Goal: Task Accomplishment & Management: Manage account settings

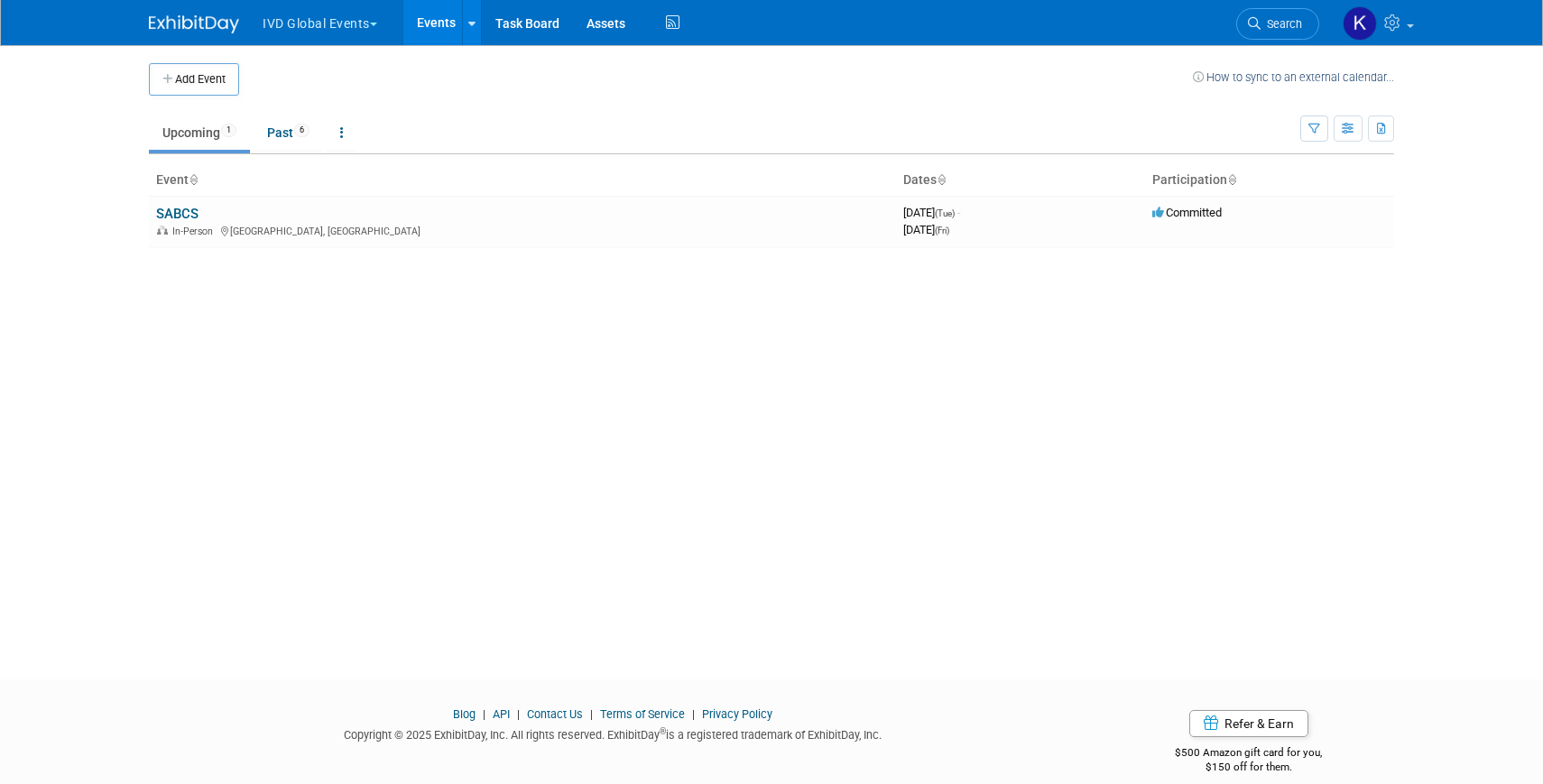
click at [322, 35] on button "IVD Global Events" at bounding box center [330, 20] width 139 height 40
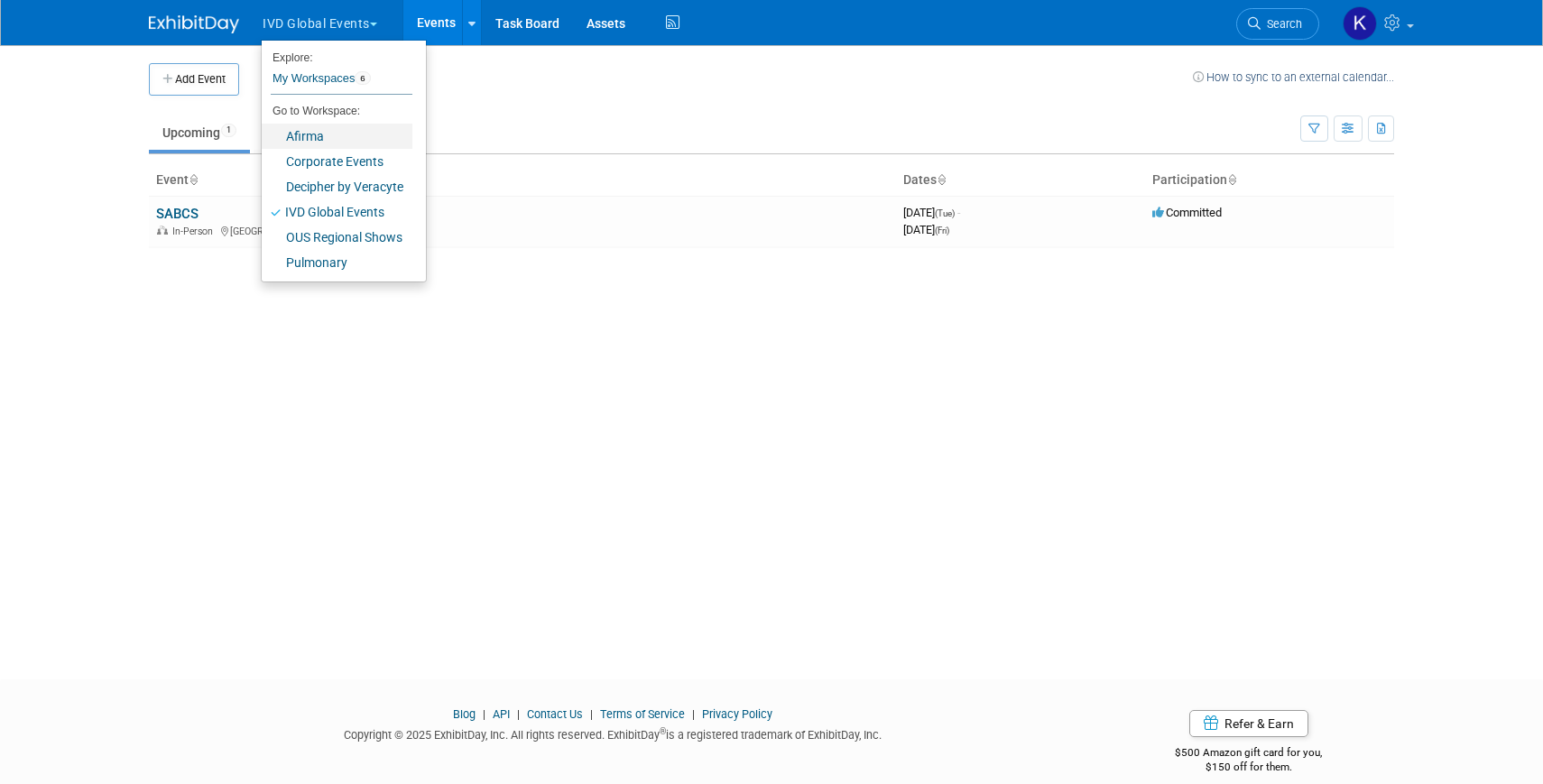
click at [323, 137] on link "Afirma" at bounding box center [336, 135] width 150 height 25
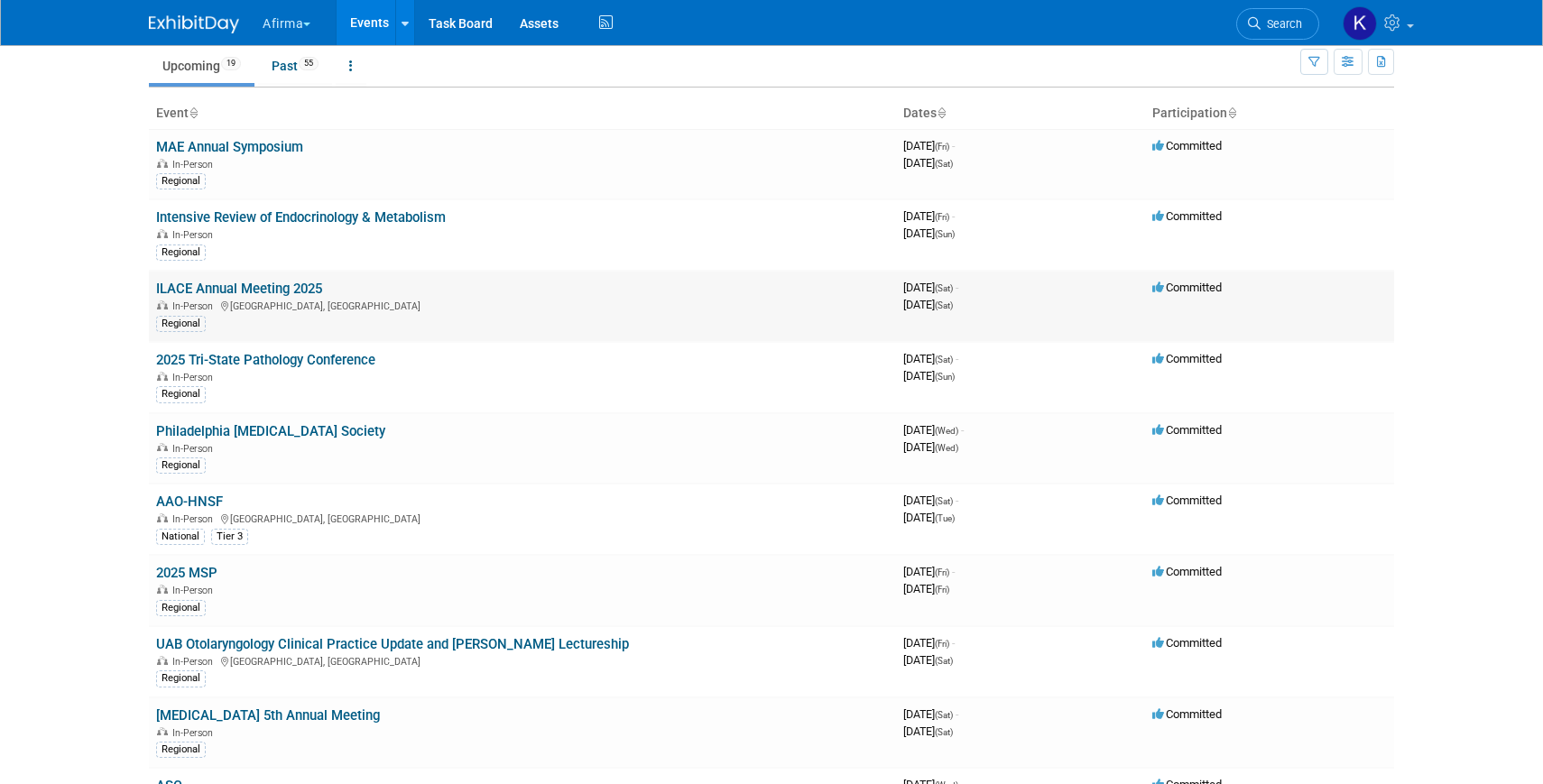
scroll to position [67, 0]
click at [202, 494] on link "AAO-HNSF" at bounding box center [189, 500] width 67 height 16
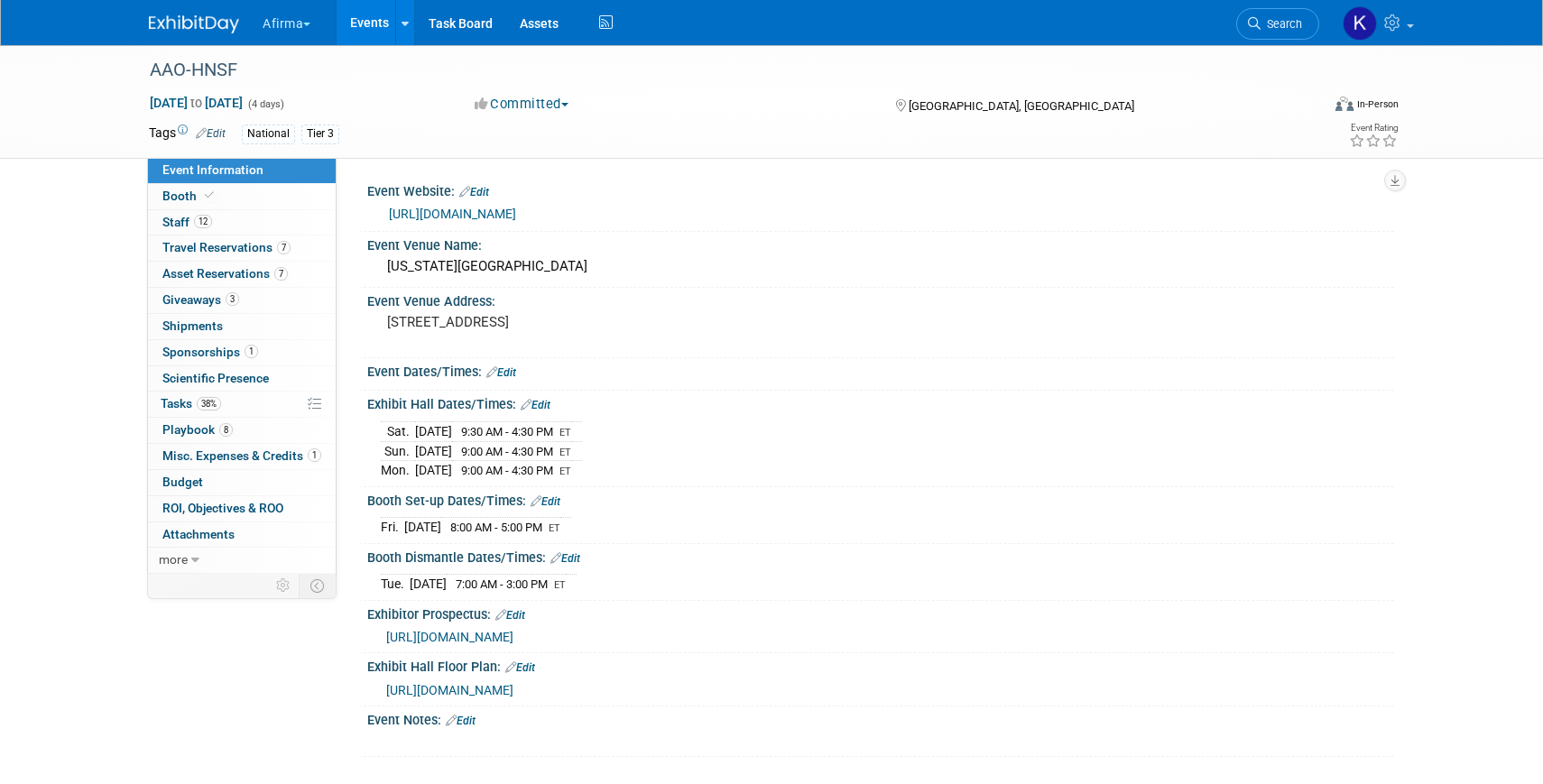
click at [202, 507] on span "ROI, Objectives & ROO 0" at bounding box center [223, 507] width 121 height 14
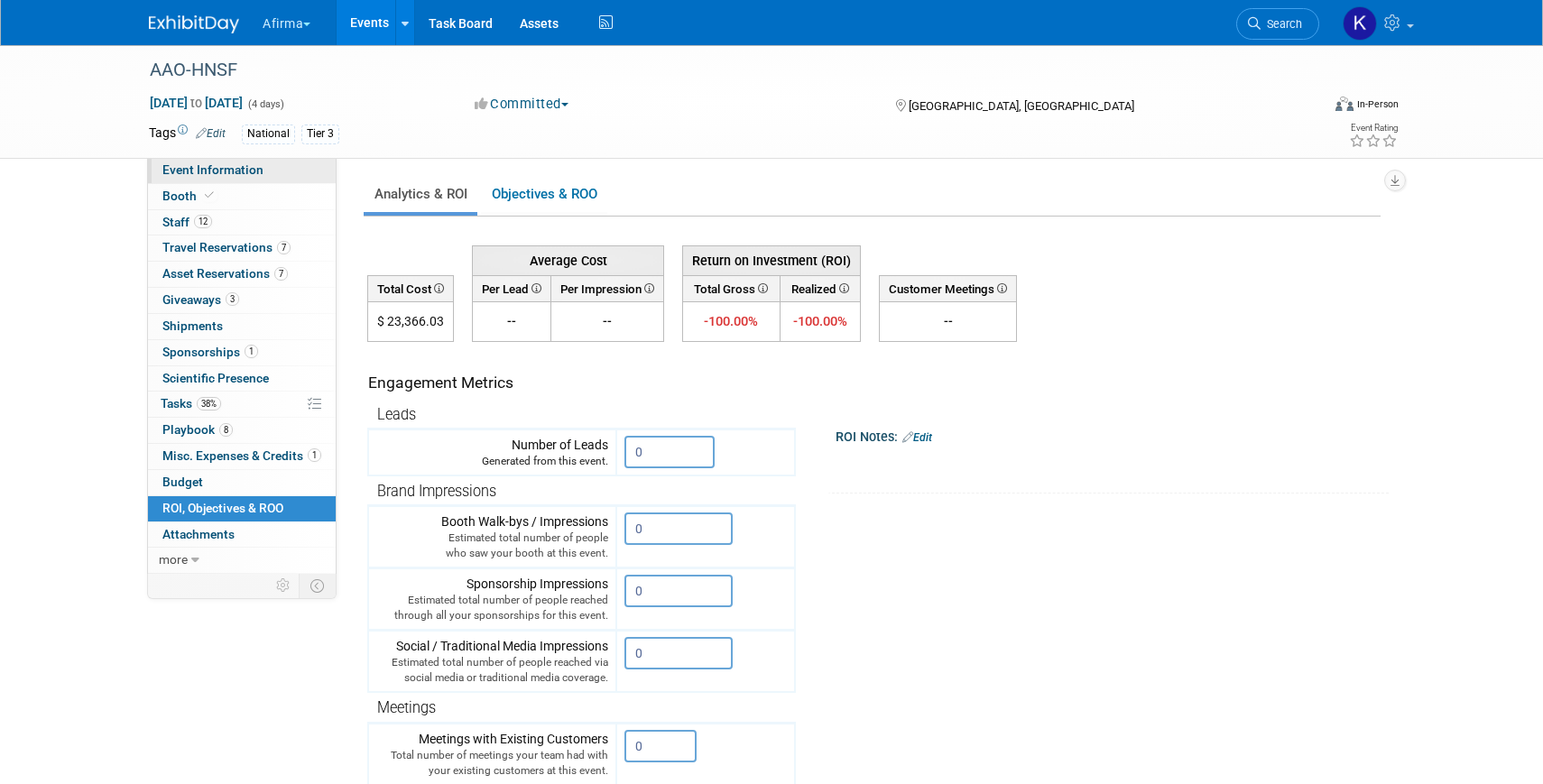
click at [200, 181] on link "Event Information" at bounding box center [241, 170] width 188 height 25
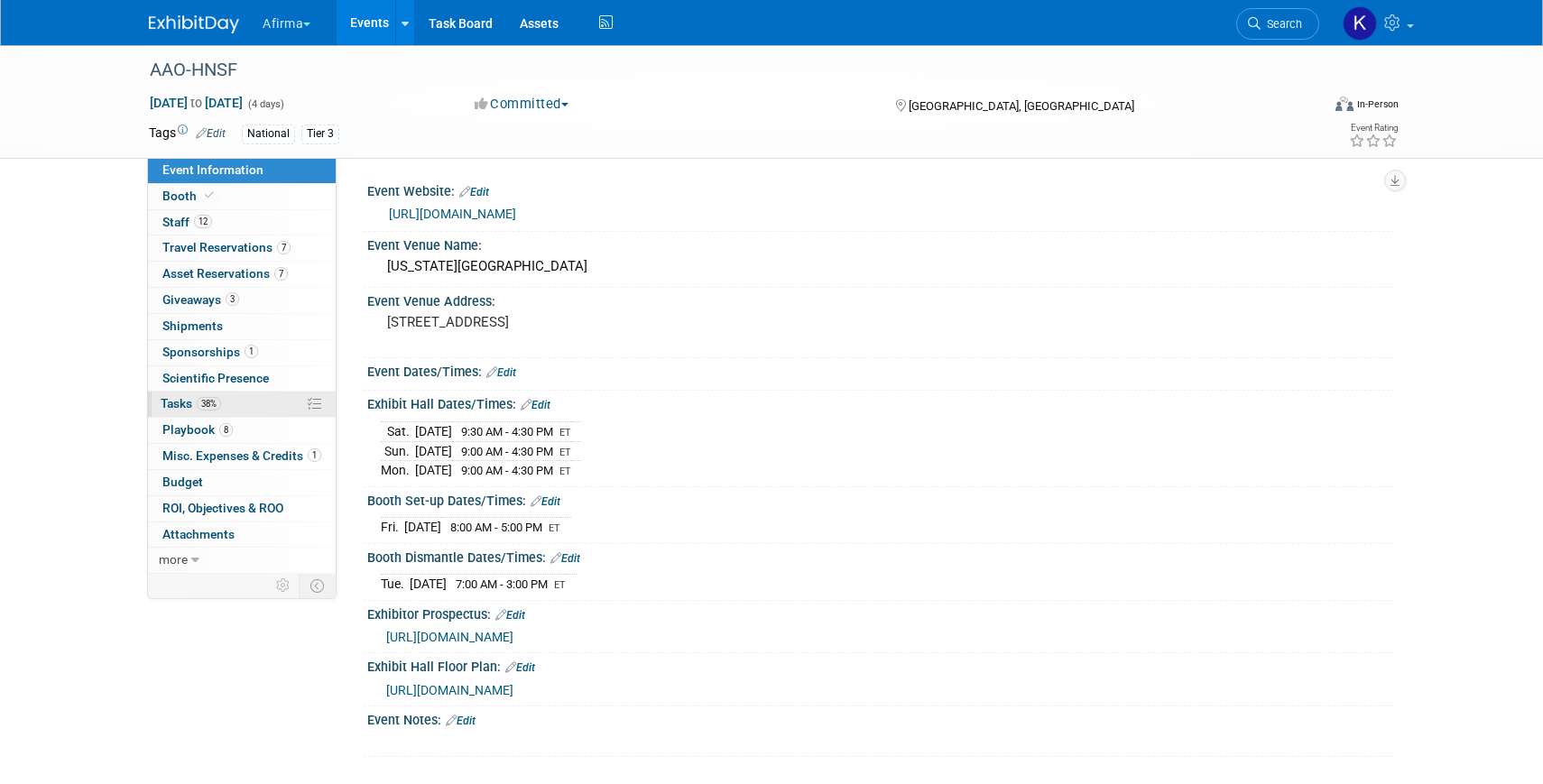
click at [211, 399] on span "38%" at bounding box center [209, 403] width 24 height 13
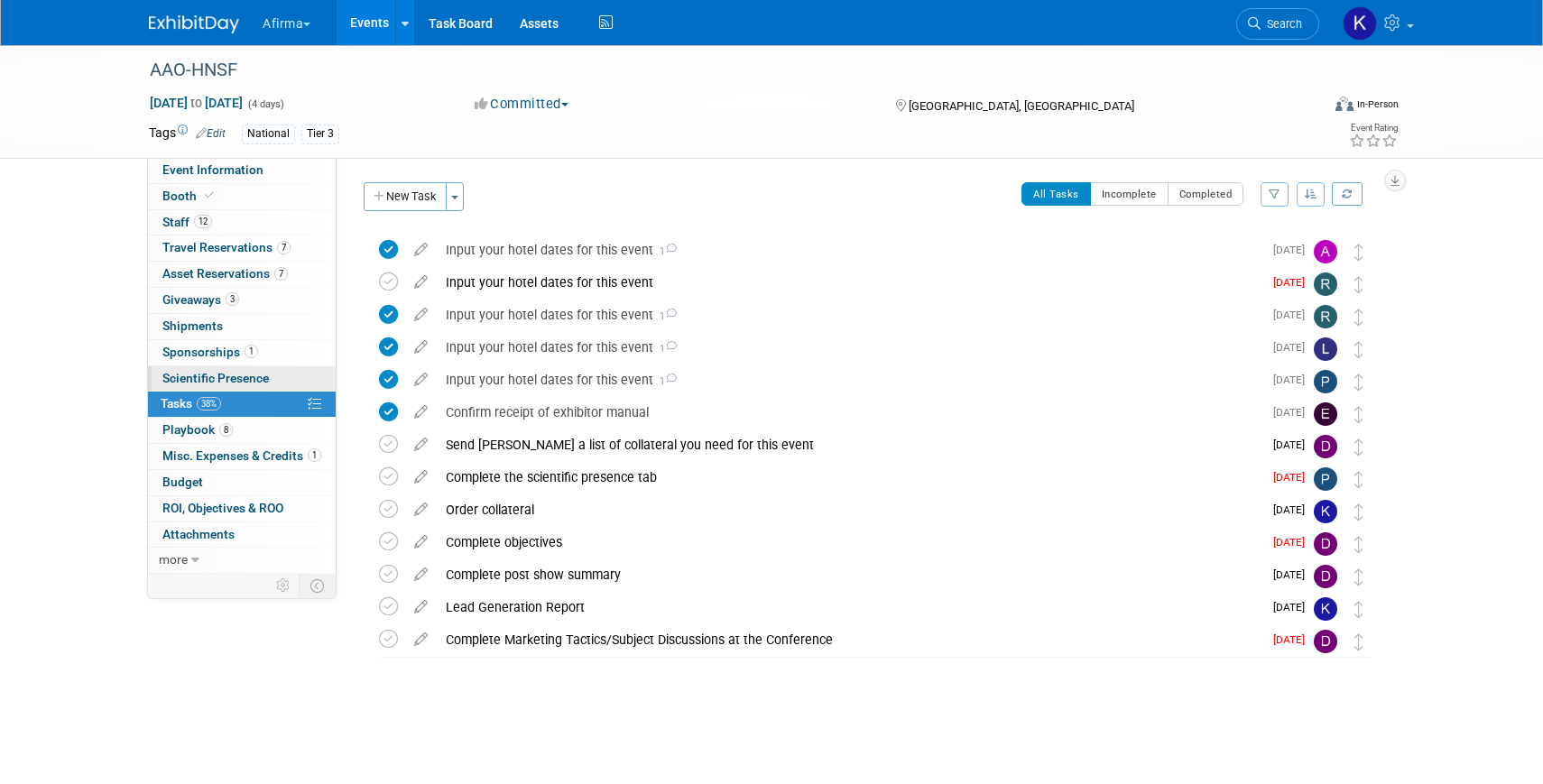
click at [261, 381] on span "Scientific Presence" at bounding box center [216, 377] width 106 height 14
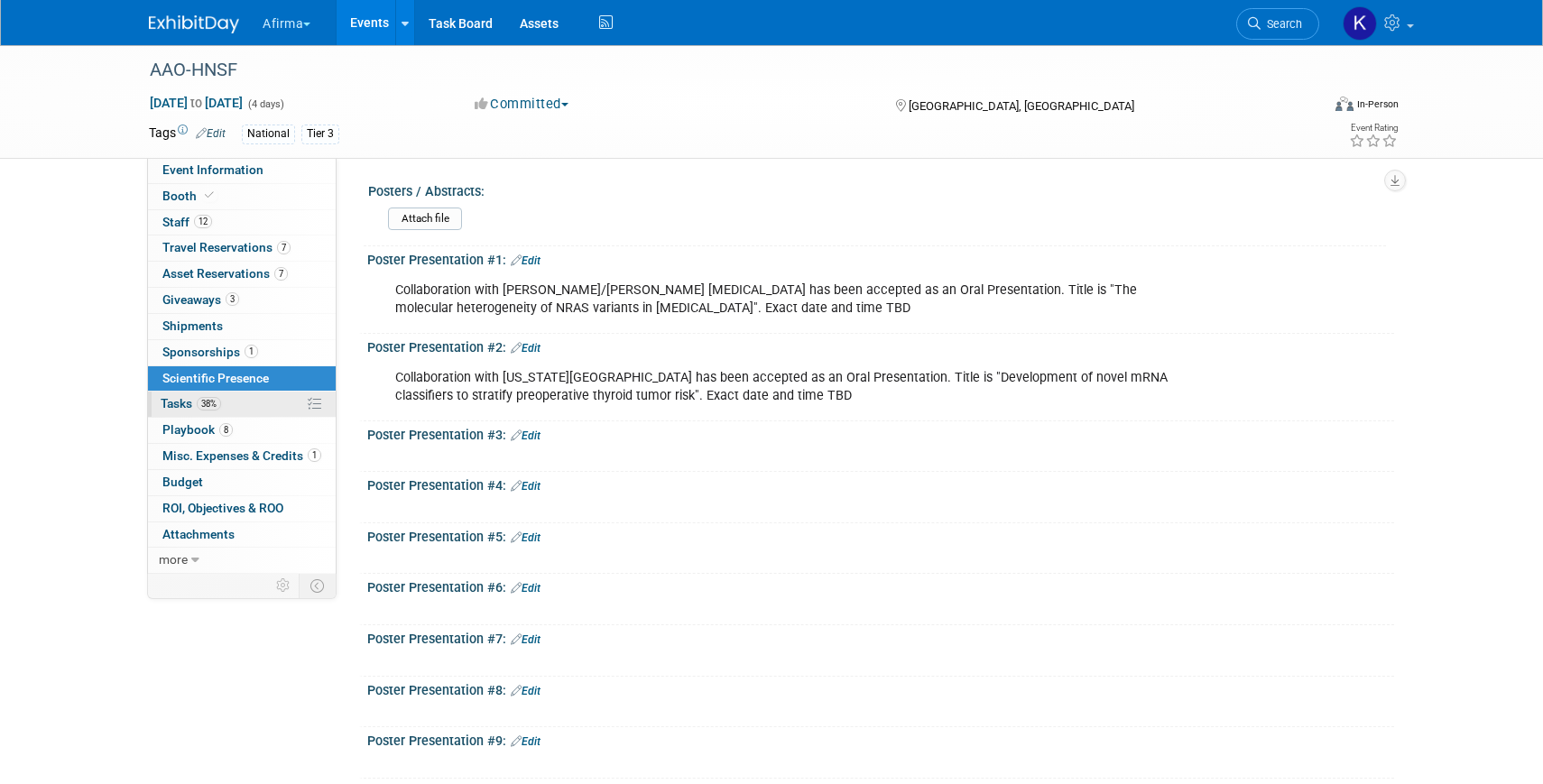
click at [256, 414] on link "38% Tasks 38%" at bounding box center [241, 403] width 188 height 25
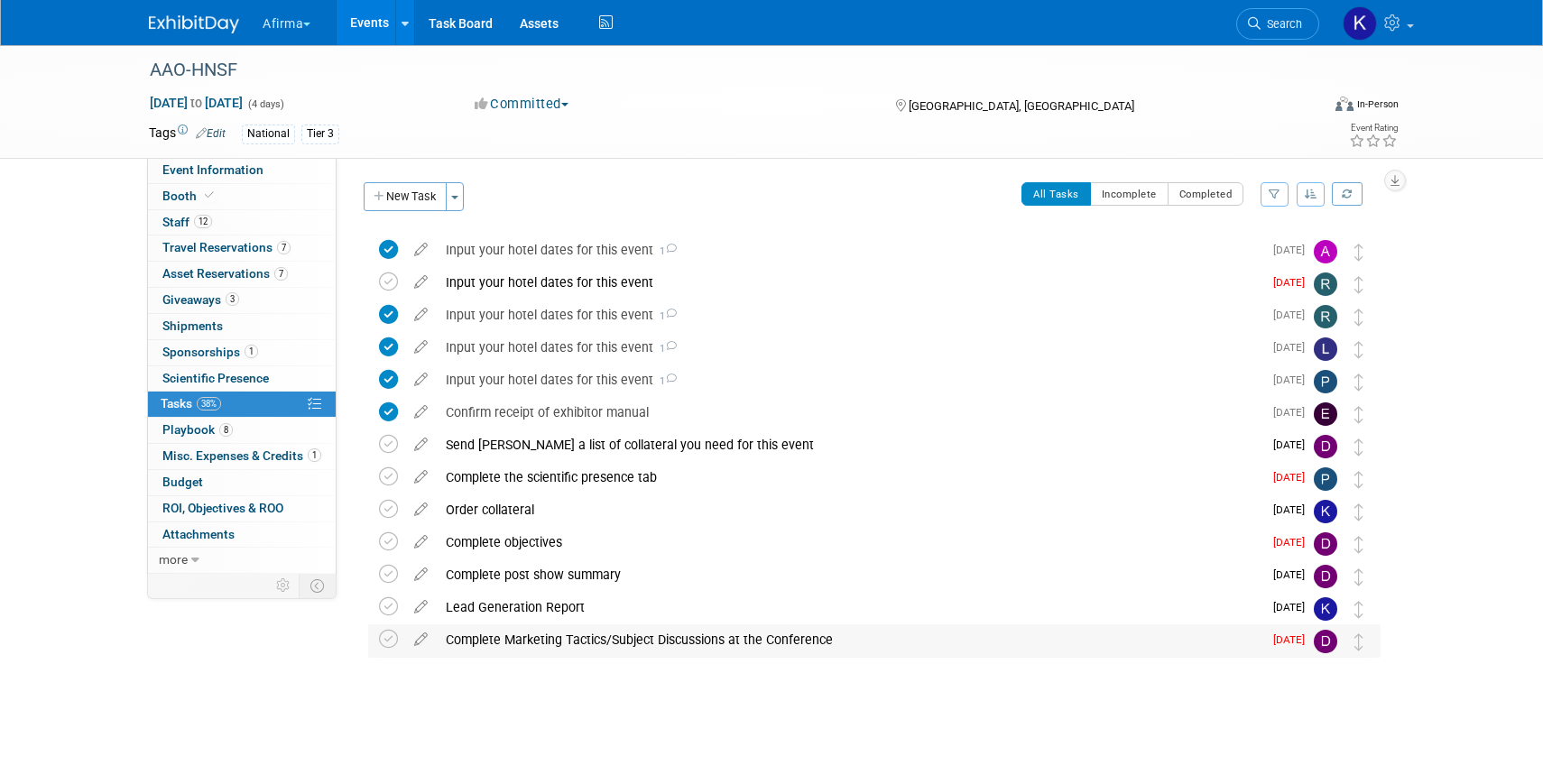
click at [505, 647] on div "Complete Marketing Tactics/Subject Discussions at the Conference" at bounding box center [849, 639] width 825 height 31
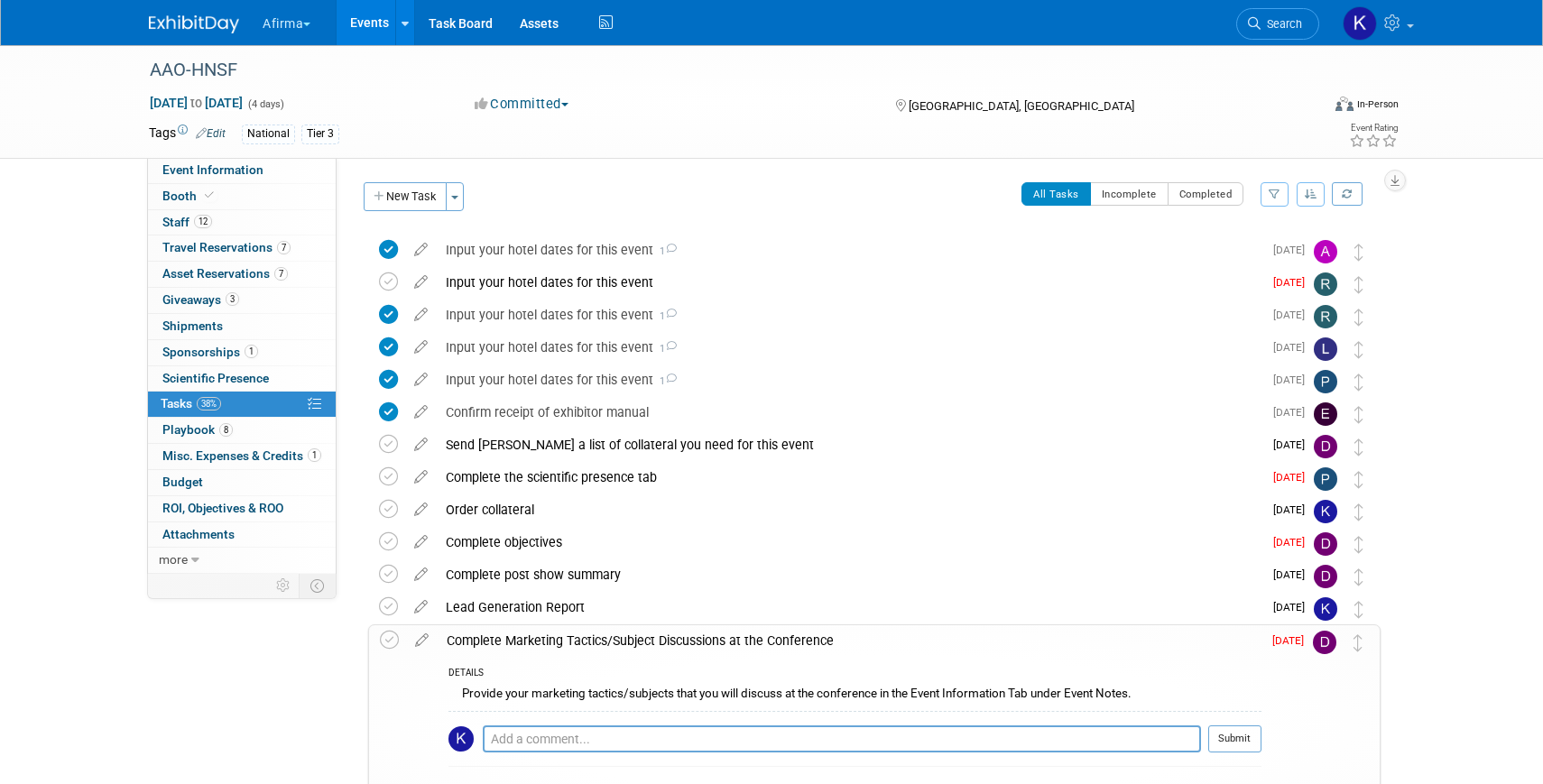
click at [504, 645] on div "Complete Marketing Tactics/Subject Discussions at the Conference" at bounding box center [849, 640] width 823 height 31
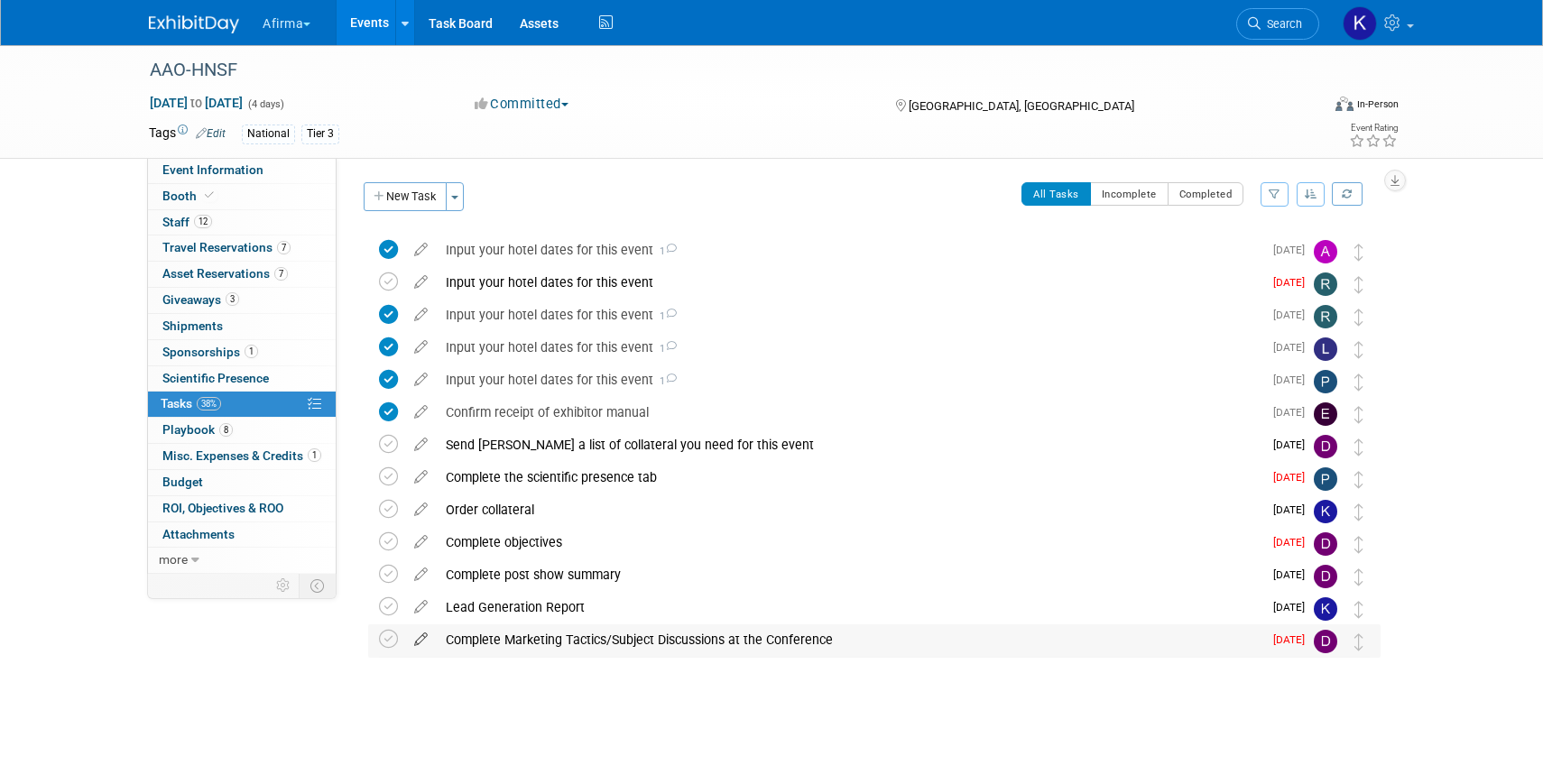
click at [422, 640] on icon at bounding box center [421, 636] width 32 height 22
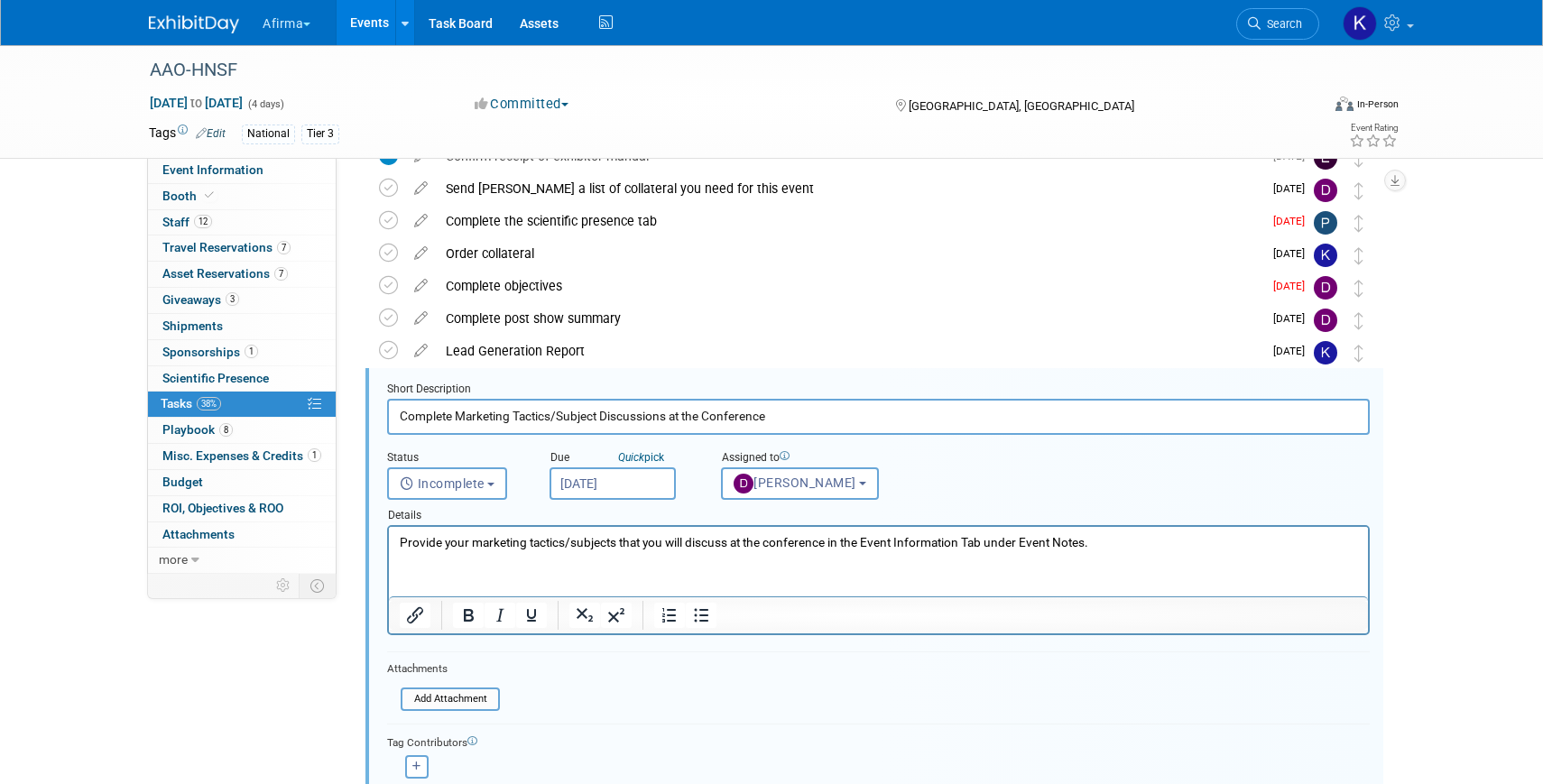
scroll to position [360, 0]
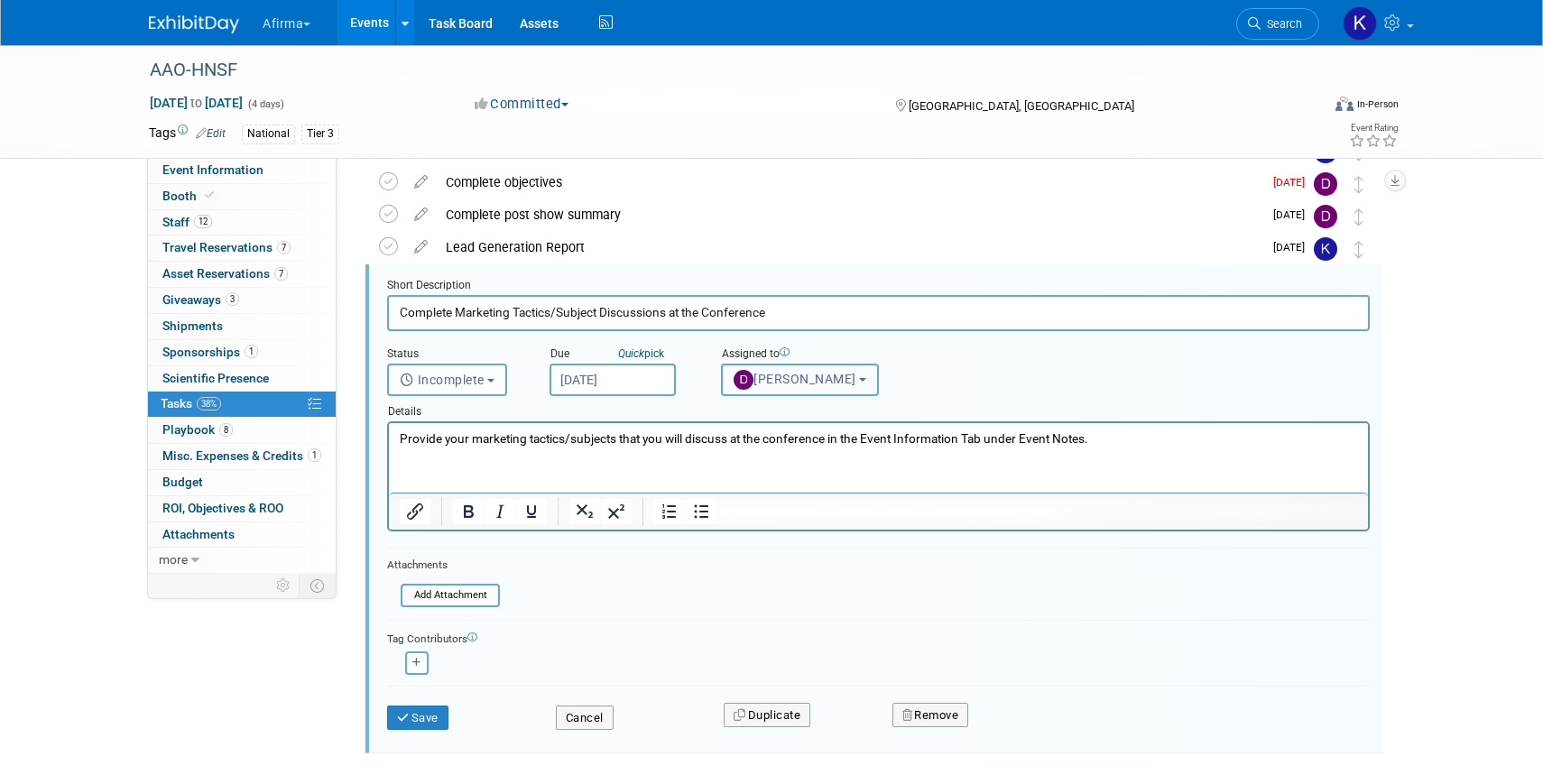
click at [825, 383] on span "Drew Smalley" at bounding box center [794, 378] width 122 height 14
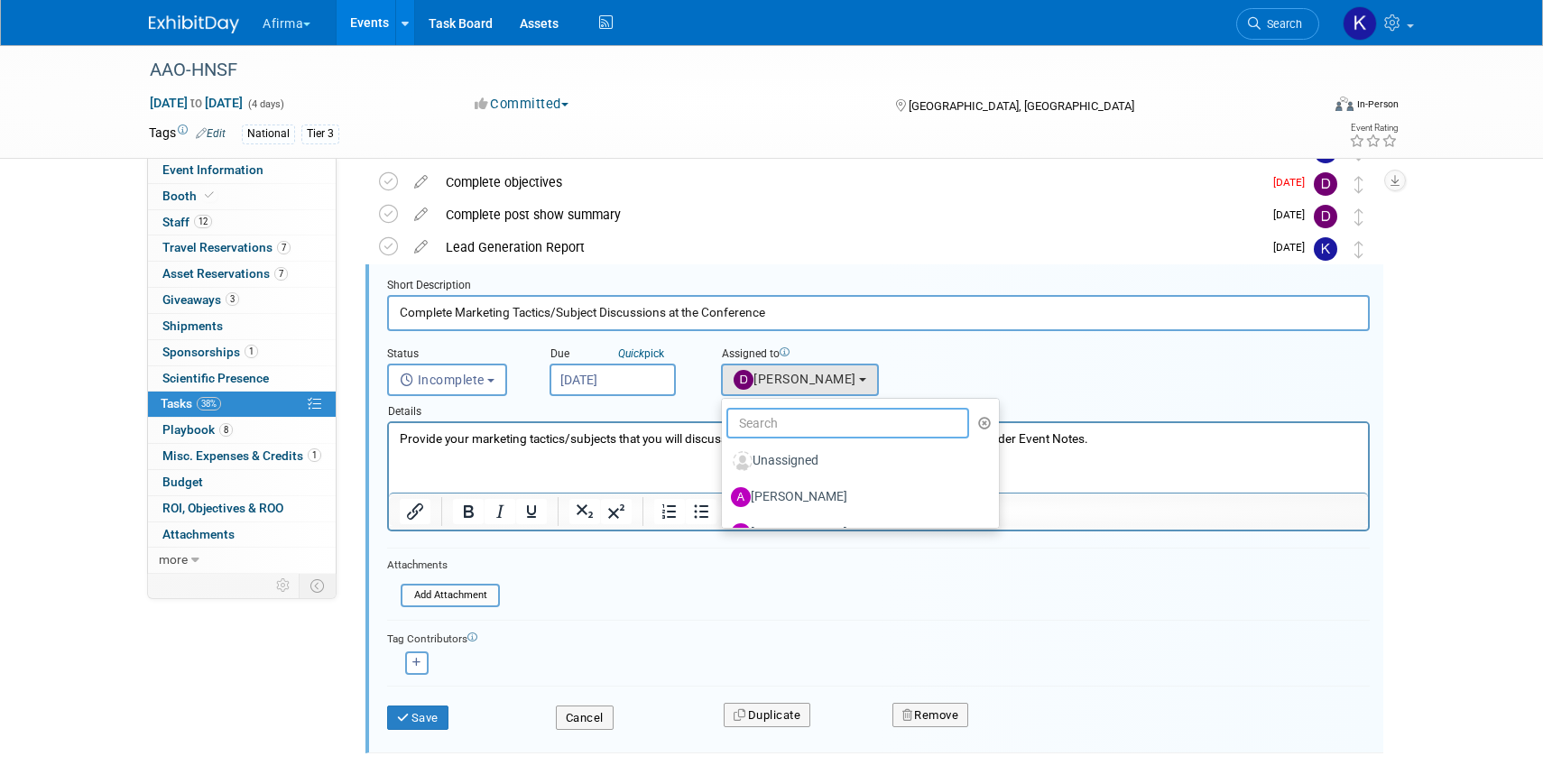
click at [811, 429] on input "text" at bounding box center [848, 423] width 243 height 31
type input "tay"
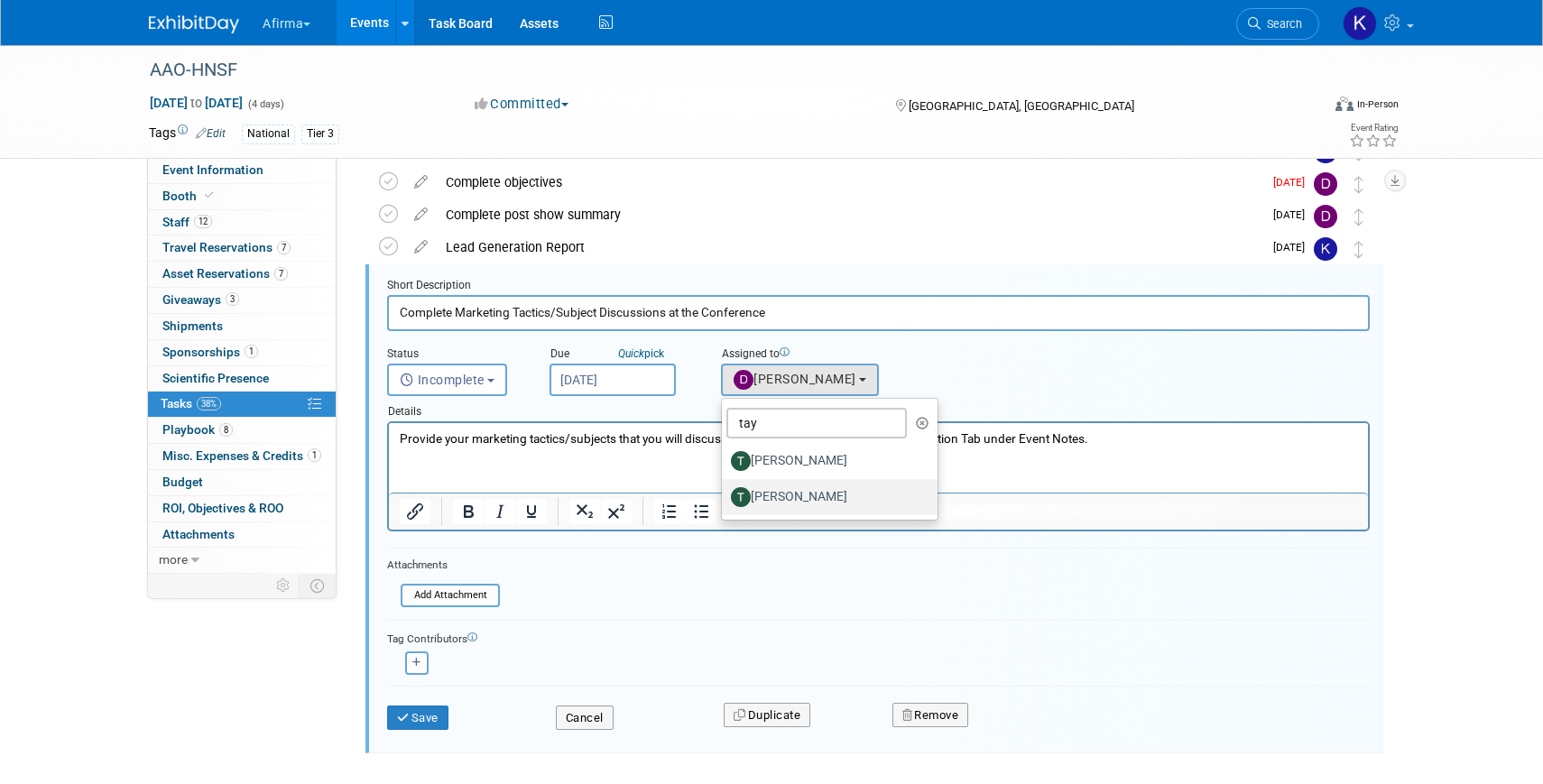
click at [812, 498] on label "Taylor Sebesta" at bounding box center [825, 497] width 189 height 29
click at [724, 498] on input "Taylor Sebesta" at bounding box center [718, 495] width 12 height 12
select select "be337601-39b4-4da7-bd01-aa11630a0ed5"
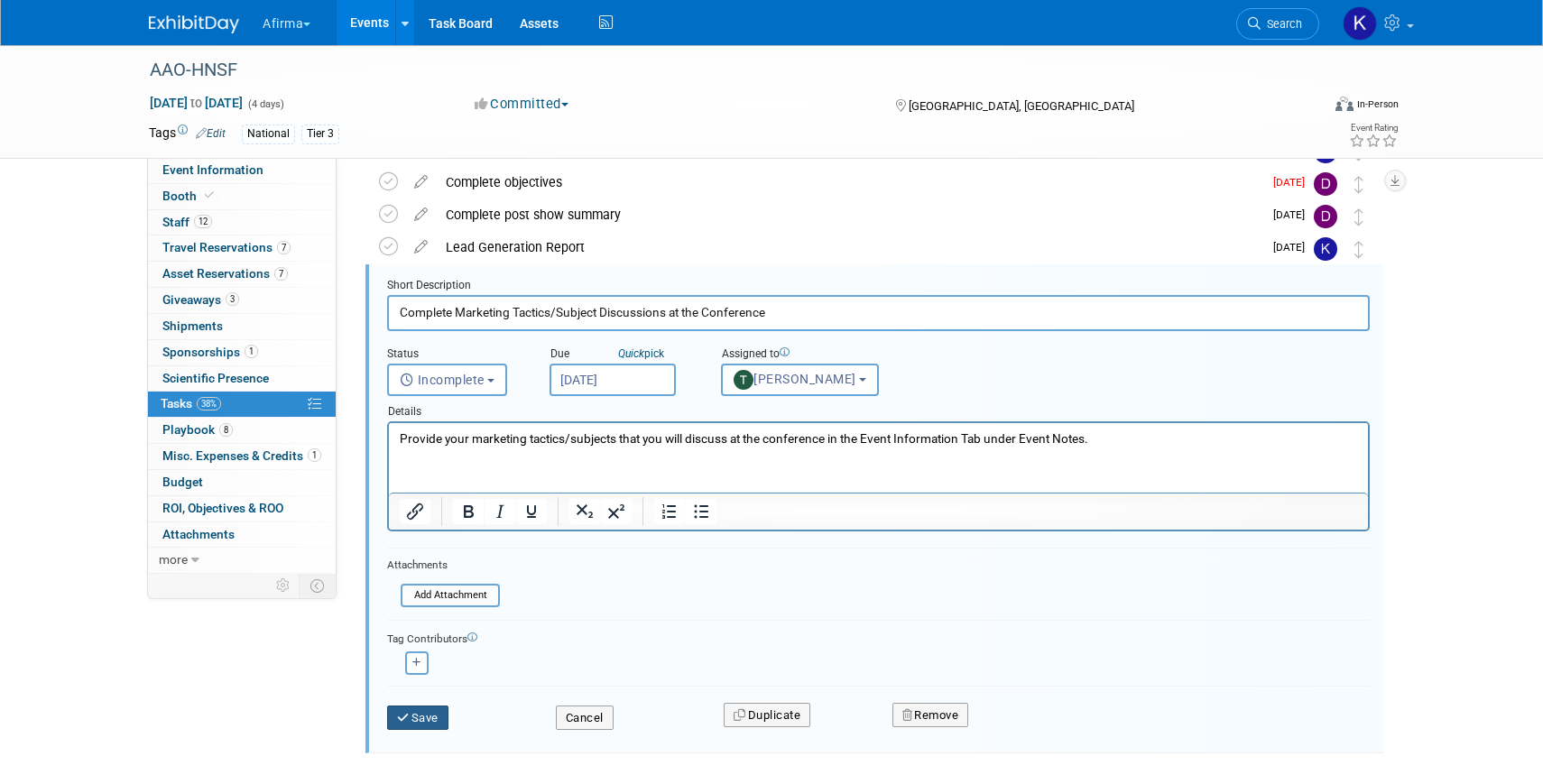
click at [415, 718] on button "Save" at bounding box center [418, 718] width 62 height 25
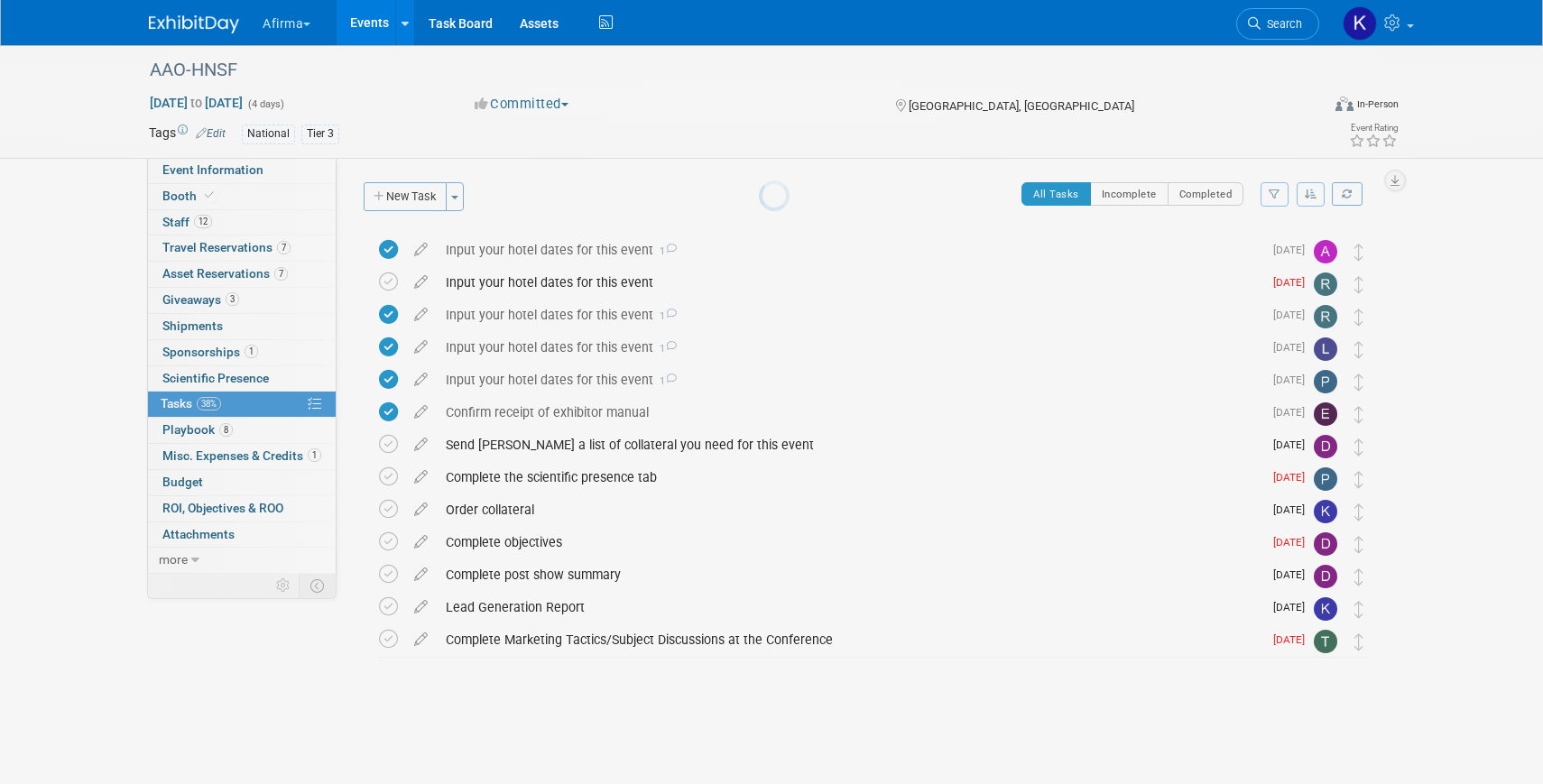
scroll to position [0, 0]
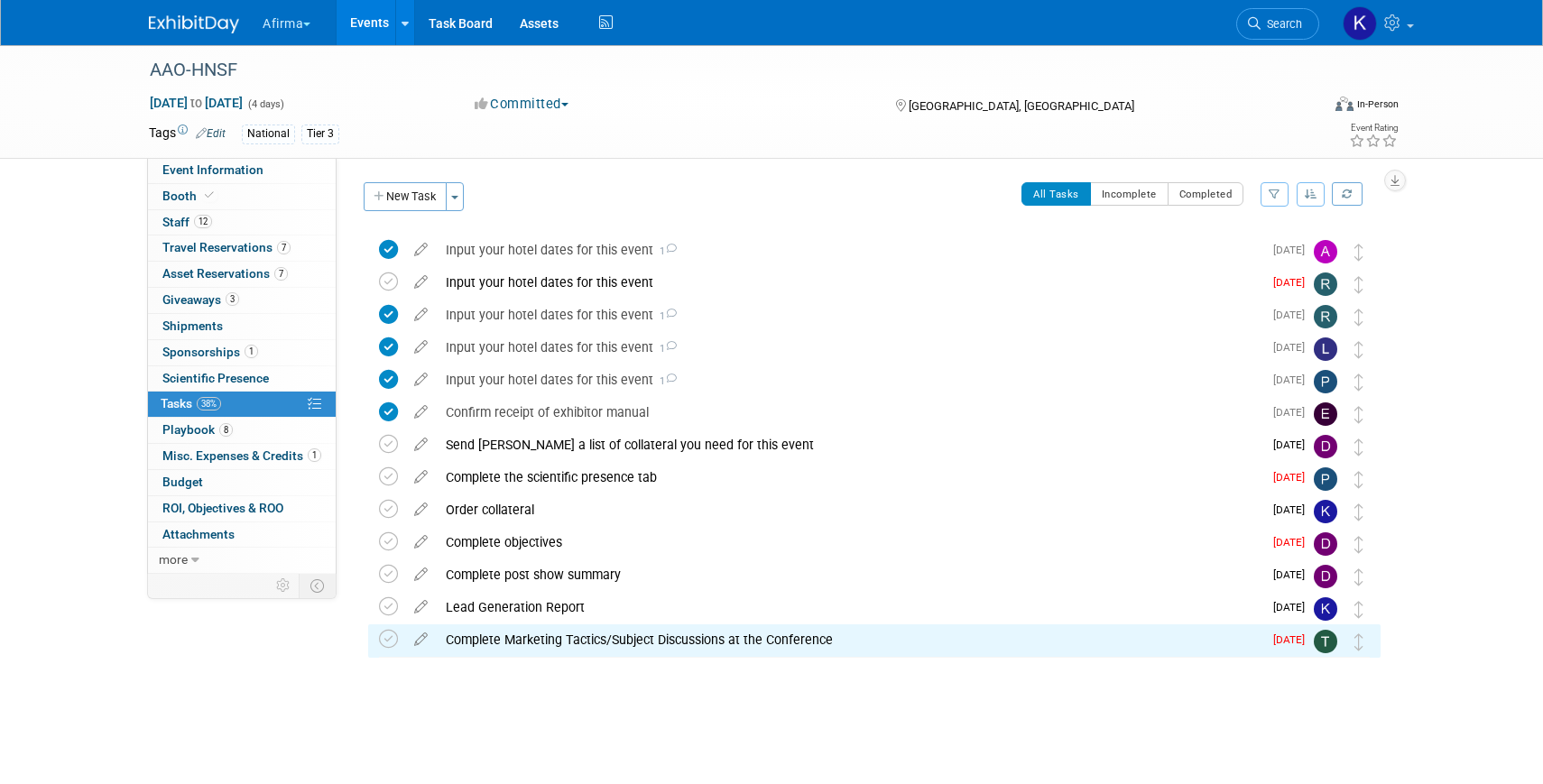
click at [508, 643] on div "Complete Marketing Tactics/Subject Discussions at the Conference" at bounding box center [849, 639] width 825 height 31
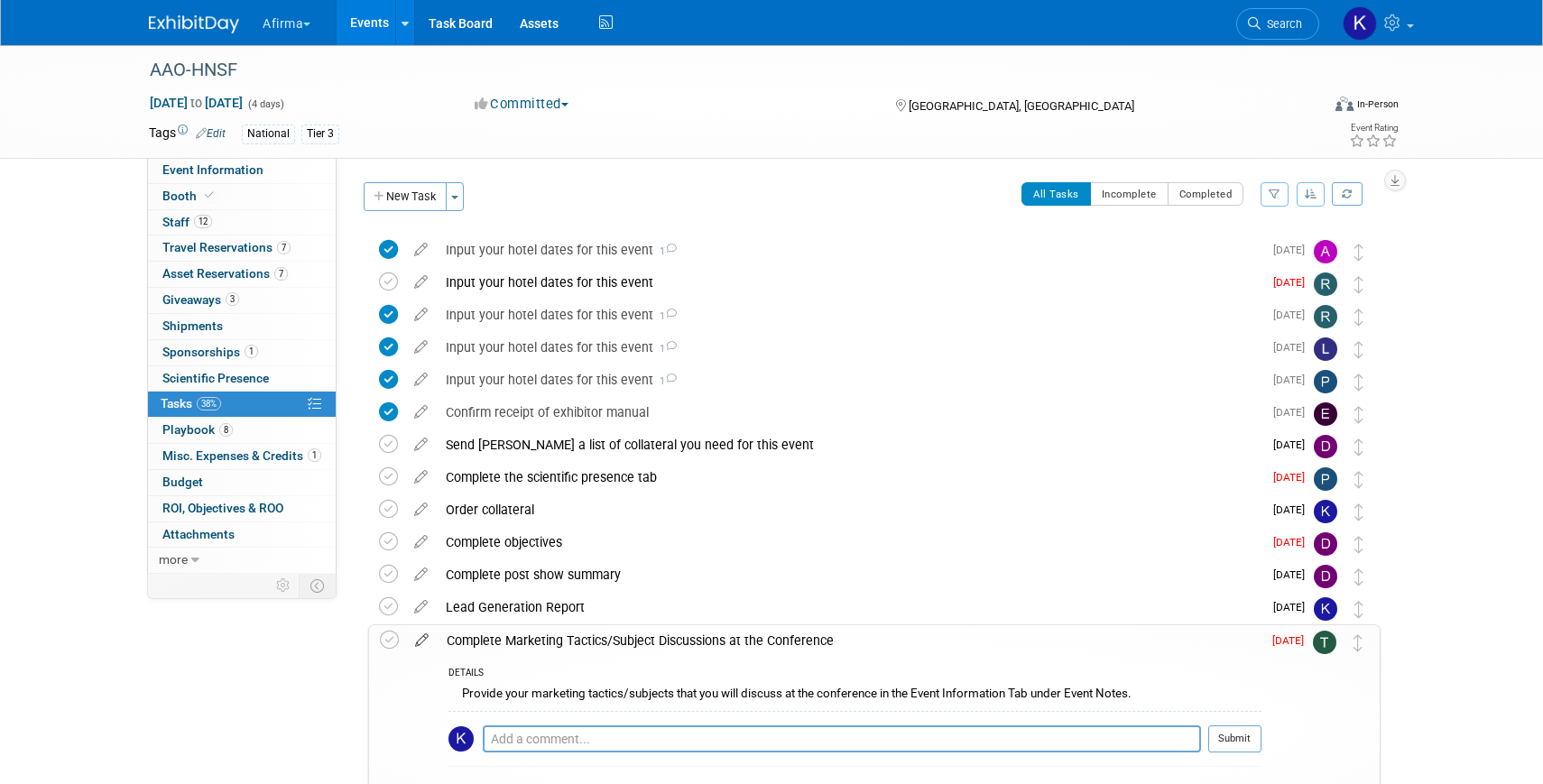
click at [426, 642] on icon at bounding box center [422, 637] width 32 height 22
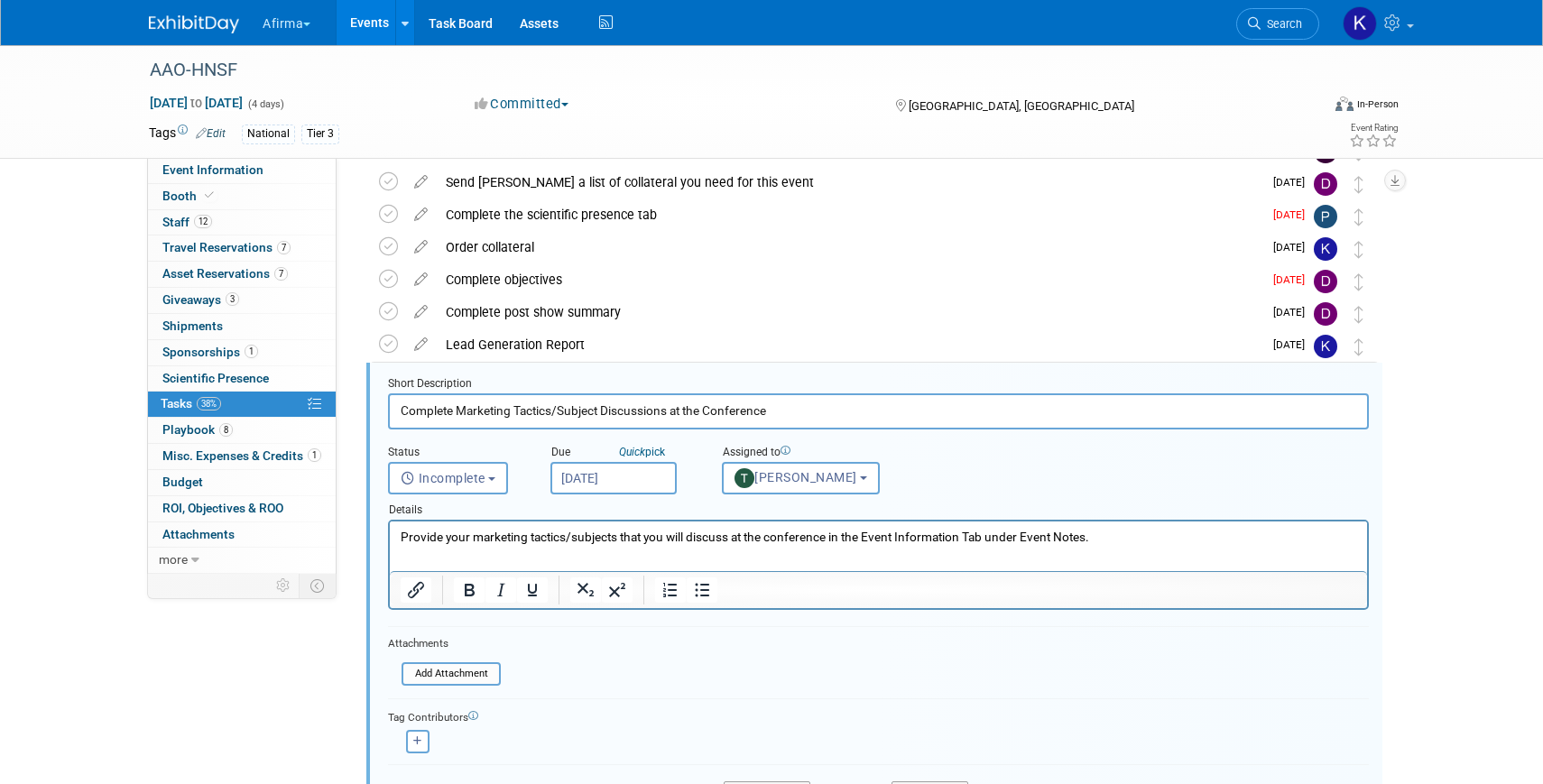
scroll to position [361, 0]
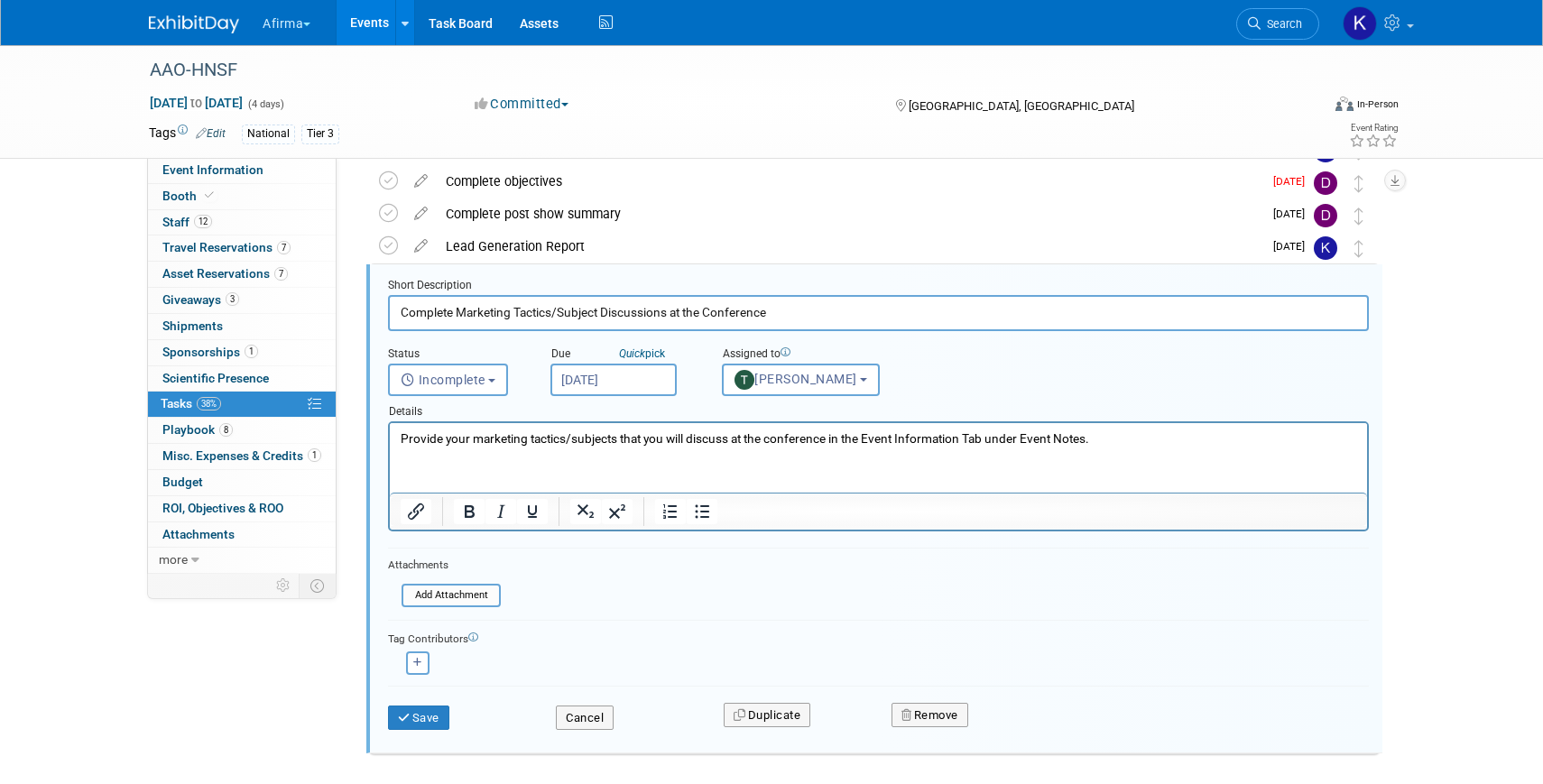
click at [588, 379] on input "Aug 8, 2025" at bounding box center [613, 379] width 126 height 33
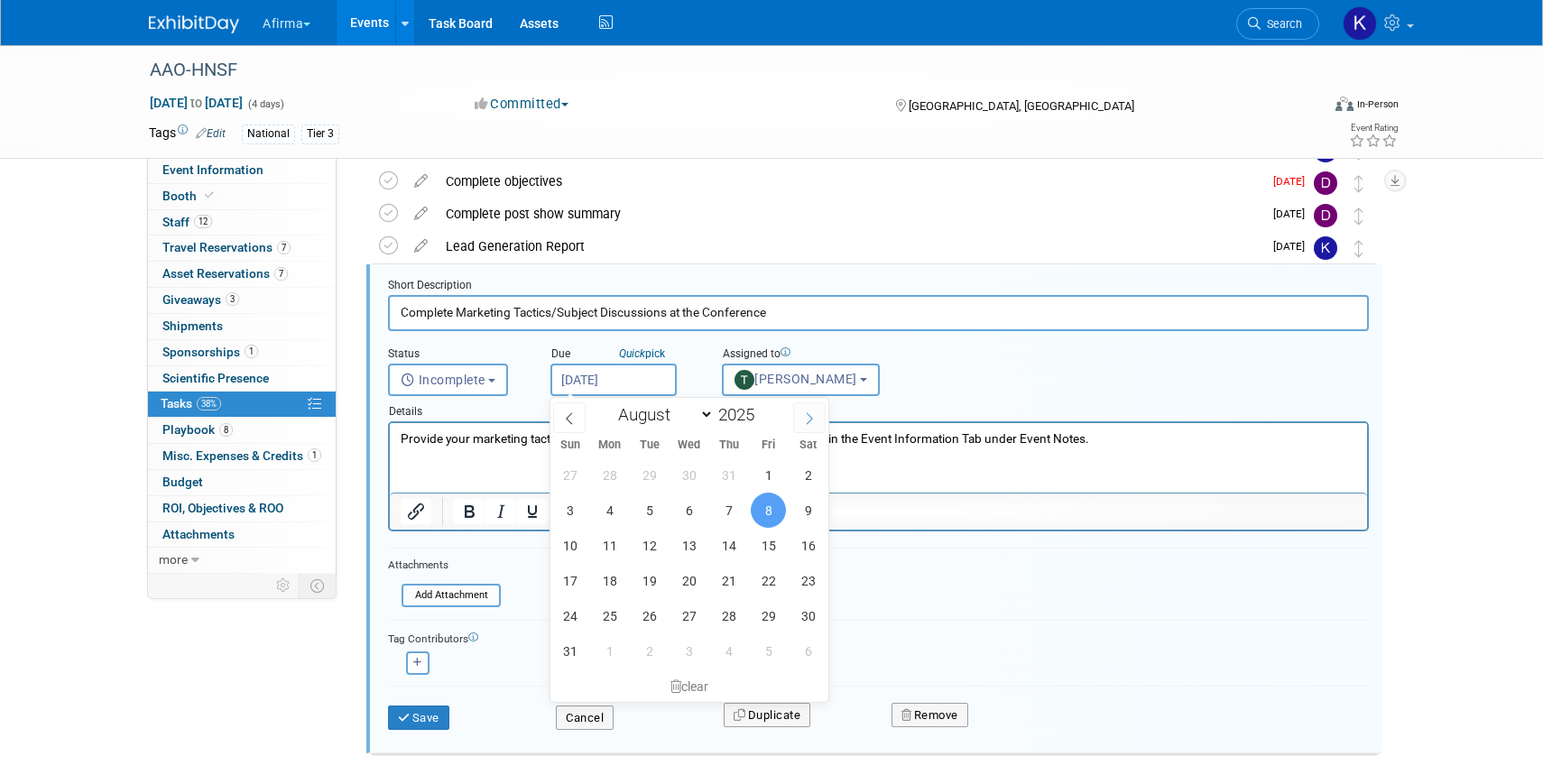
click at [819, 411] on span at bounding box center [808, 417] width 33 height 31
select select "9"
click at [742, 474] on span "2" at bounding box center [729, 475] width 35 height 35
type input "Oct 2, 2025"
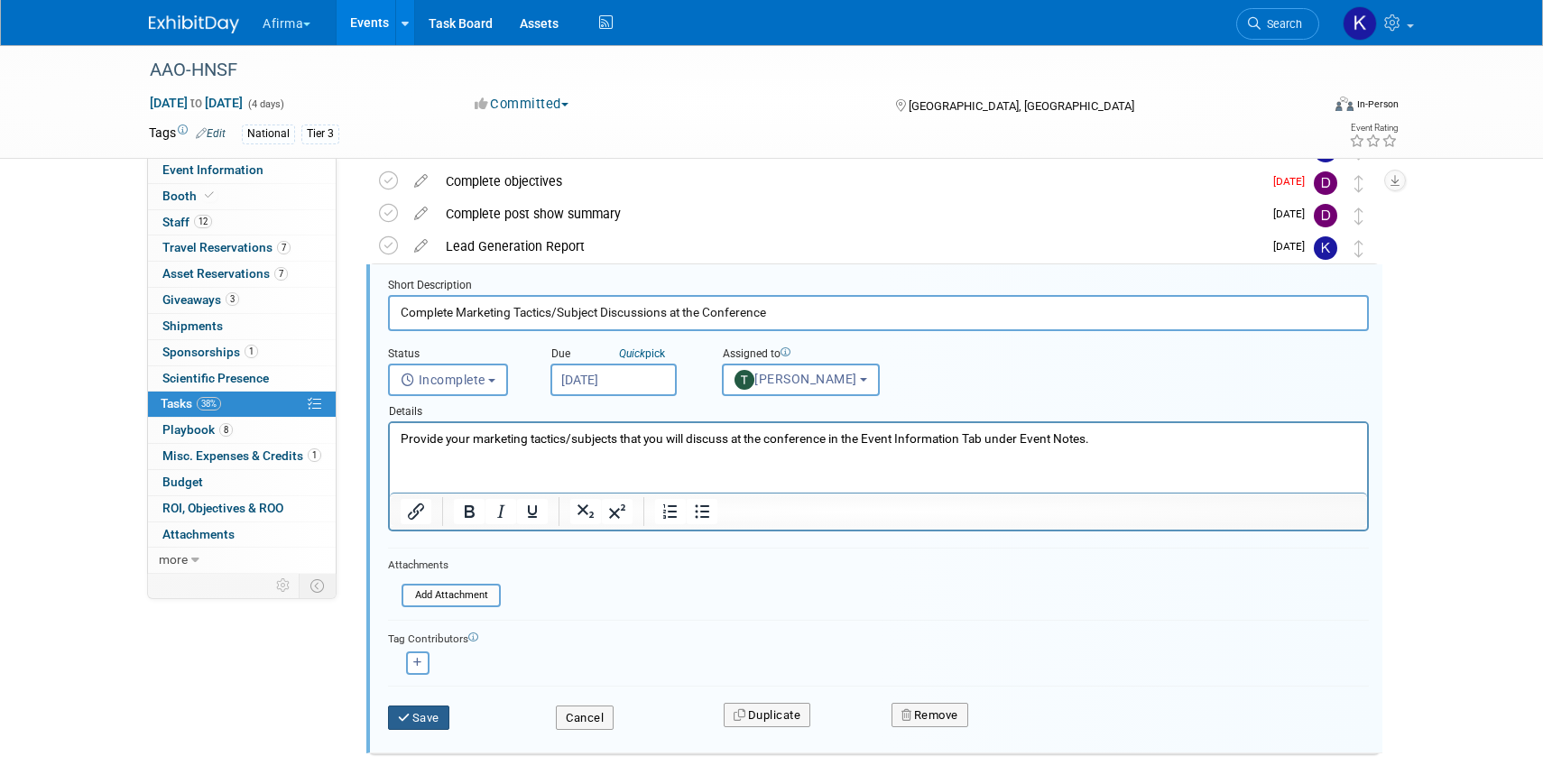
click at [416, 717] on button "Save" at bounding box center [419, 718] width 62 height 25
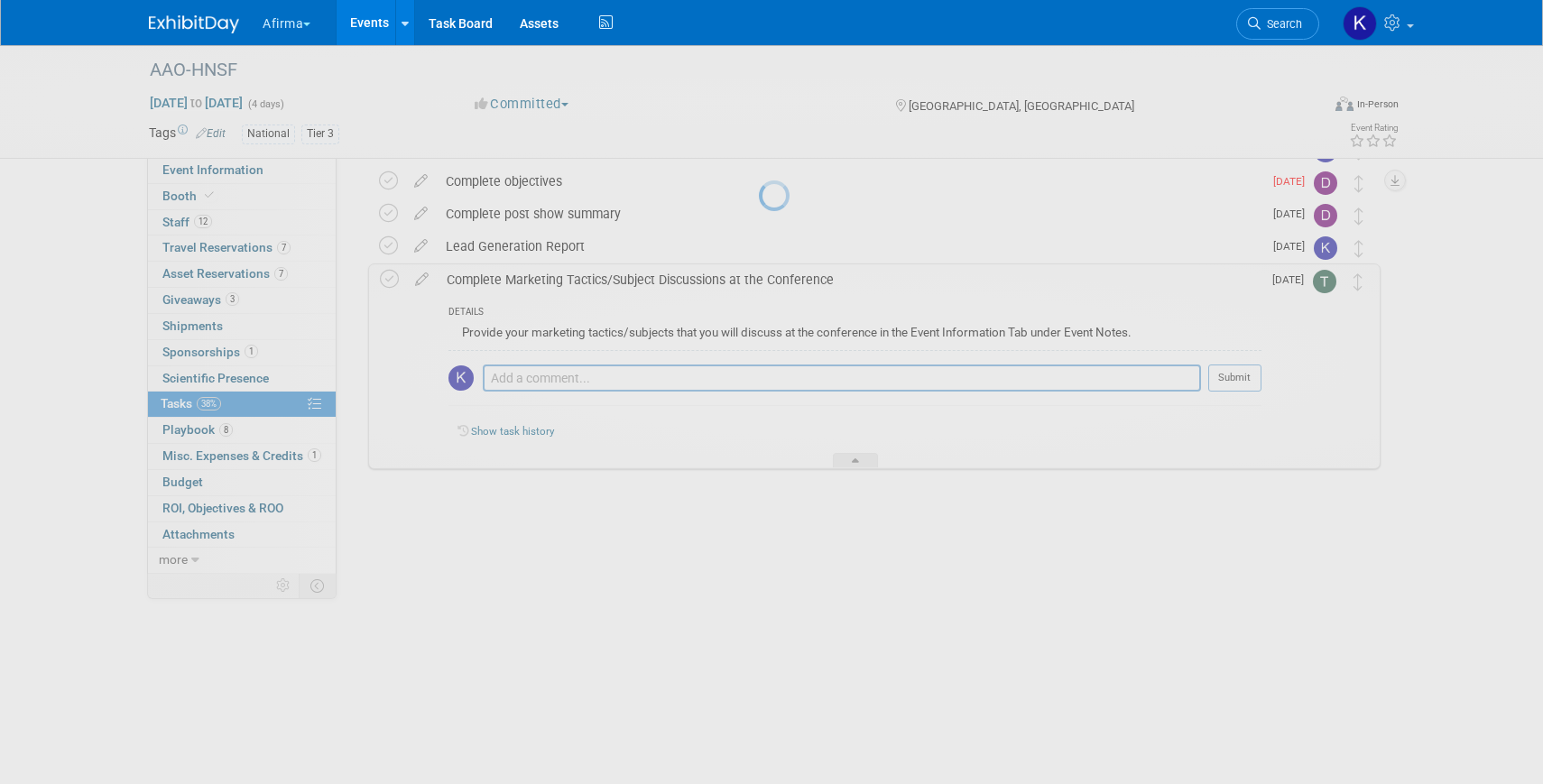
scroll to position [158, 0]
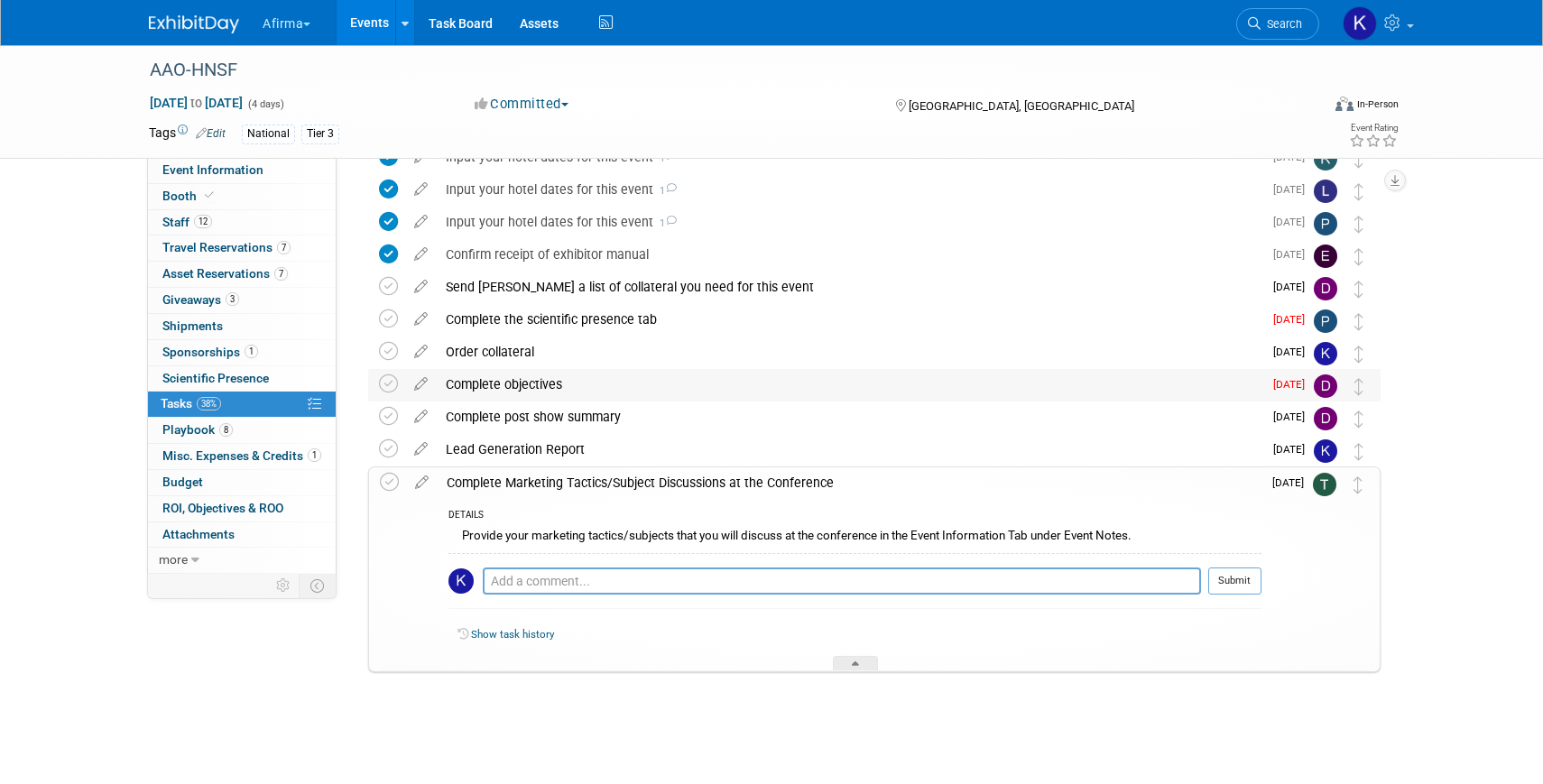
click at [518, 380] on div "Complete objectives" at bounding box center [849, 384] width 825 height 31
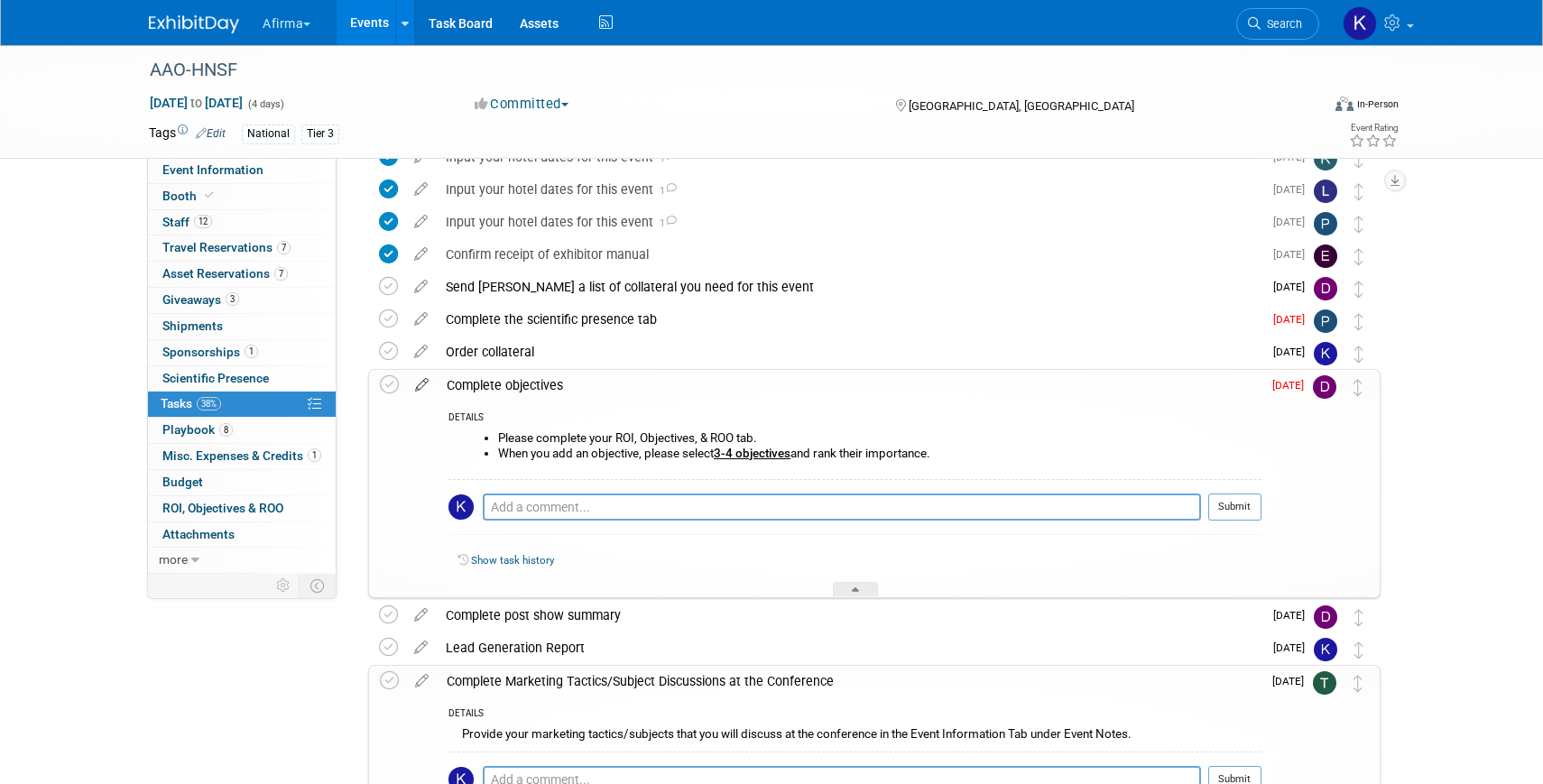
click at [420, 380] on icon at bounding box center [422, 381] width 32 height 22
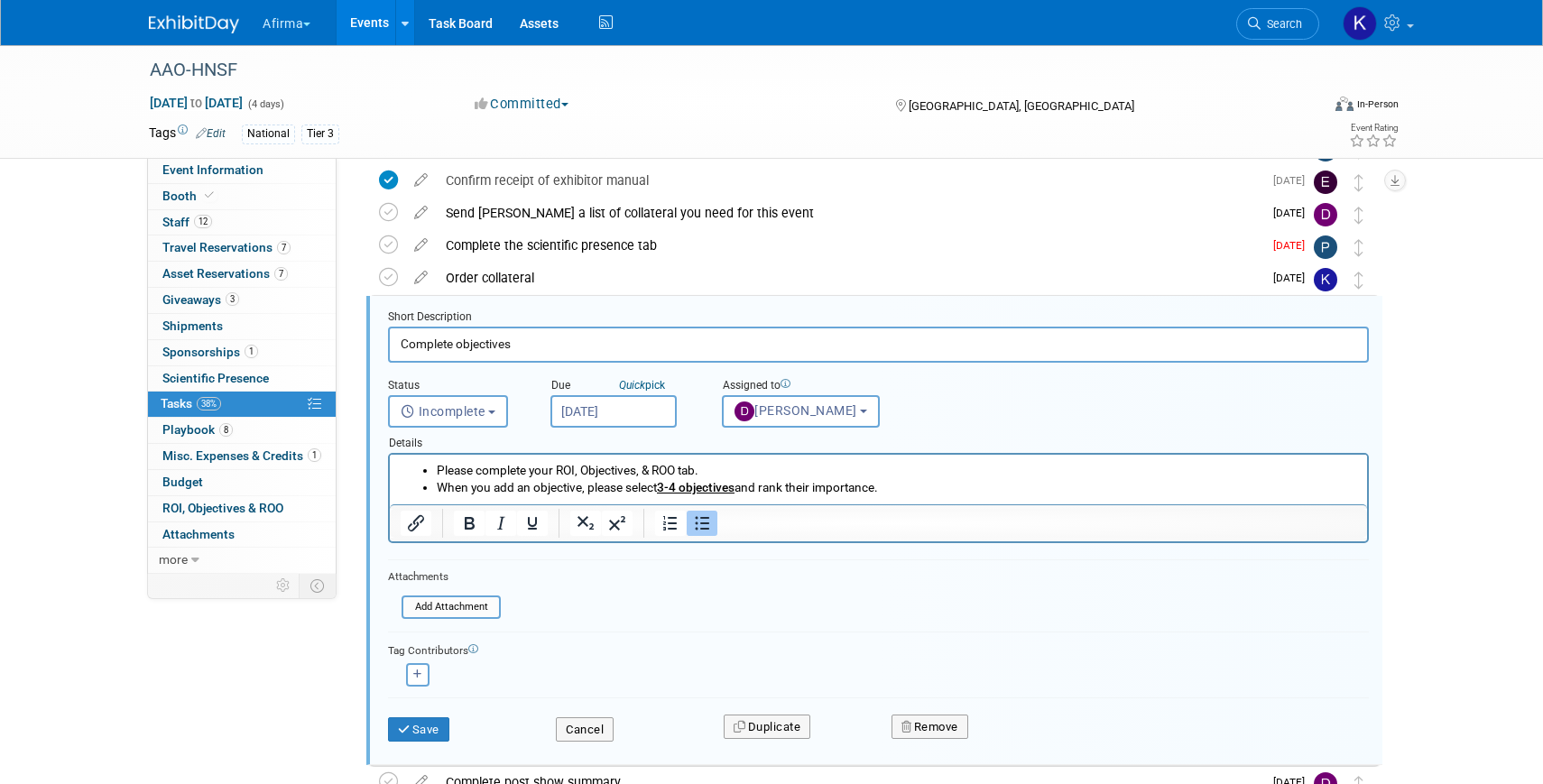
scroll to position [263, 0]
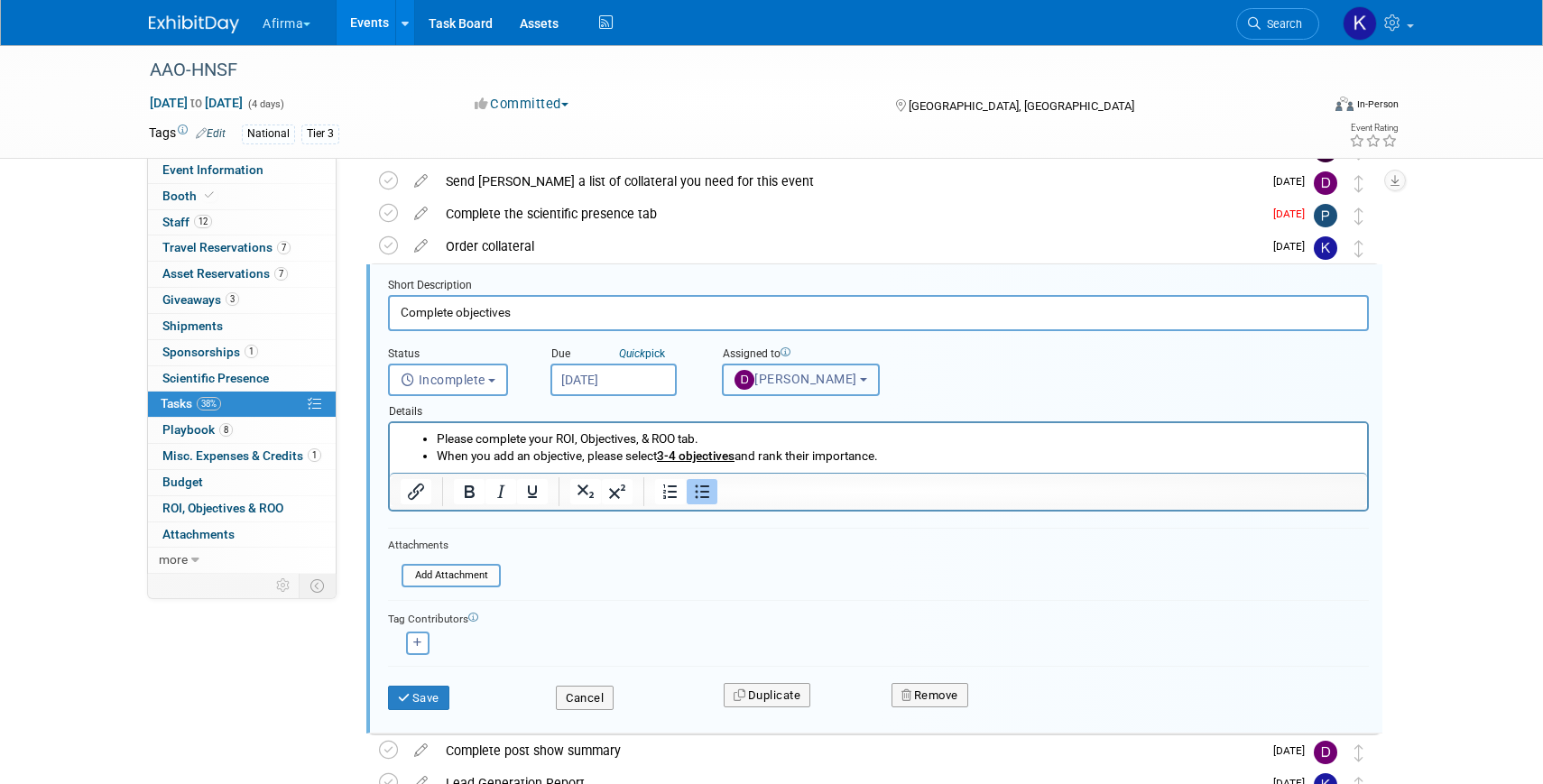
click at [794, 372] on span "Drew Smalley" at bounding box center [795, 378] width 122 height 14
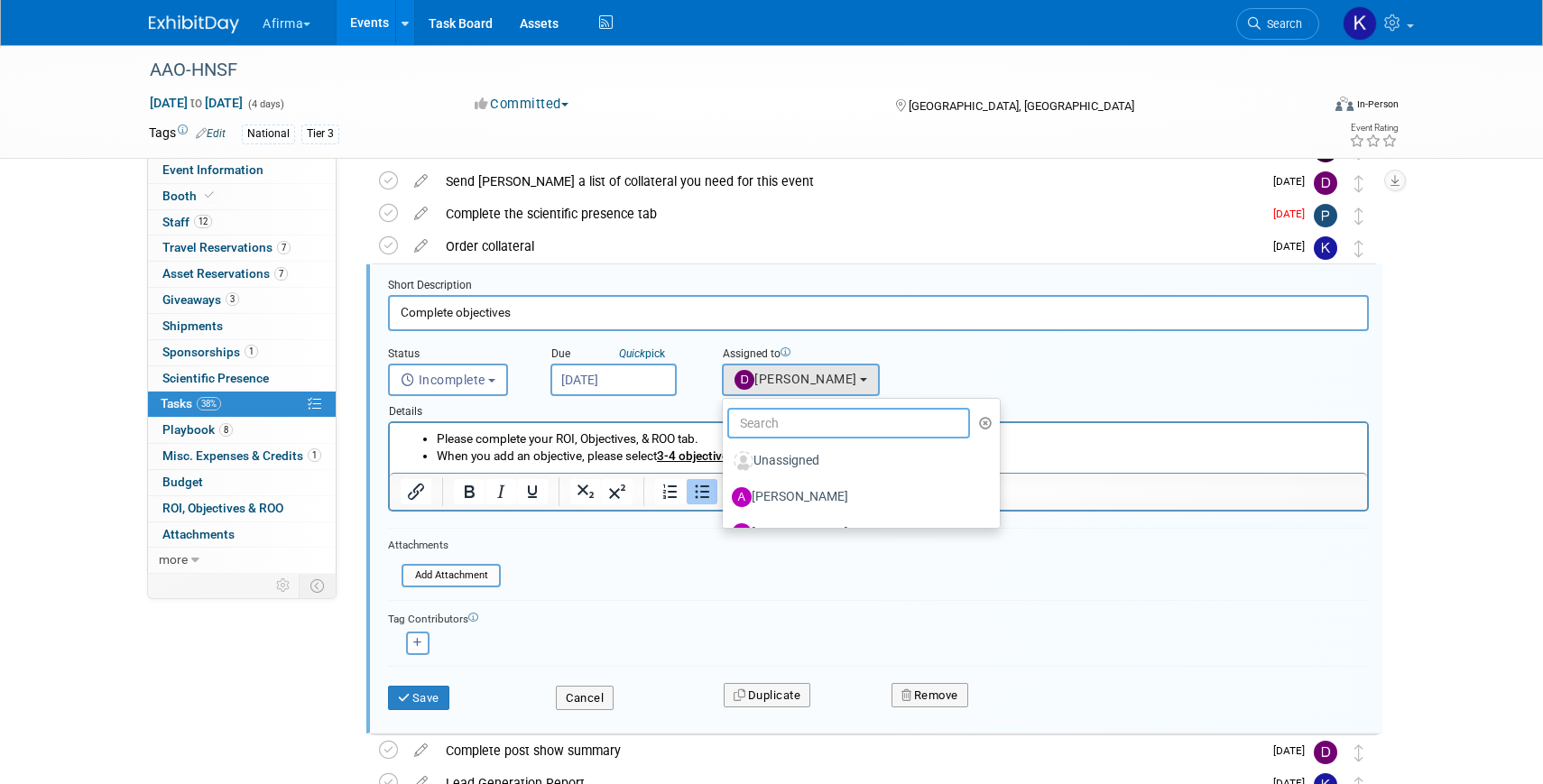
click at [794, 409] on input "text" at bounding box center [849, 423] width 243 height 31
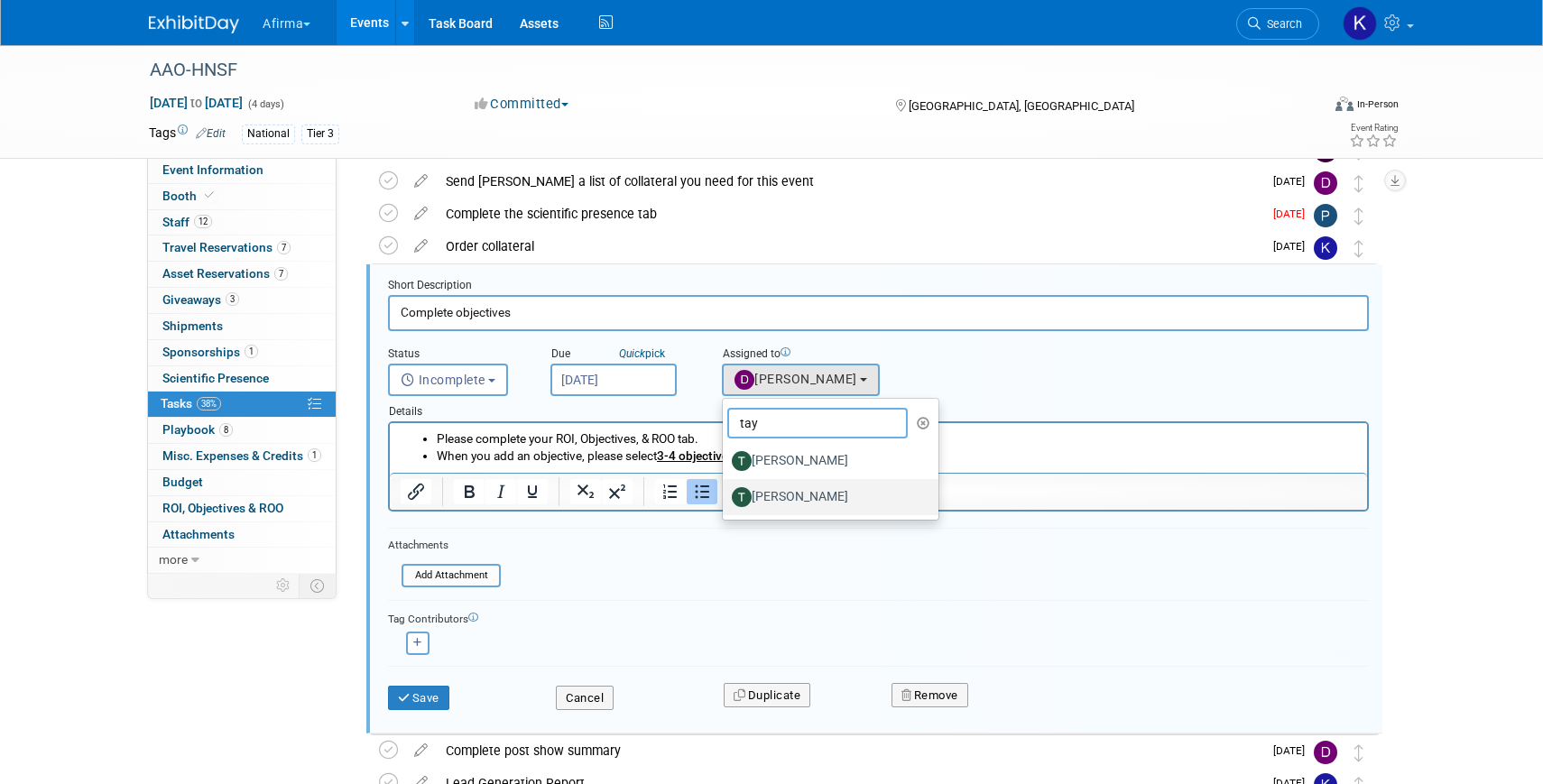
type input "tay"
click at [850, 488] on label "Taylor Sebesta" at bounding box center [826, 497] width 189 height 29
click at [725, 489] on input "Taylor Sebesta" at bounding box center [719, 495] width 12 height 12
select select "be337601-39b4-4da7-bd01-aa11630a0ed5"
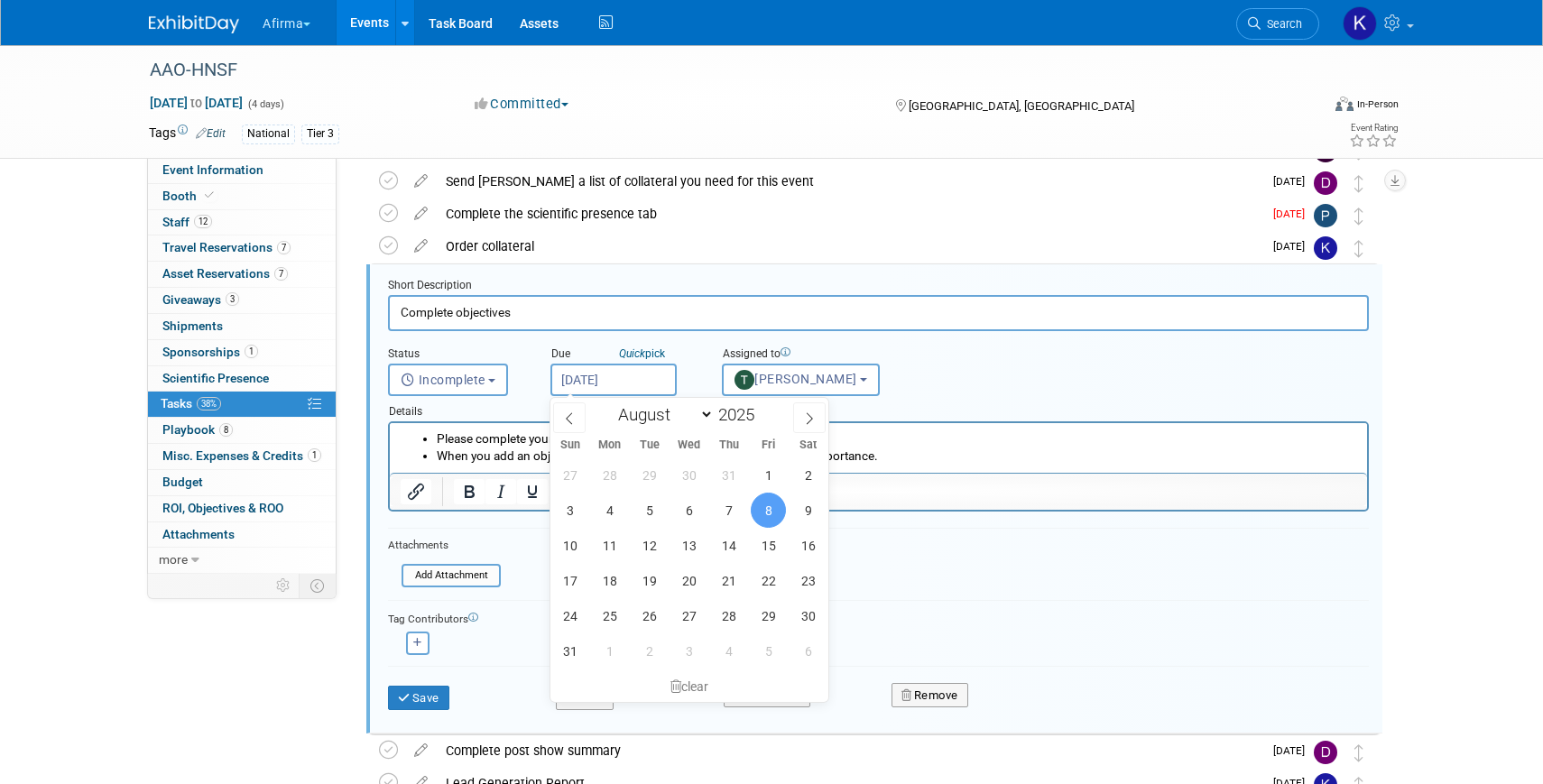
click at [612, 382] on input "Aug 8, 2025" at bounding box center [613, 379] width 126 height 33
click at [803, 422] on icon at bounding box center [809, 419] width 13 height 13
select select "9"
click at [724, 474] on span "2" at bounding box center [729, 475] width 35 height 35
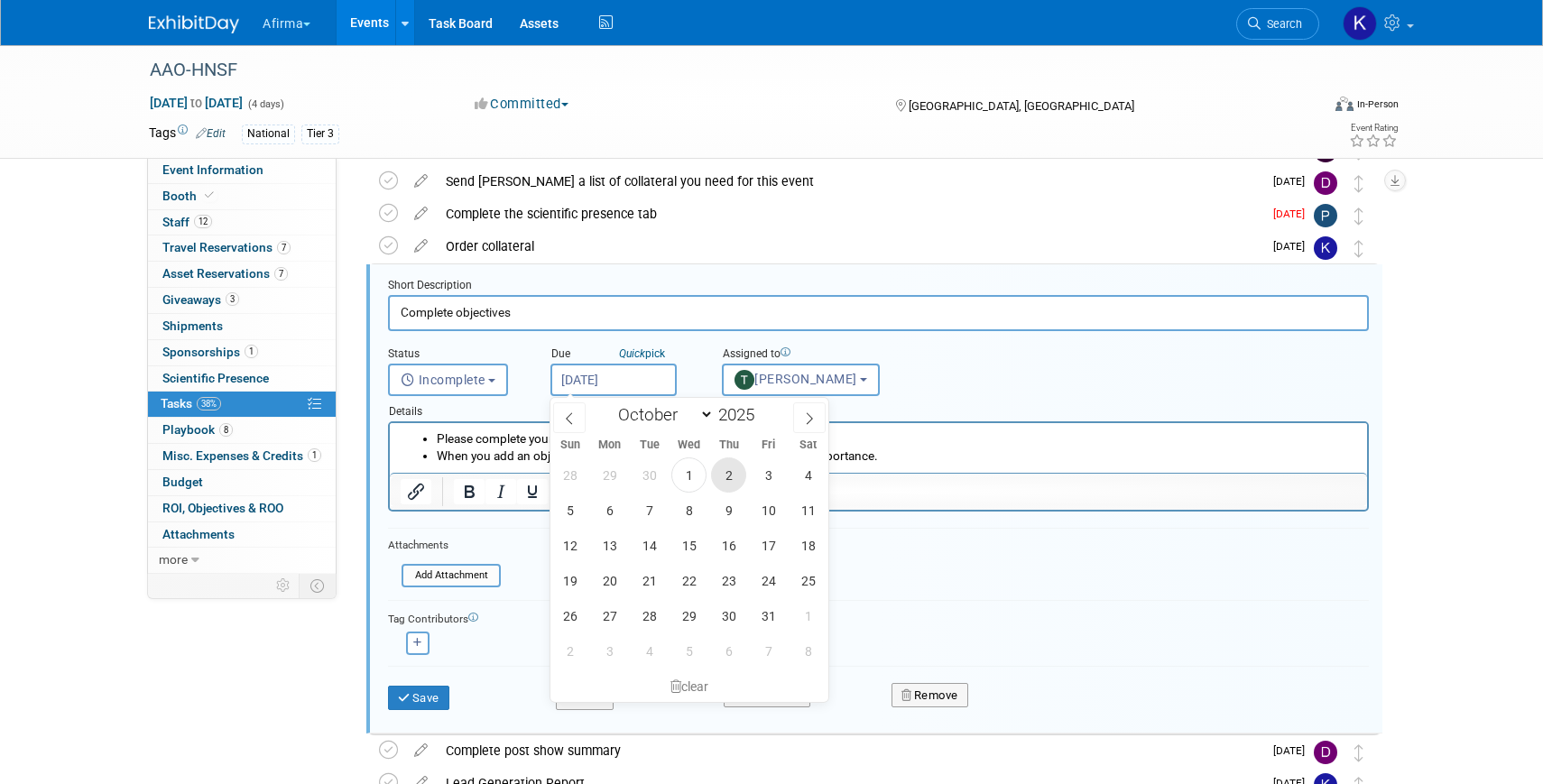
type input "Oct 2, 2025"
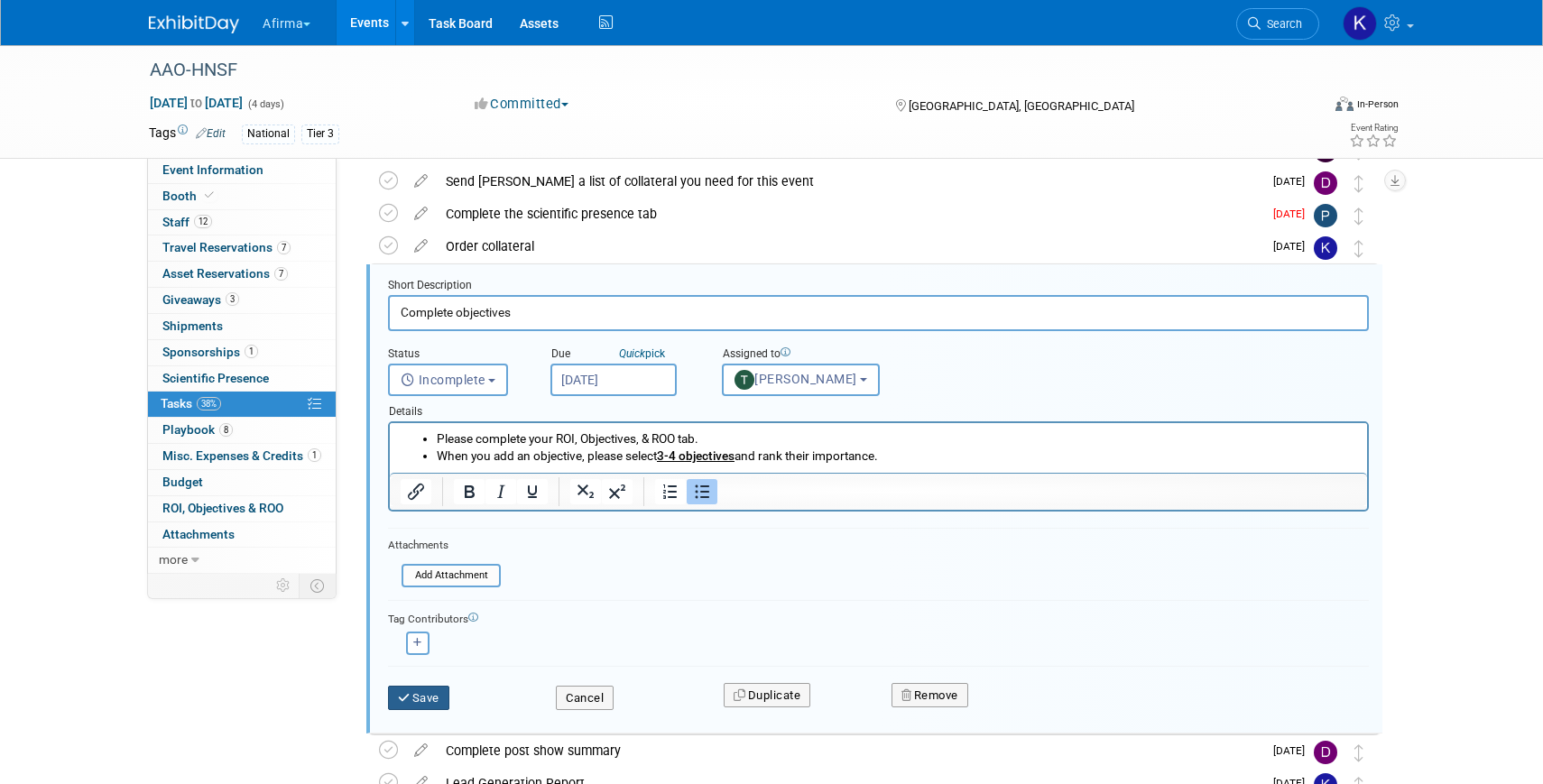
click at [443, 693] on button "Save" at bounding box center [419, 697] width 62 height 25
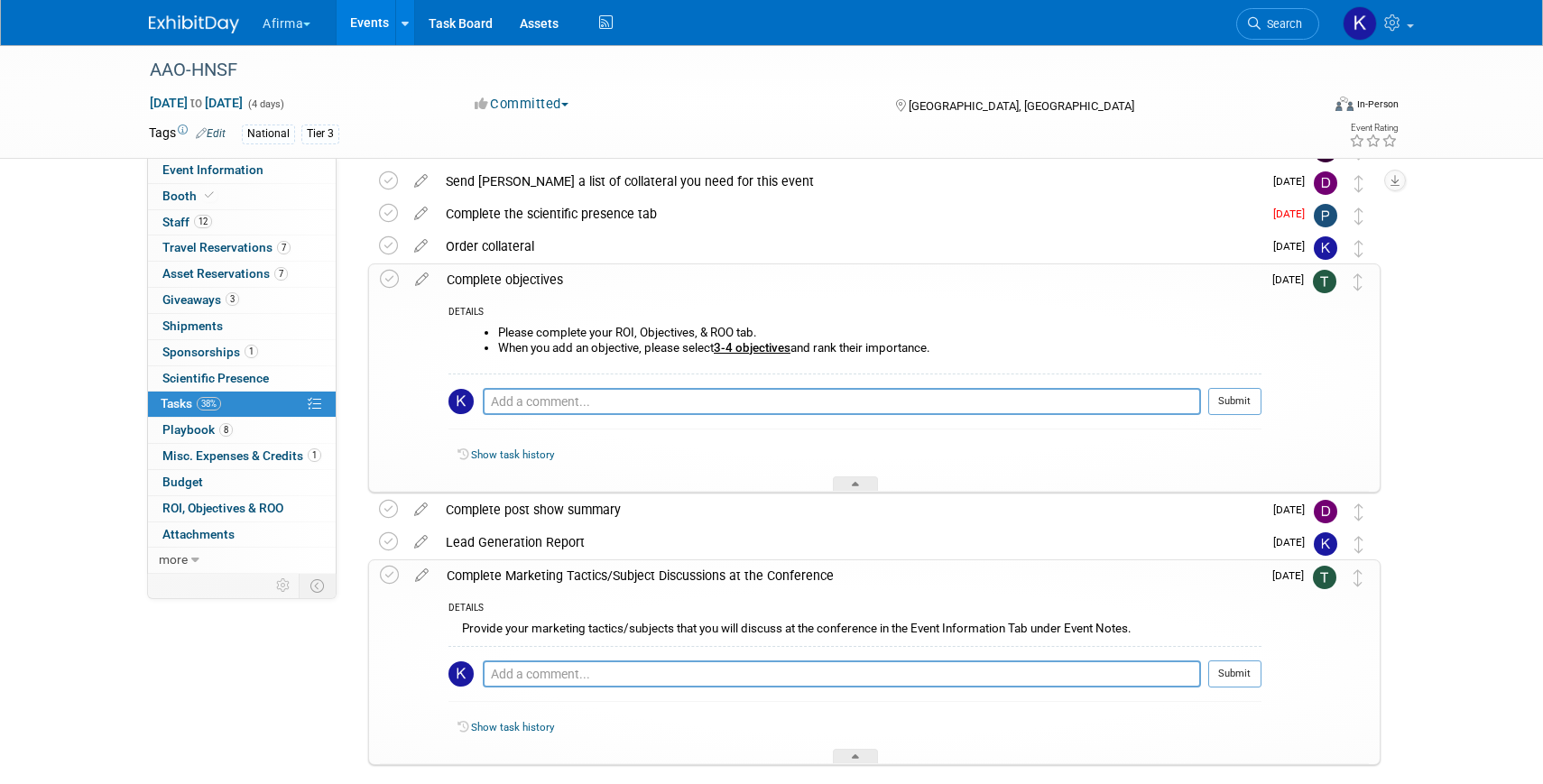
click at [580, 273] on div "Complete objectives" at bounding box center [849, 279] width 823 height 31
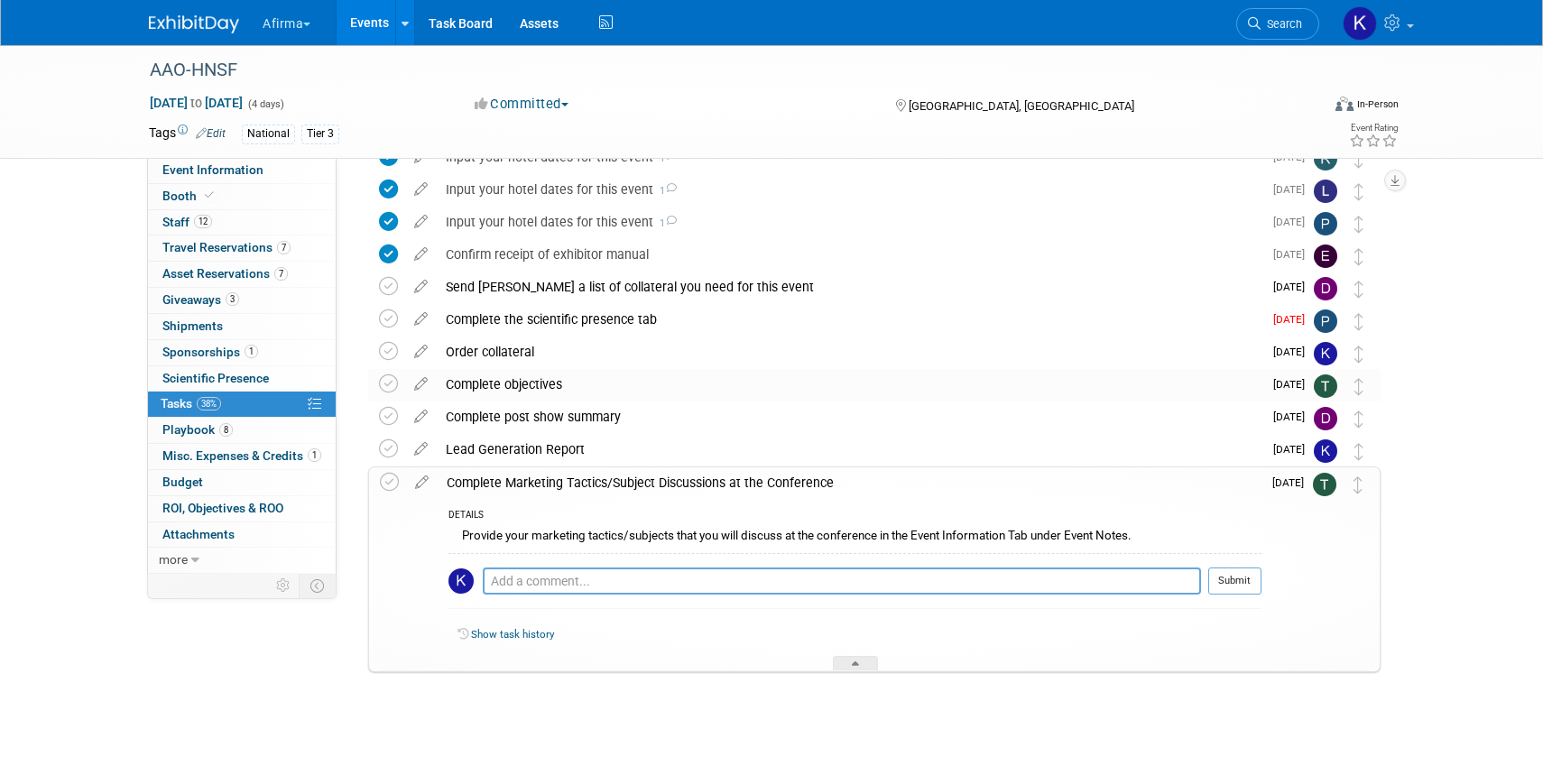
scroll to position [158, 0]
click at [552, 487] on div "Complete Marketing Tactics/Subject Discussions at the Conference" at bounding box center [849, 483] width 823 height 31
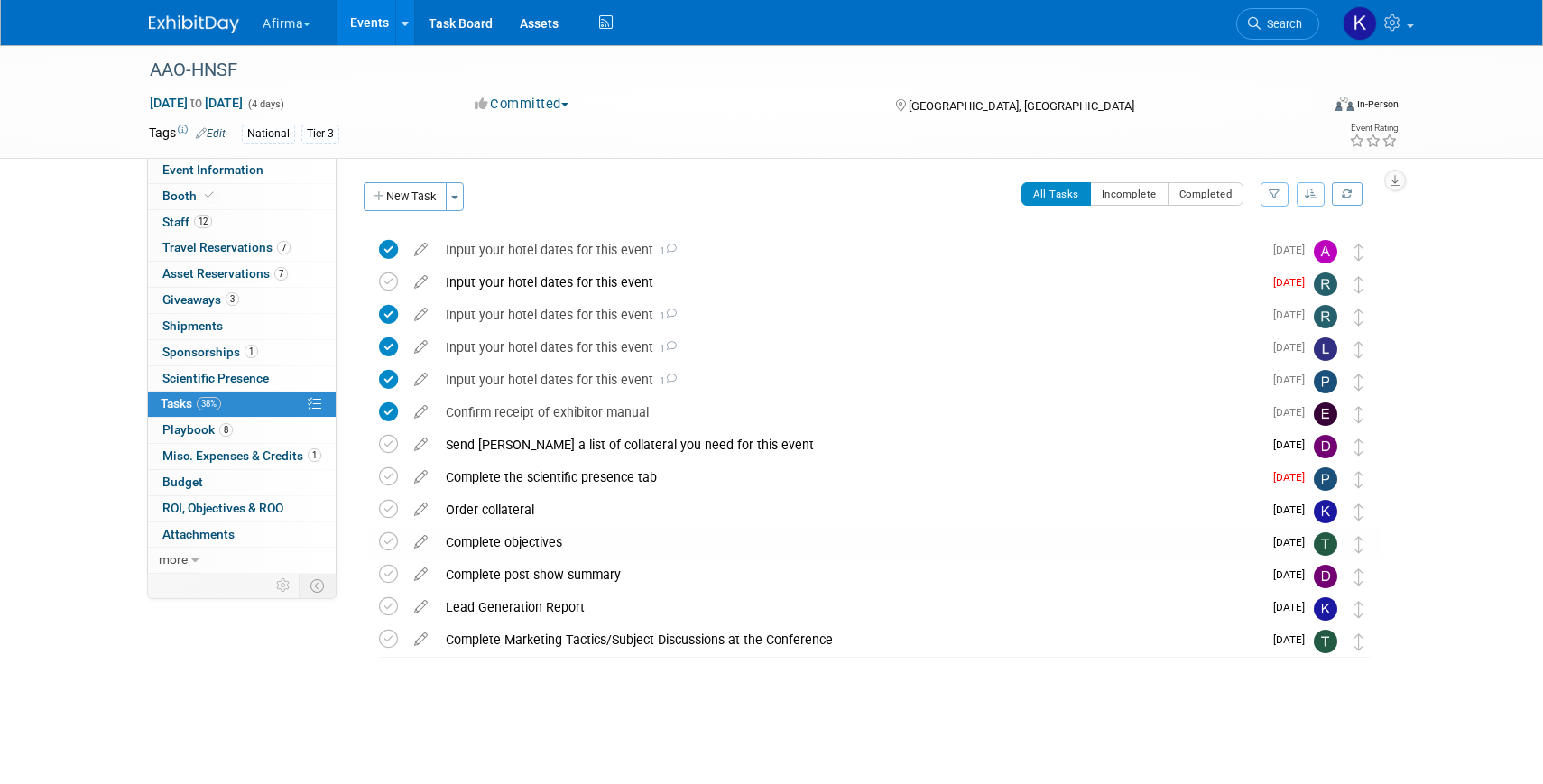
scroll to position [0, 0]
click at [508, 573] on div "Complete post show summary" at bounding box center [849, 574] width 825 height 31
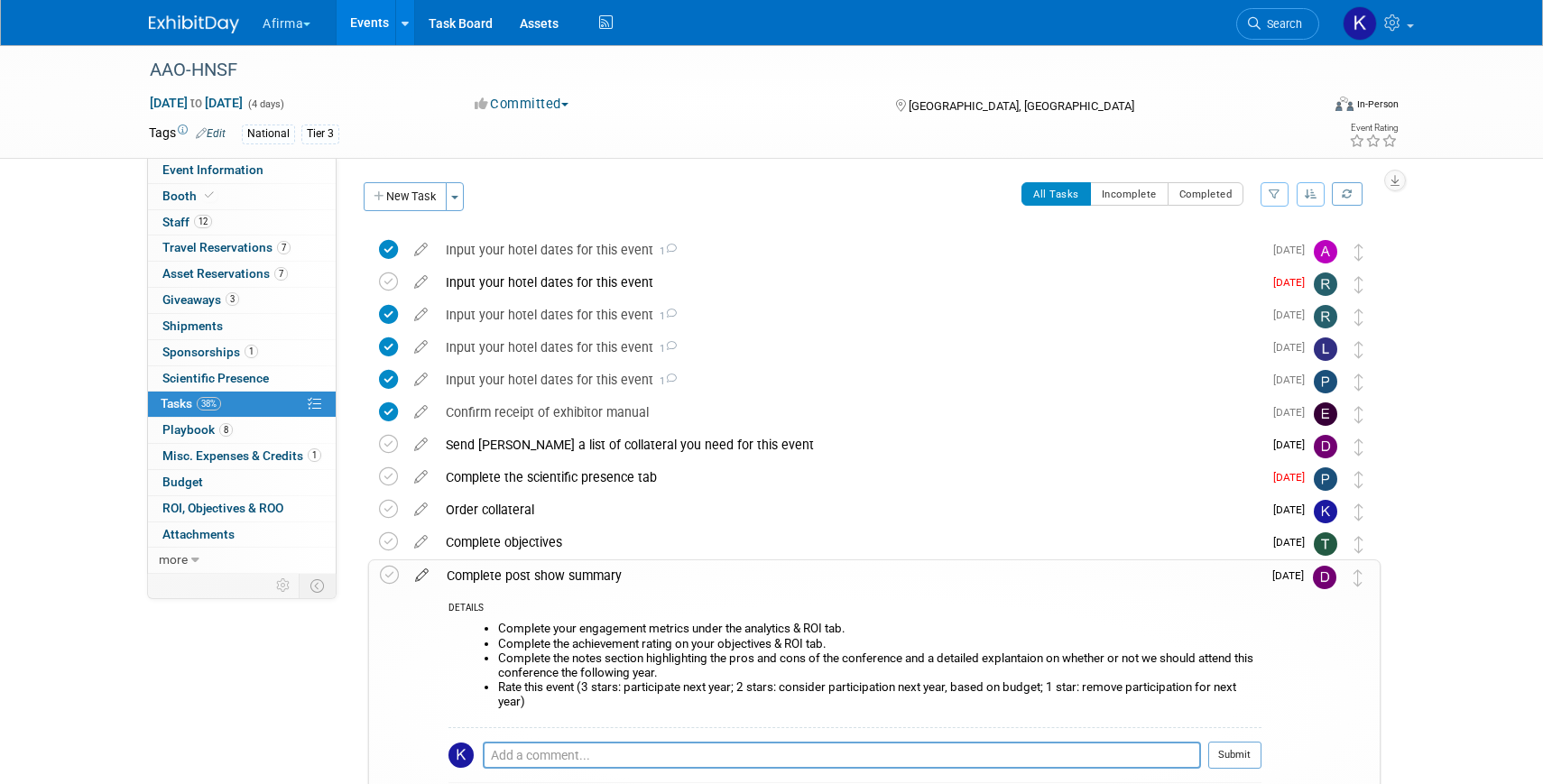
click at [420, 573] on icon at bounding box center [422, 571] width 32 height 22
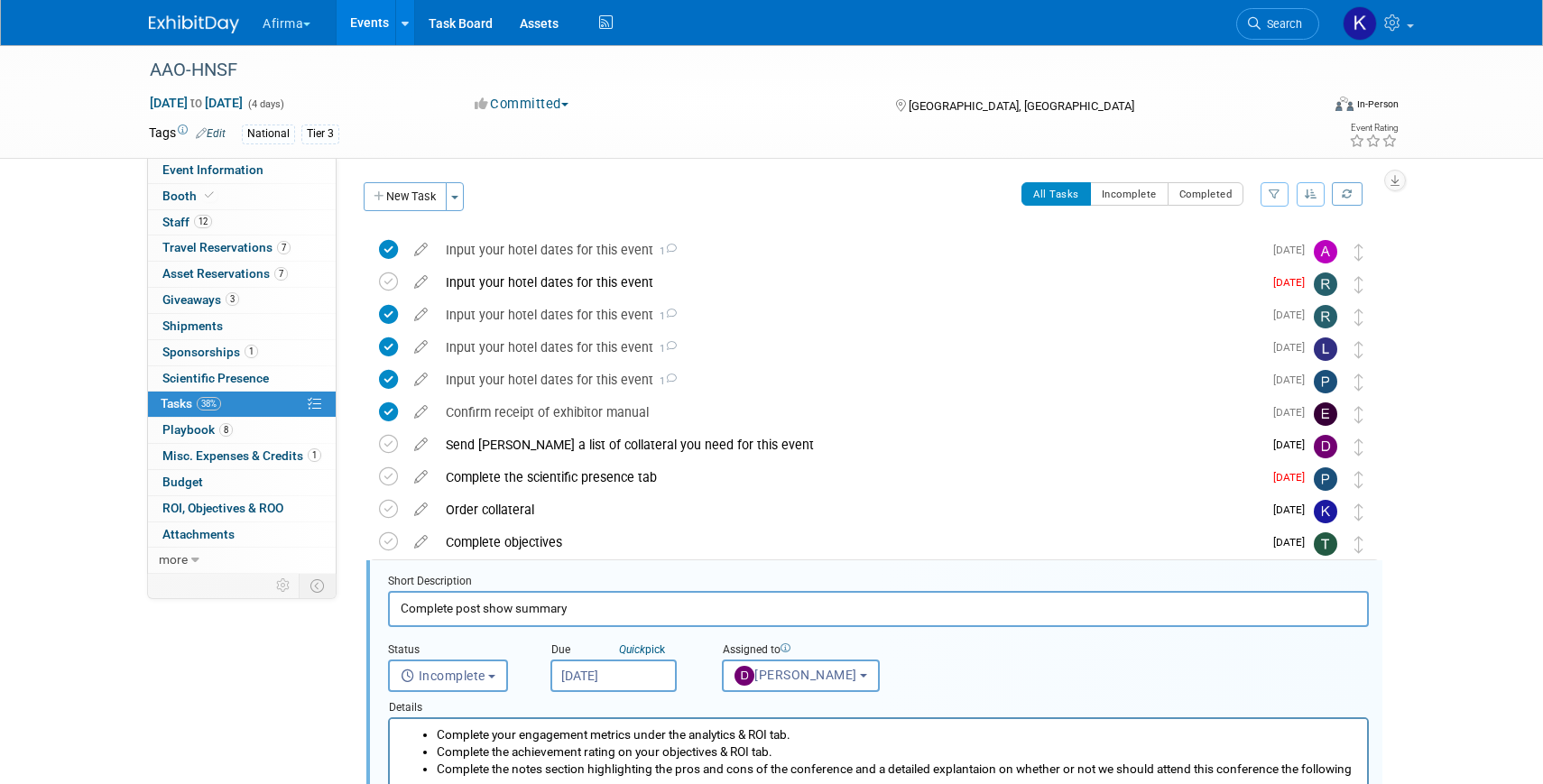
scroll to position [296, 0]
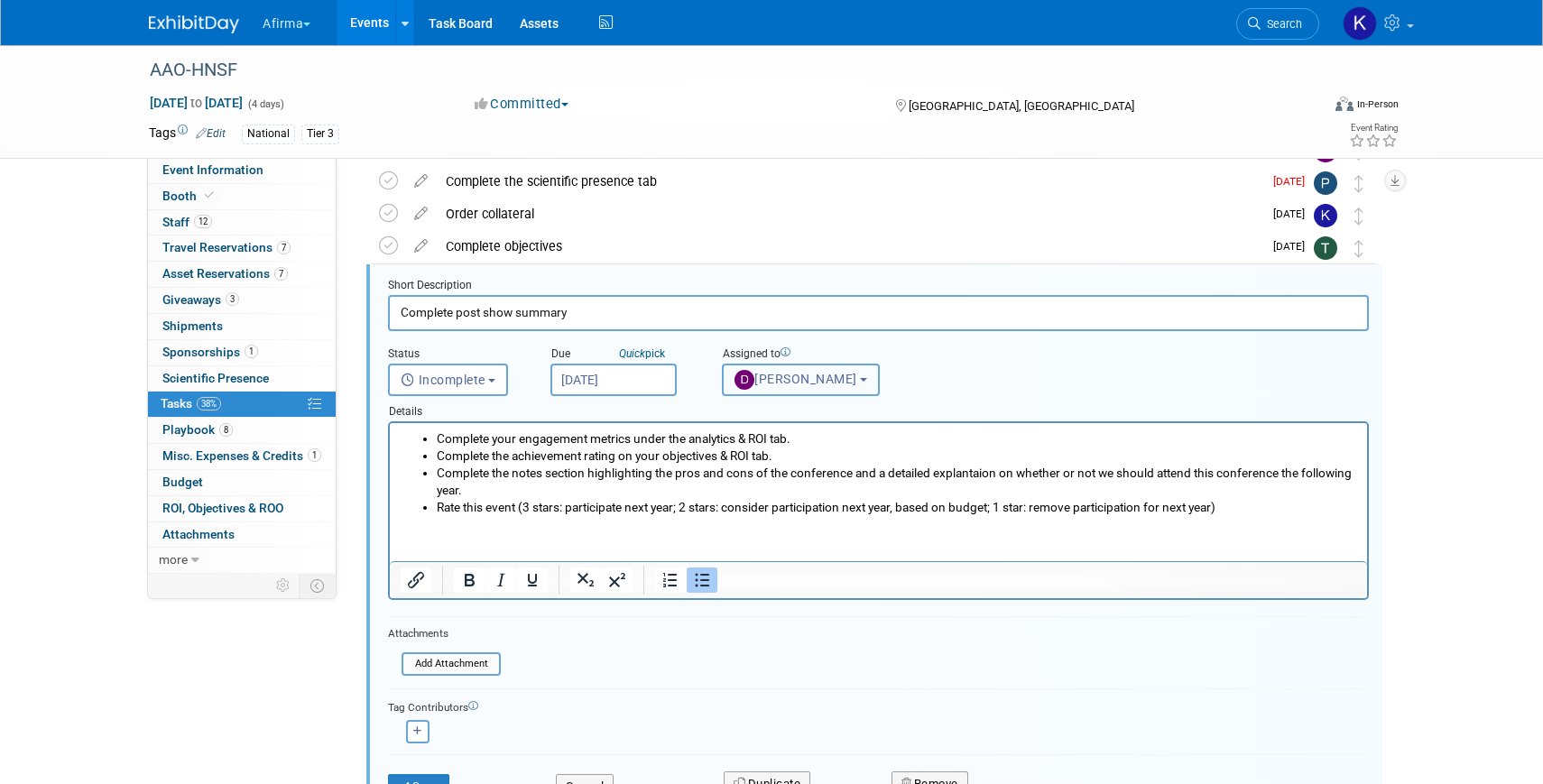
click at [779, 370] on button "Drew Smalley" at bounding box center [800, 379] width 158 height 33
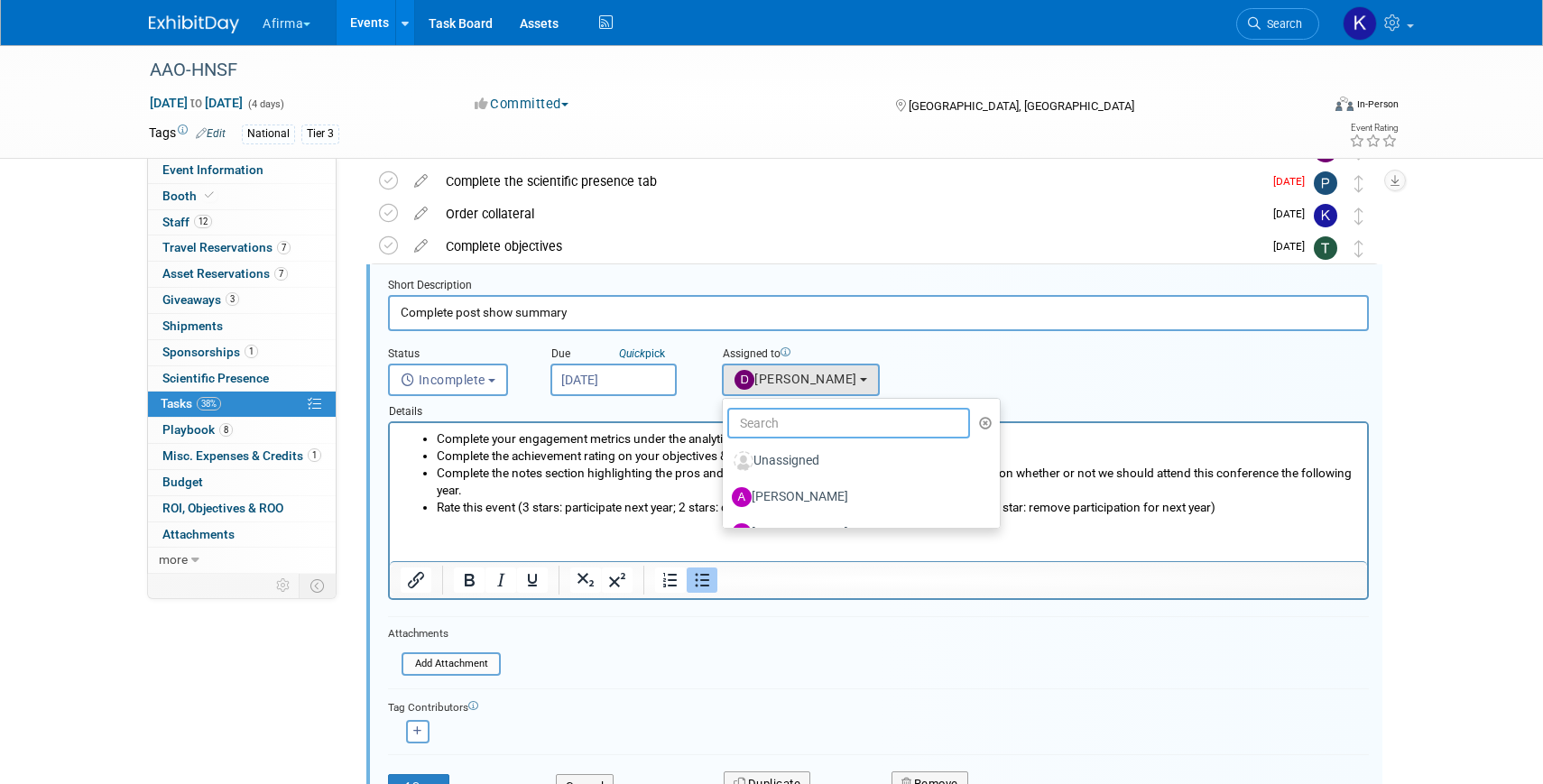
click at [779, 413] on input "text" at bounding box center [849, 423] width 243 height 31
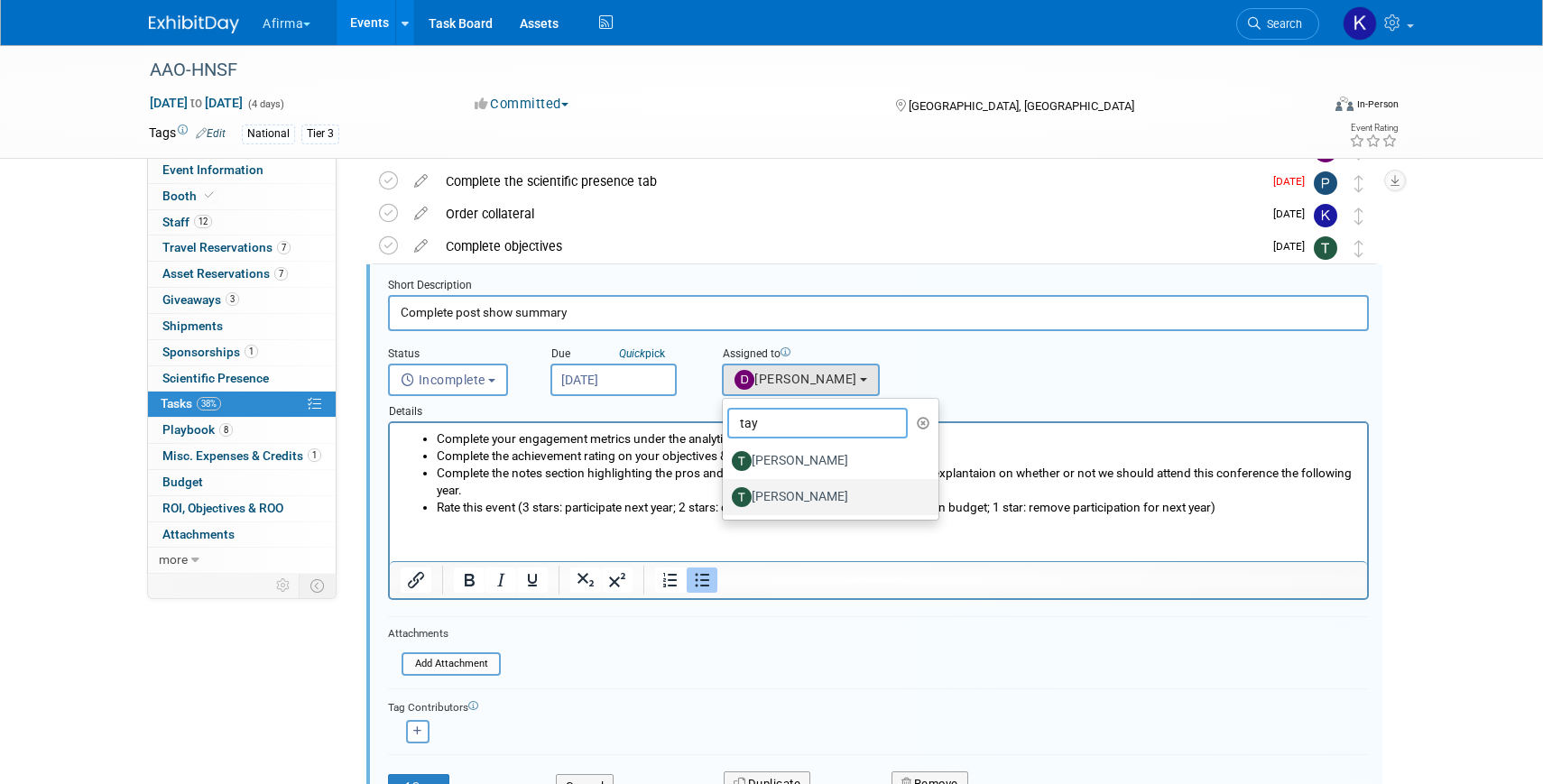
type input "tay"
click at [829, 491] on label "Taylor Sebesta" at bounding box center [826, 497] width 189 height 29
click at [725, 491] on input "Taylor Sebesta" at bounding box center [719, 495] width 12 height 12
select select "be337601-39b4-4da7-bd01-aa11630a0ed5"
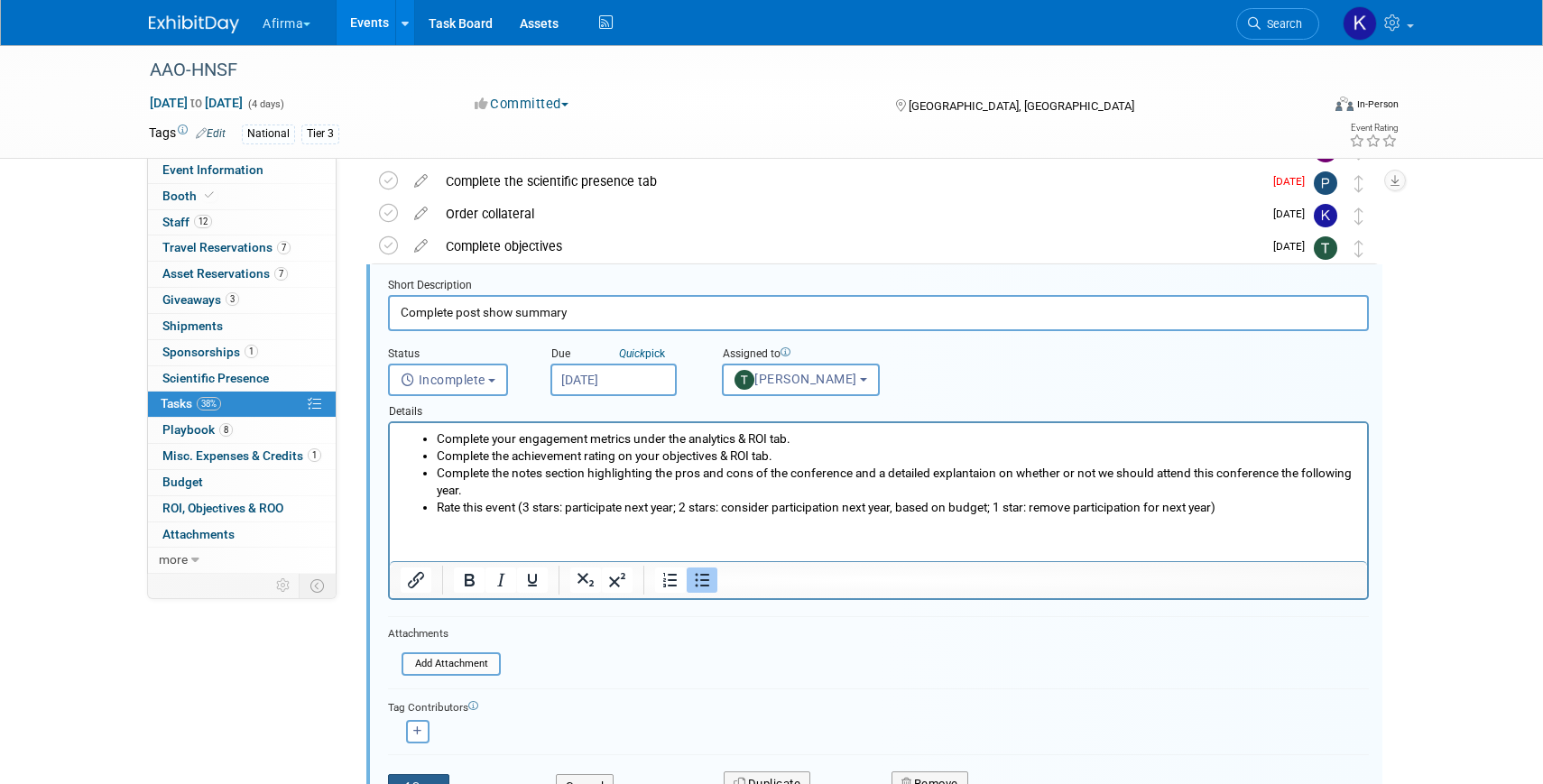
click at [408, 775] on button "Save" at bounding box center [419, 786] width 62 height 25
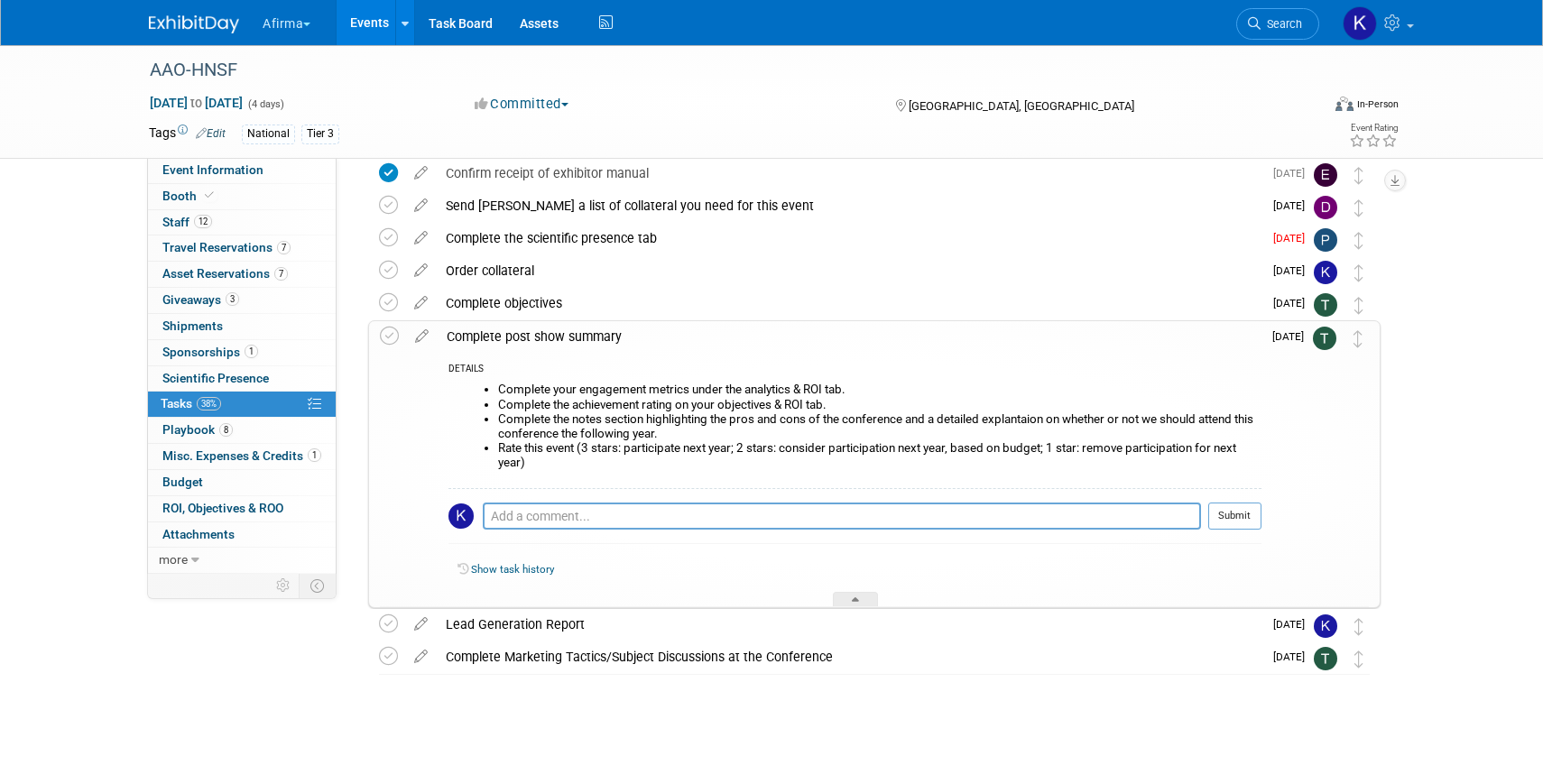
scroll to position [239, 0]
click at [552, 343] on div "Complete post show summary" at bounding box center [849, 336] width 823 height 31
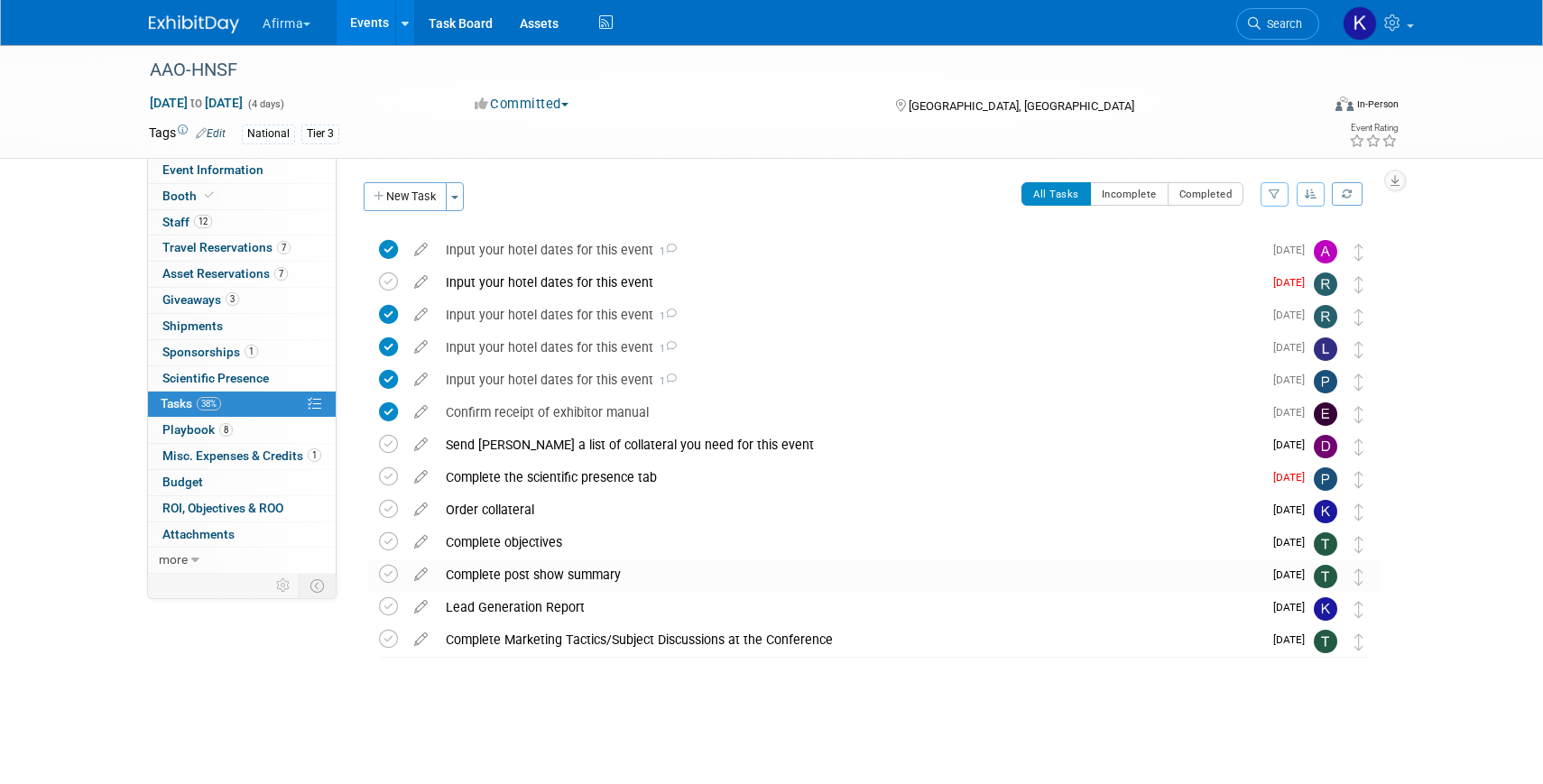
scroll to position [0, 0]
click at [477, 617] on div "Lead Generation Report" at bounding box center [849, 607] width 825 height 31
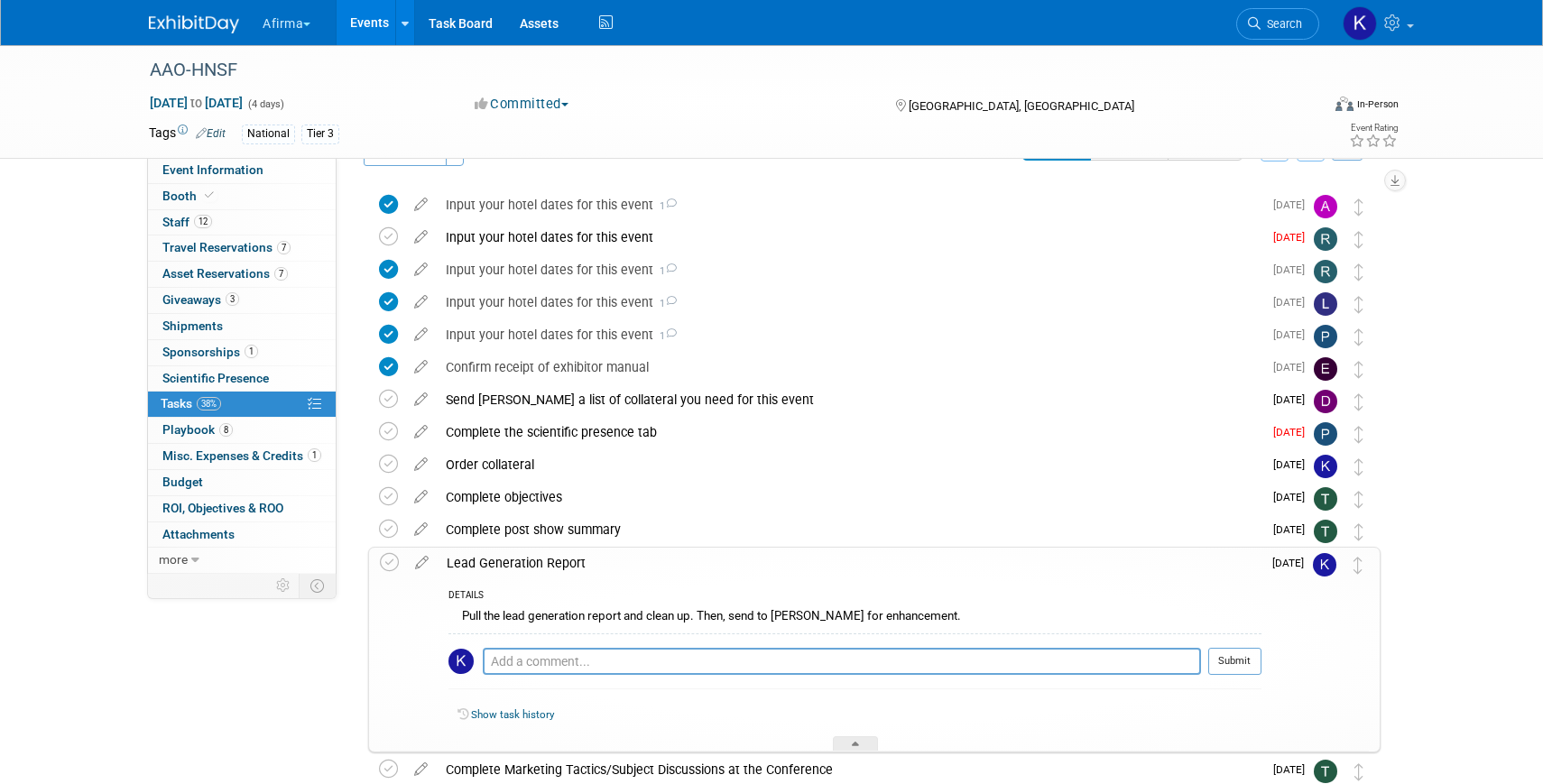
scroll to position [46, 0]
click at [420, 564] on icon at bounding box center [422, 558] width 32 height 22
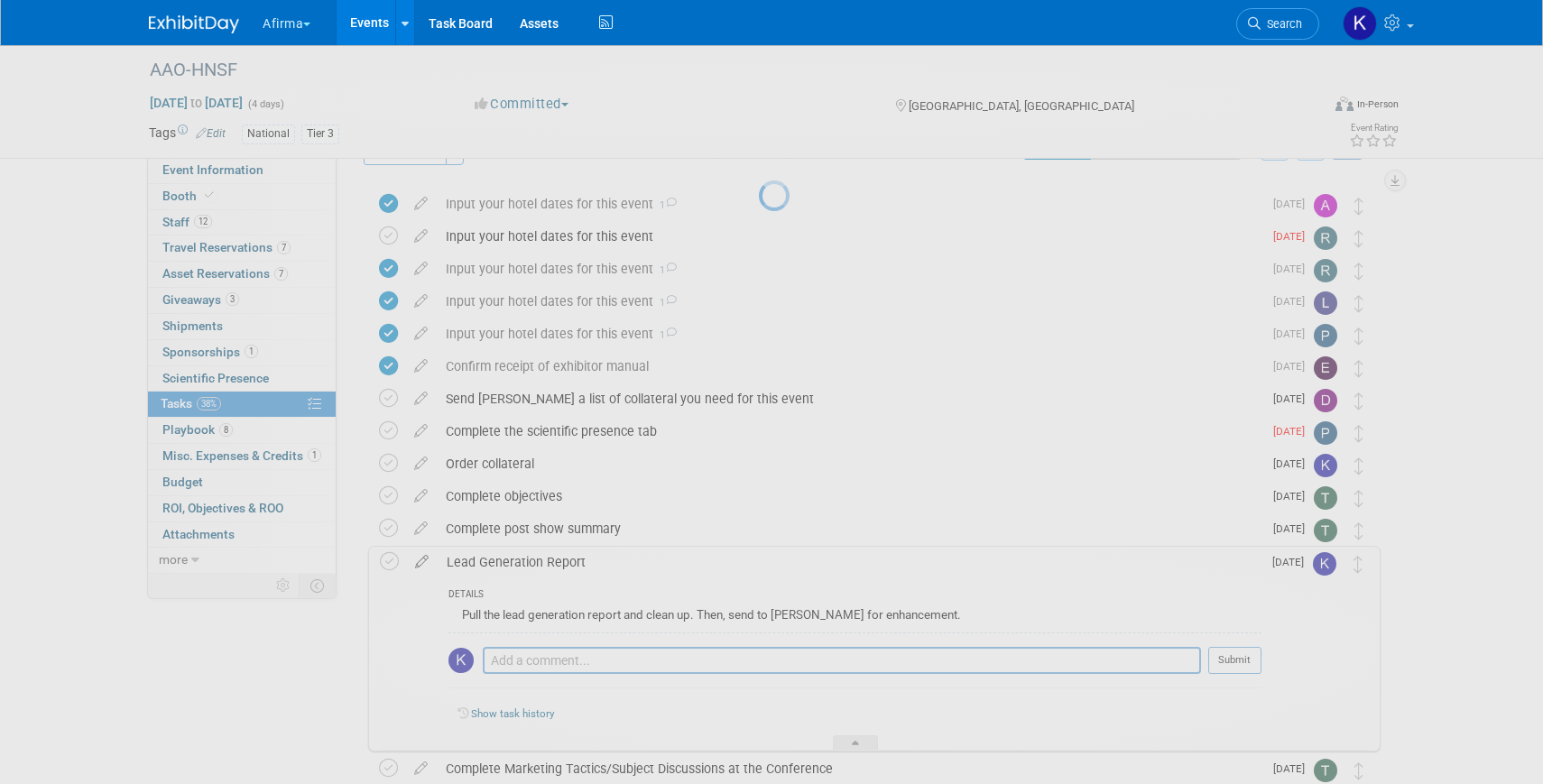
select select "9"
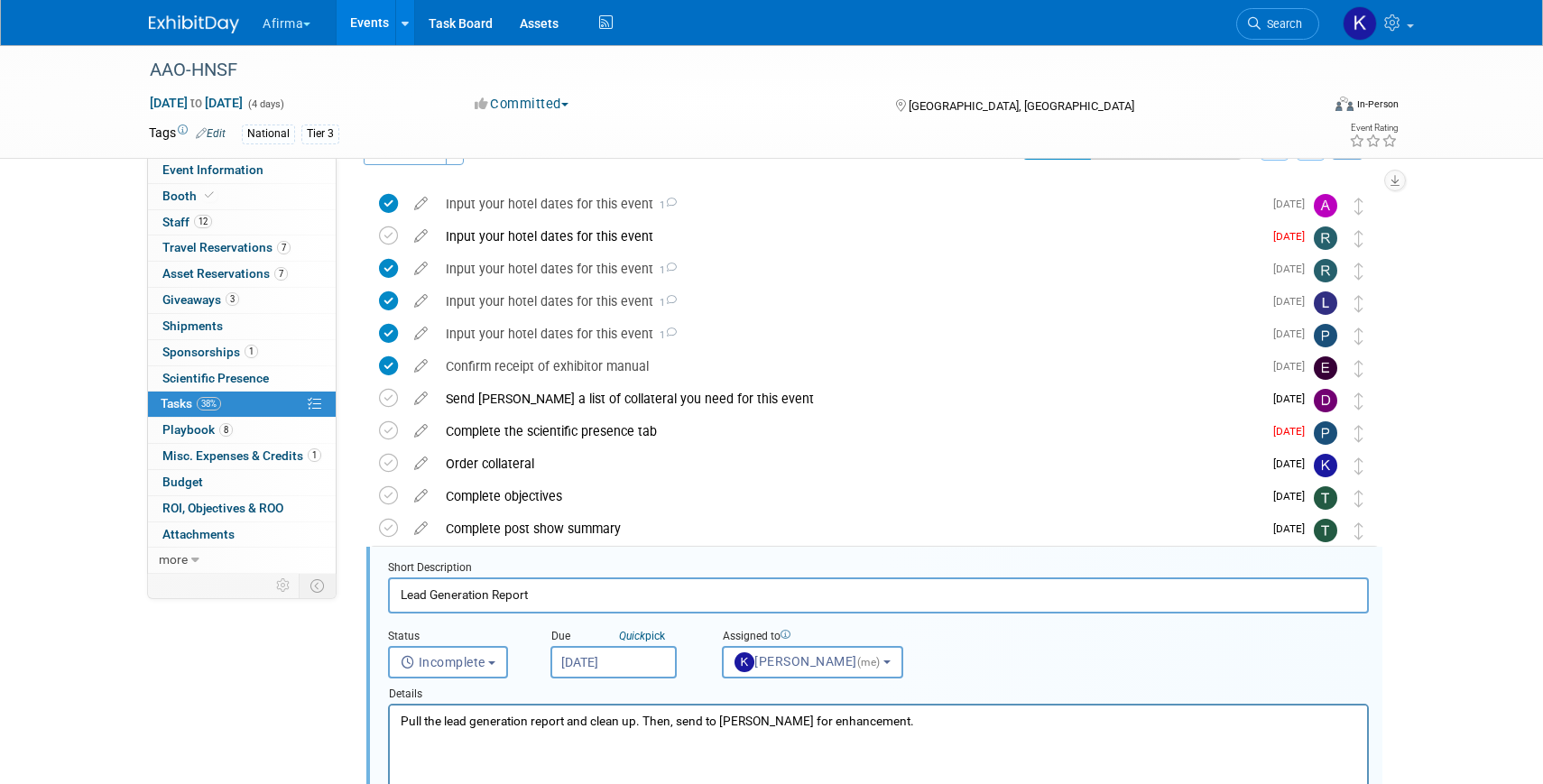
scroll to position [329, 0]
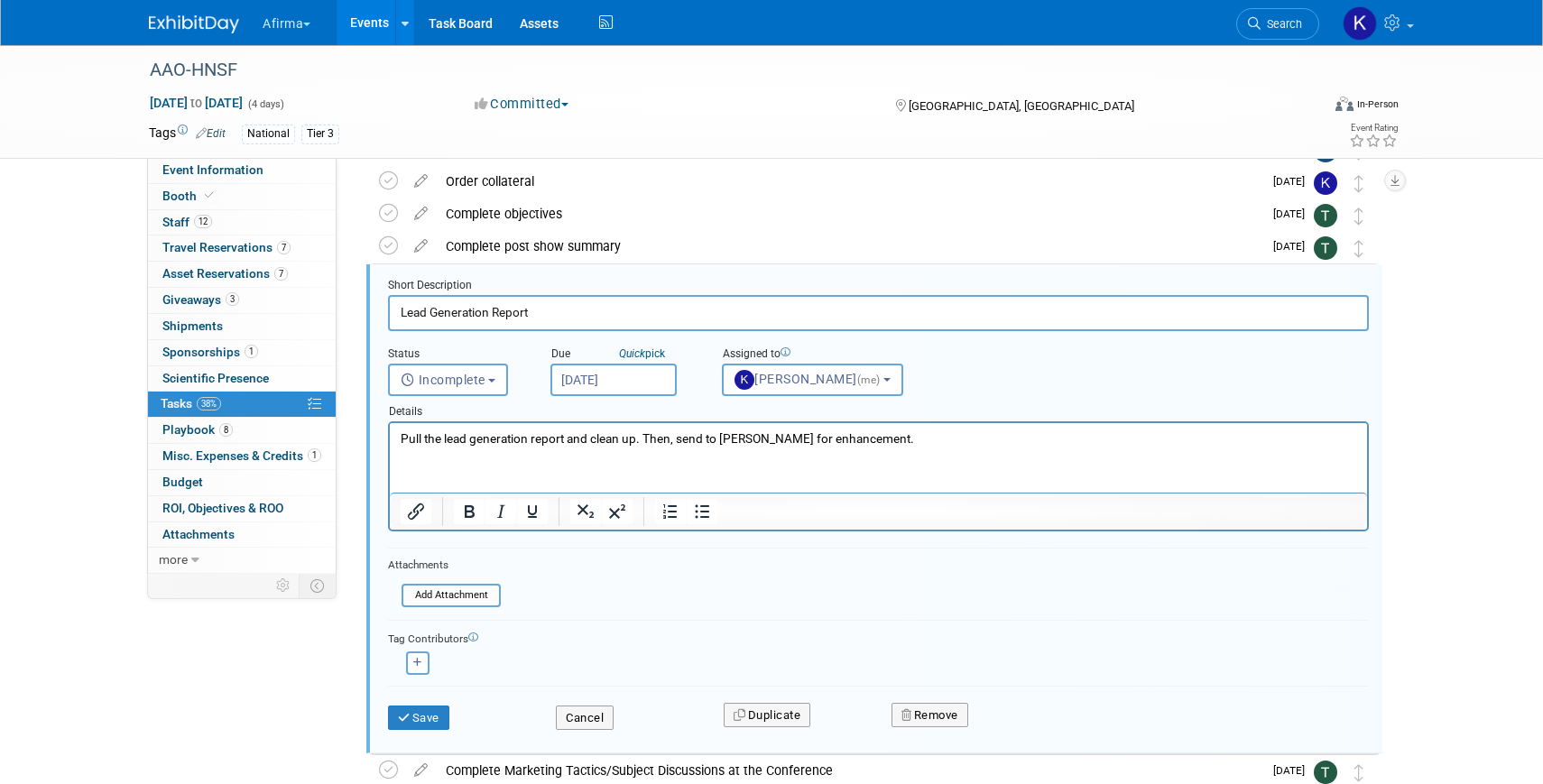
click at [651, 374] on input "Oct 16, 2025" at bounding box center [613, 379] width 126 height 33
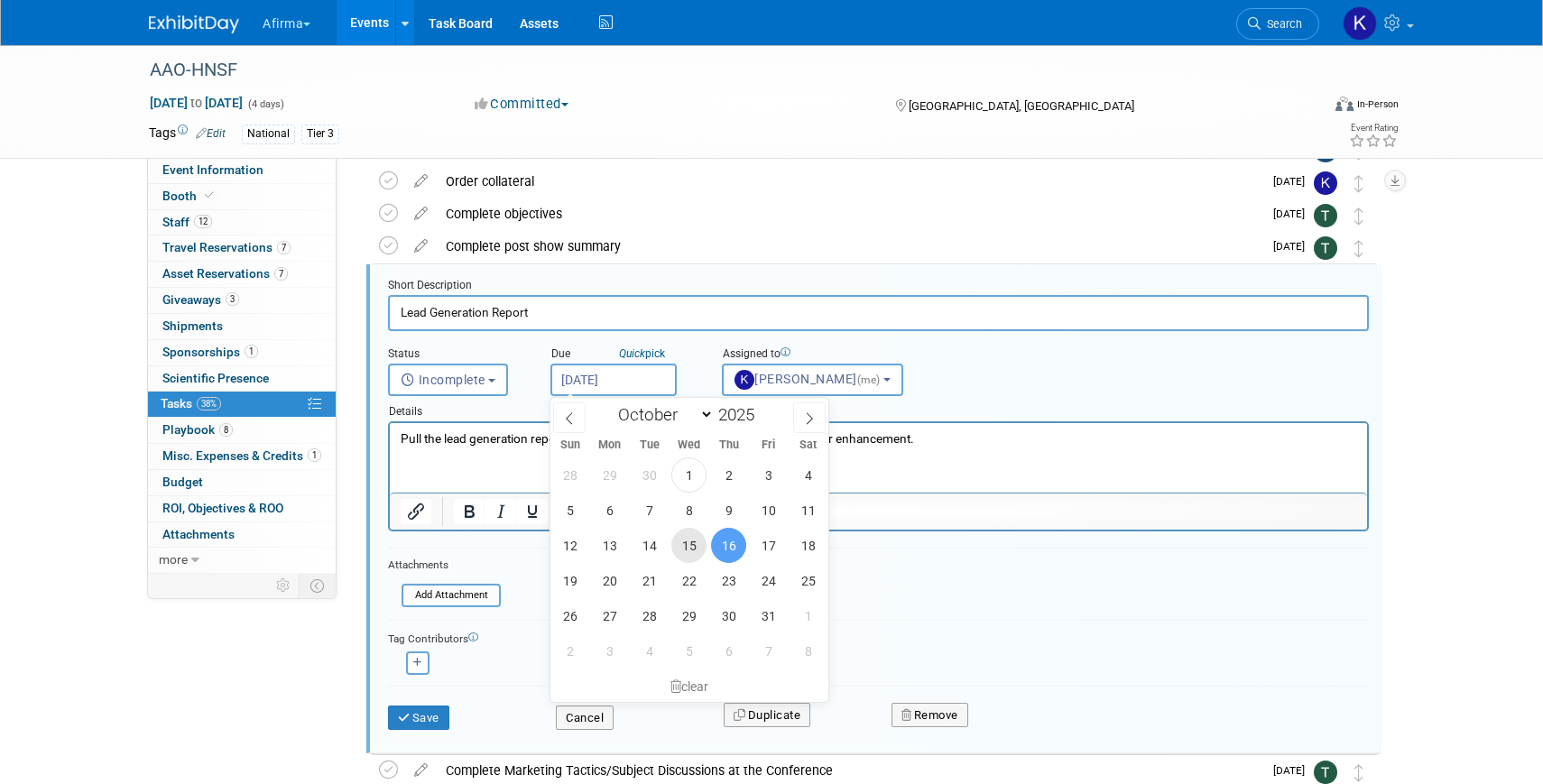
click at [686, 545] on span "15" at bounding box center [689, 545] width 35 height 35
type input "Oct 15, 2025"
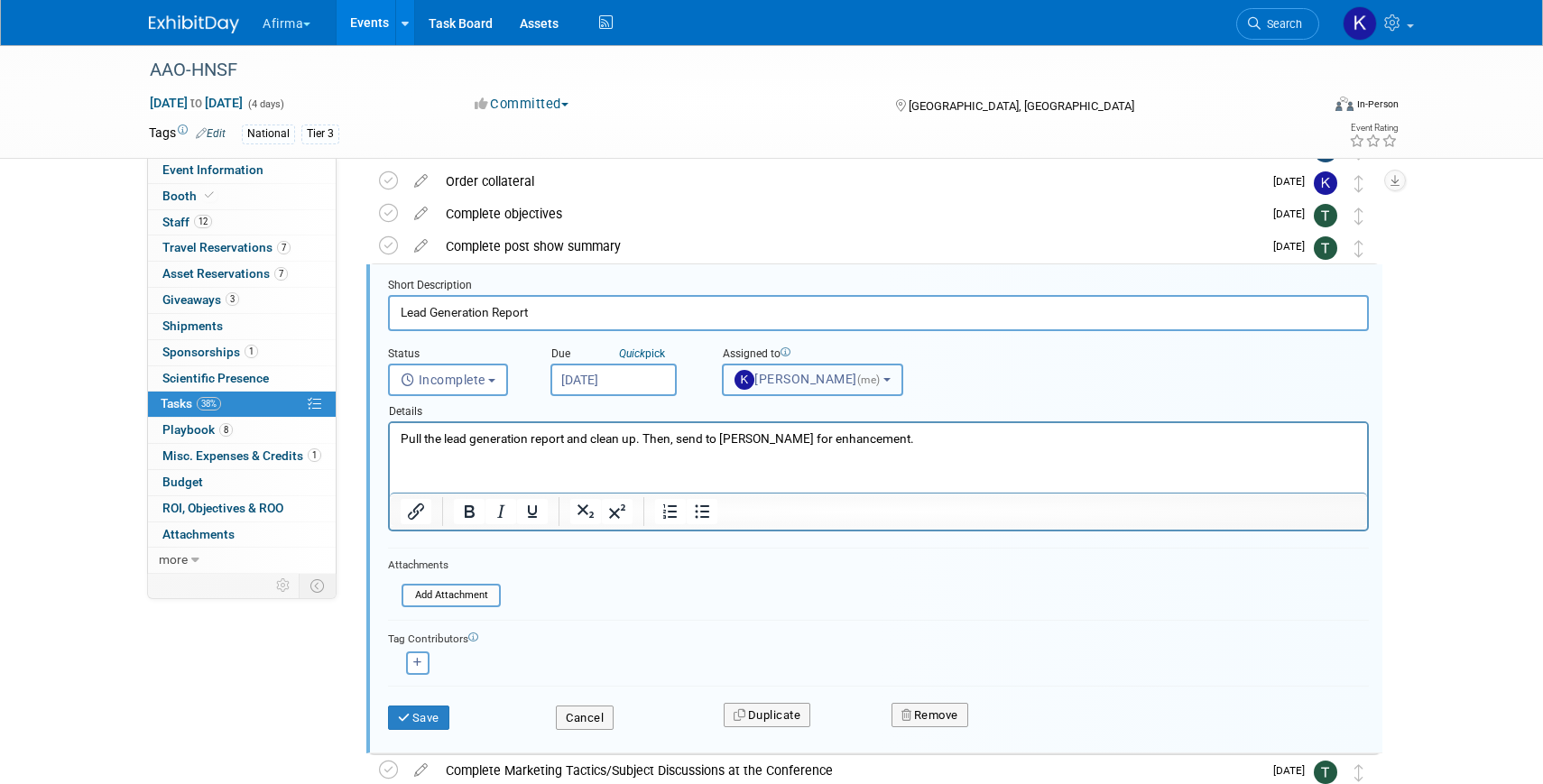
click at [820, 366] on button "Keirsten Davis (me)" at bounding box center [812, 379] width 181 height 33
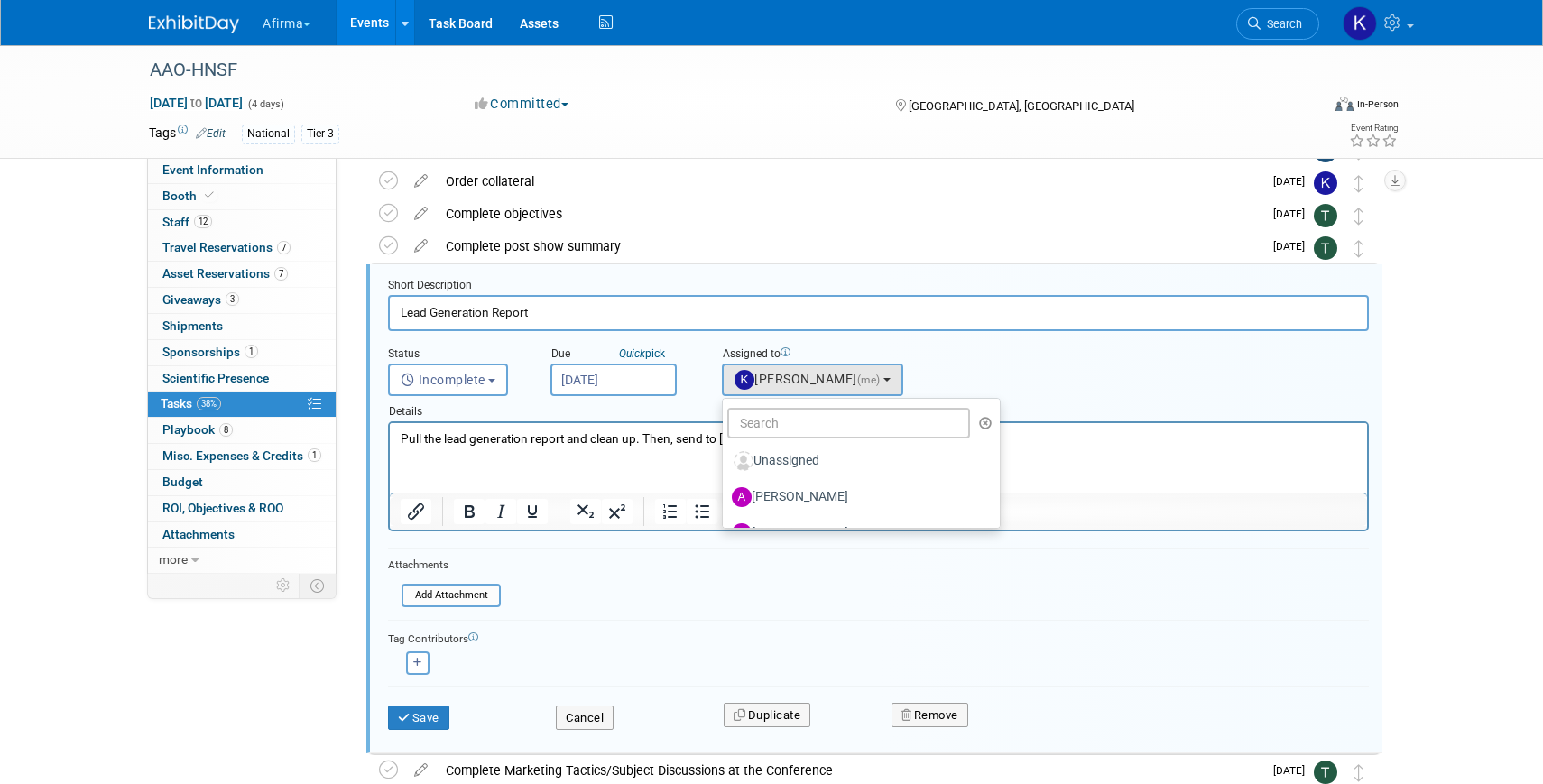
click at [813, 441] on ul "Unassigned Abbee Buchanan Adeeb Ansari Adrienne Brooks Allan Chan Allison Wyand…" at bounding box center [861, 463] width 279 height 131
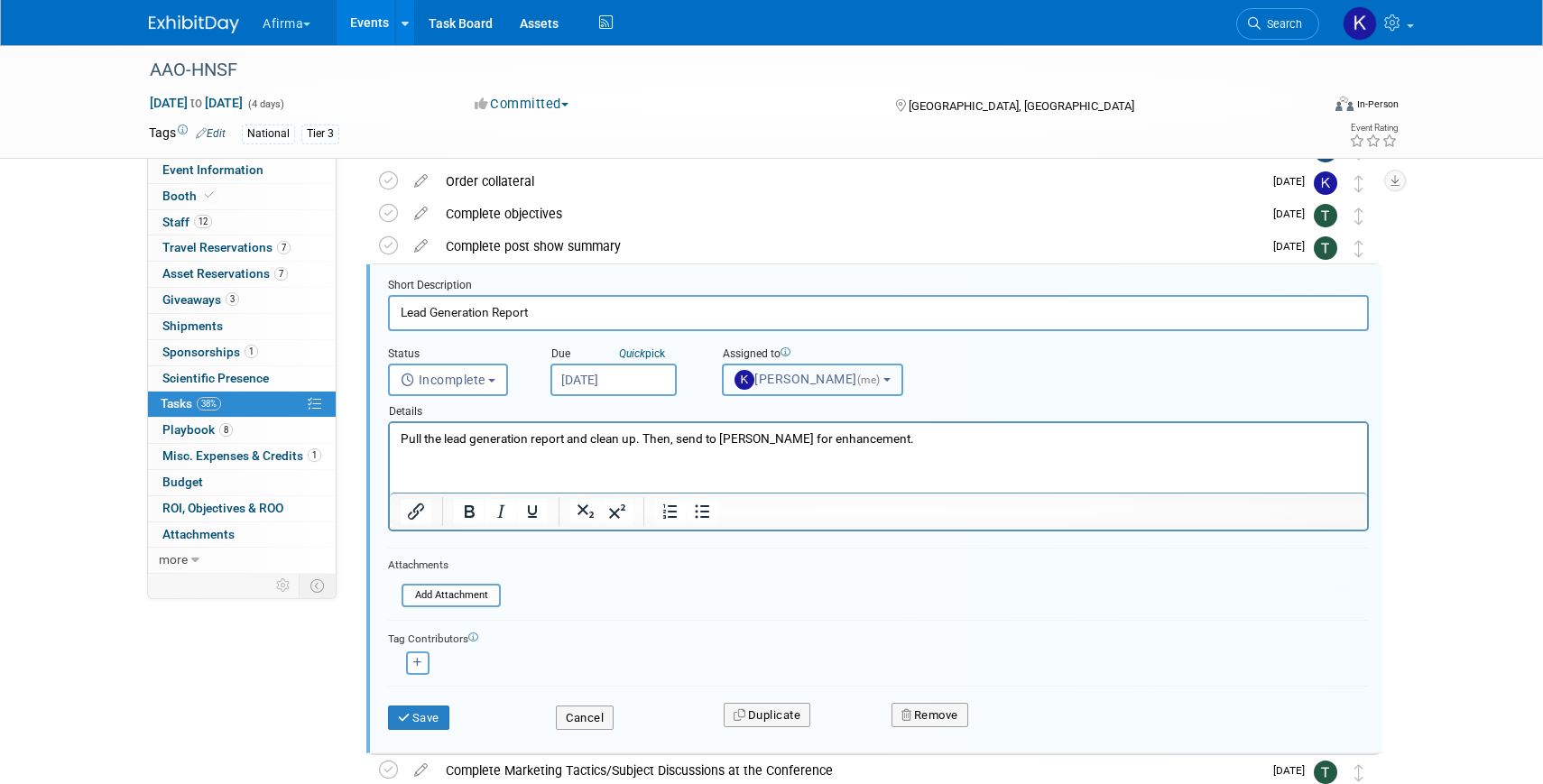
click at [800, 375] on span "Keirsten Davis (me)" at bounding box center [808, 378] width 148 height 14
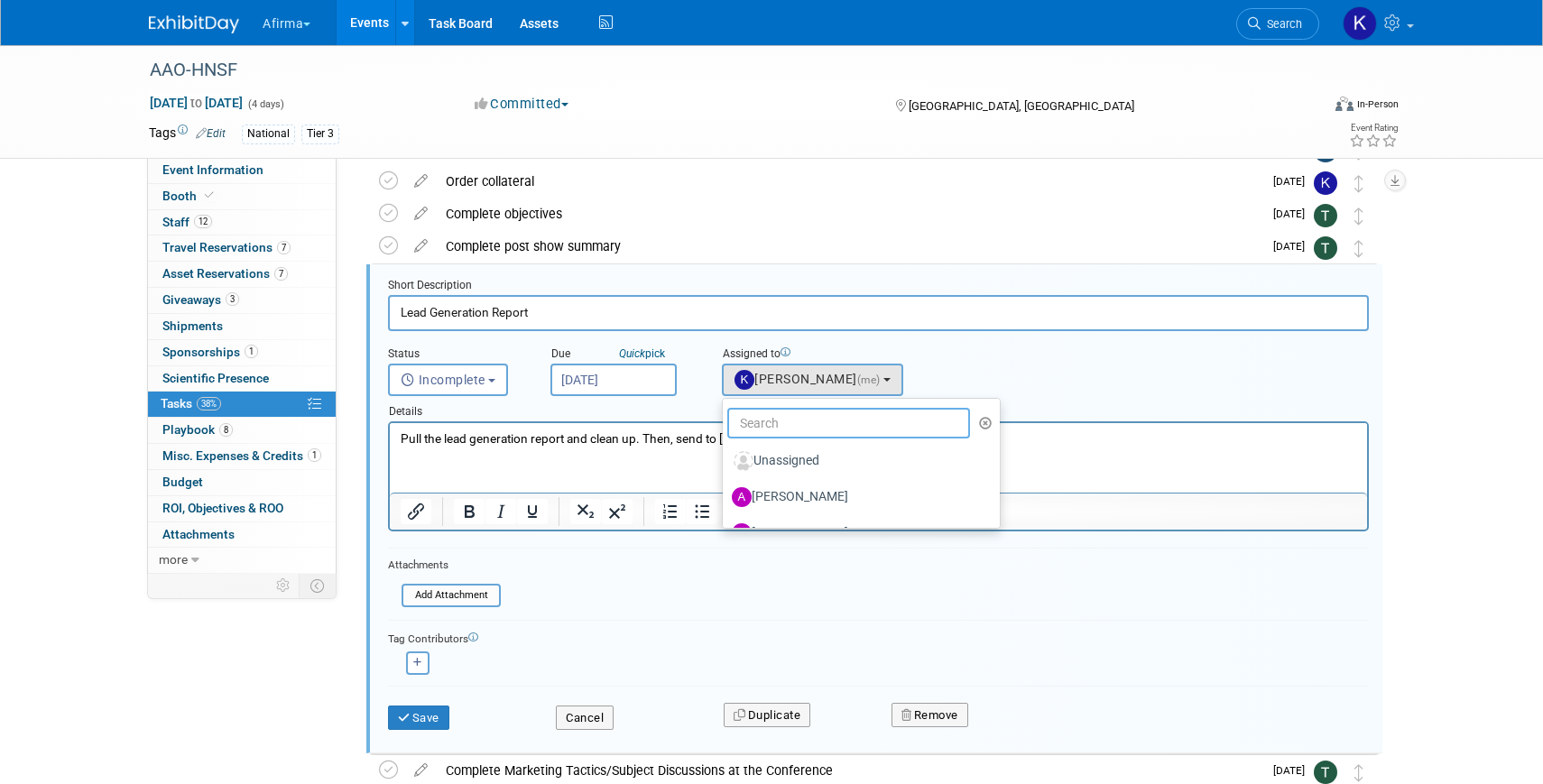
click at [800, 416] on input "text" at bounding box center [849, 423] width 243 height 31
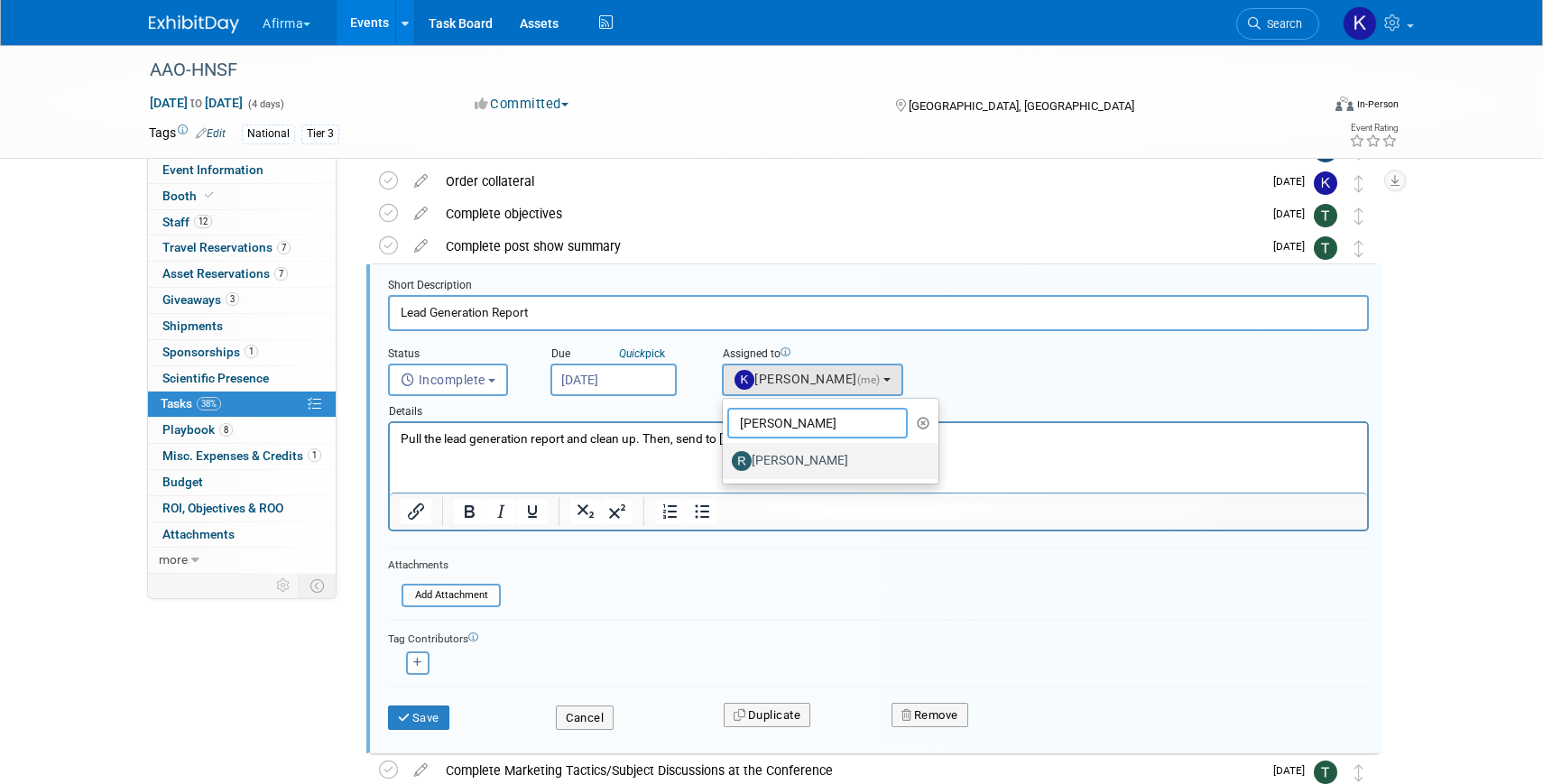
type input "randi"
click at [795, 470] on label "Randi LeBoyer" at bounding box center [826, 460] width 189 height 29
click at [725, 465] on input "Randi LeBoyer" at bounding box center [719, 458] width 12 height 12
select select "93c9d2ce-f336-40d5-91bf-081cf7bfd5d5"
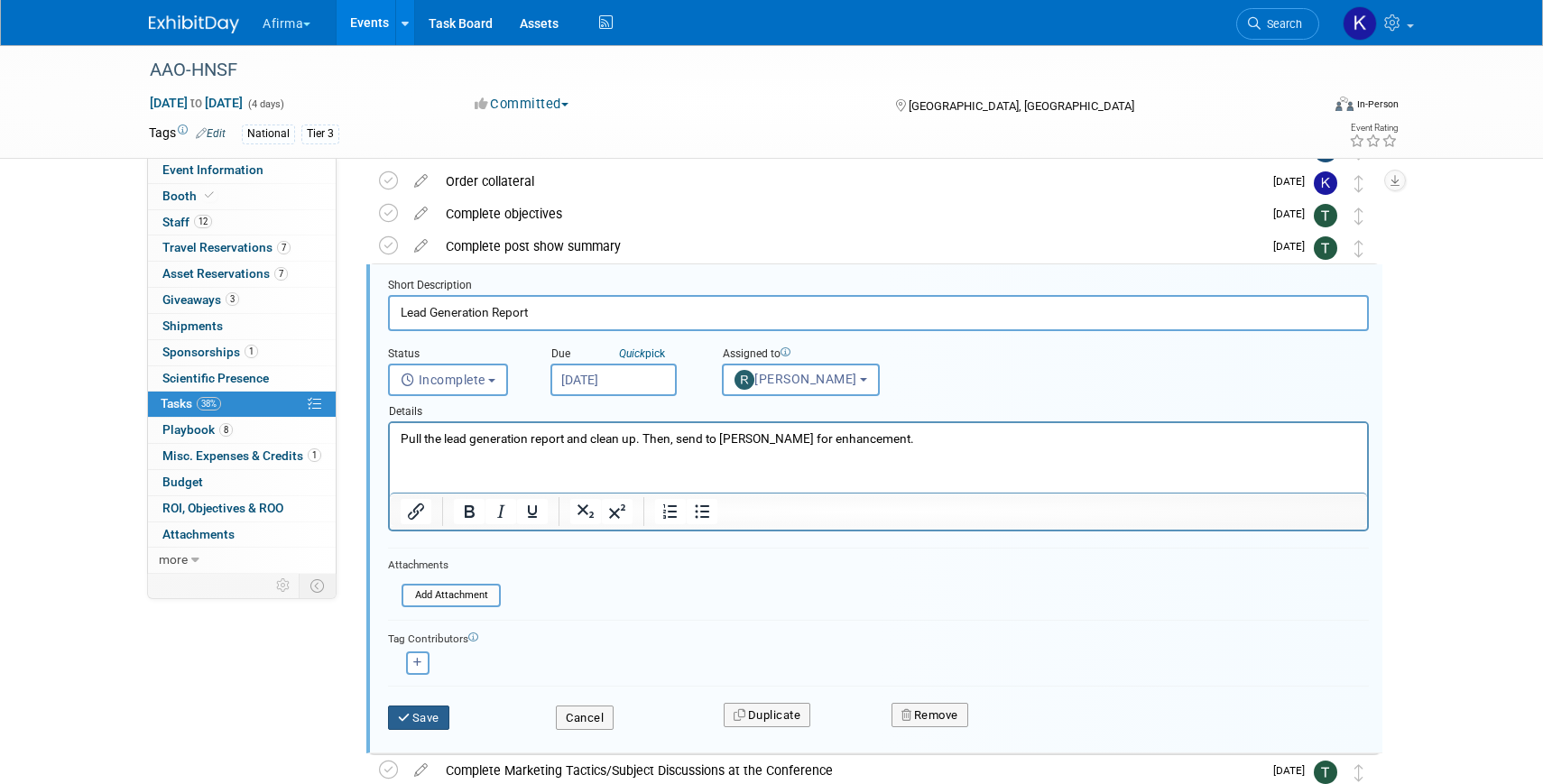
click at [428, 715] on button "Save" at bounding box center [419, 718] width 62 height 25
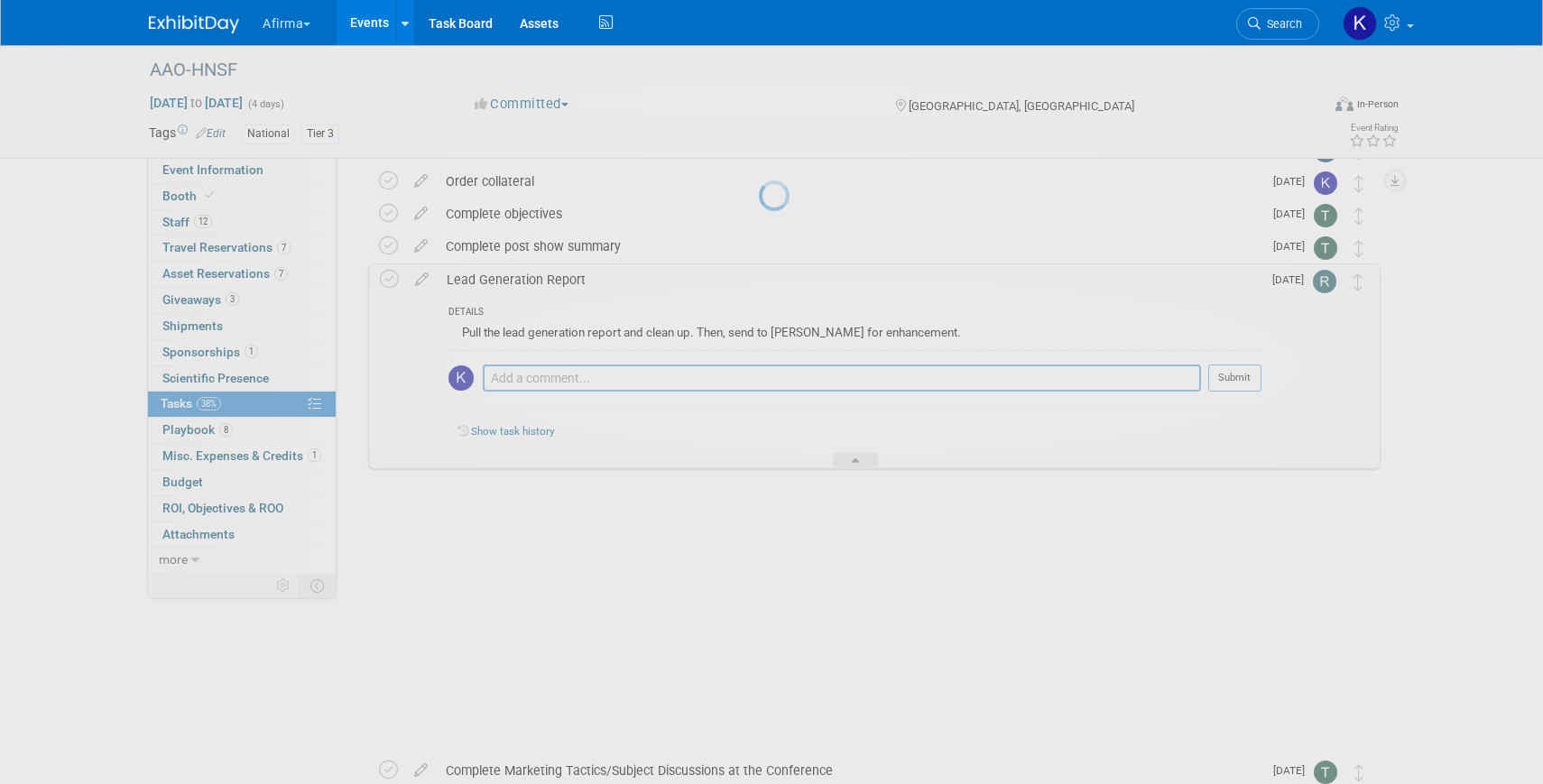
scroll to position [158, 0]
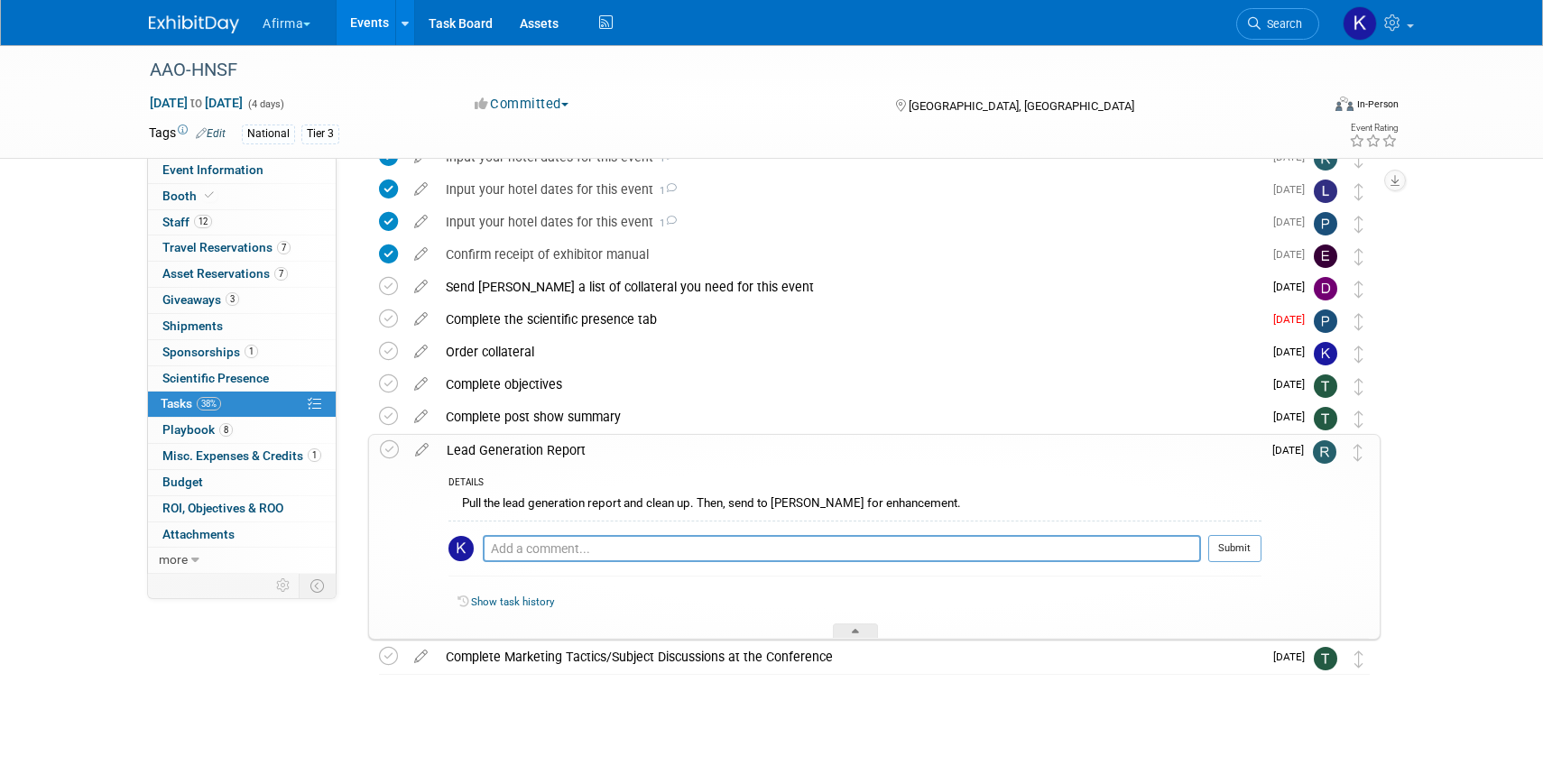
click at [603, 447] on div "Lead Generation Report" at bounding box center [849, 450] width 823 height 31
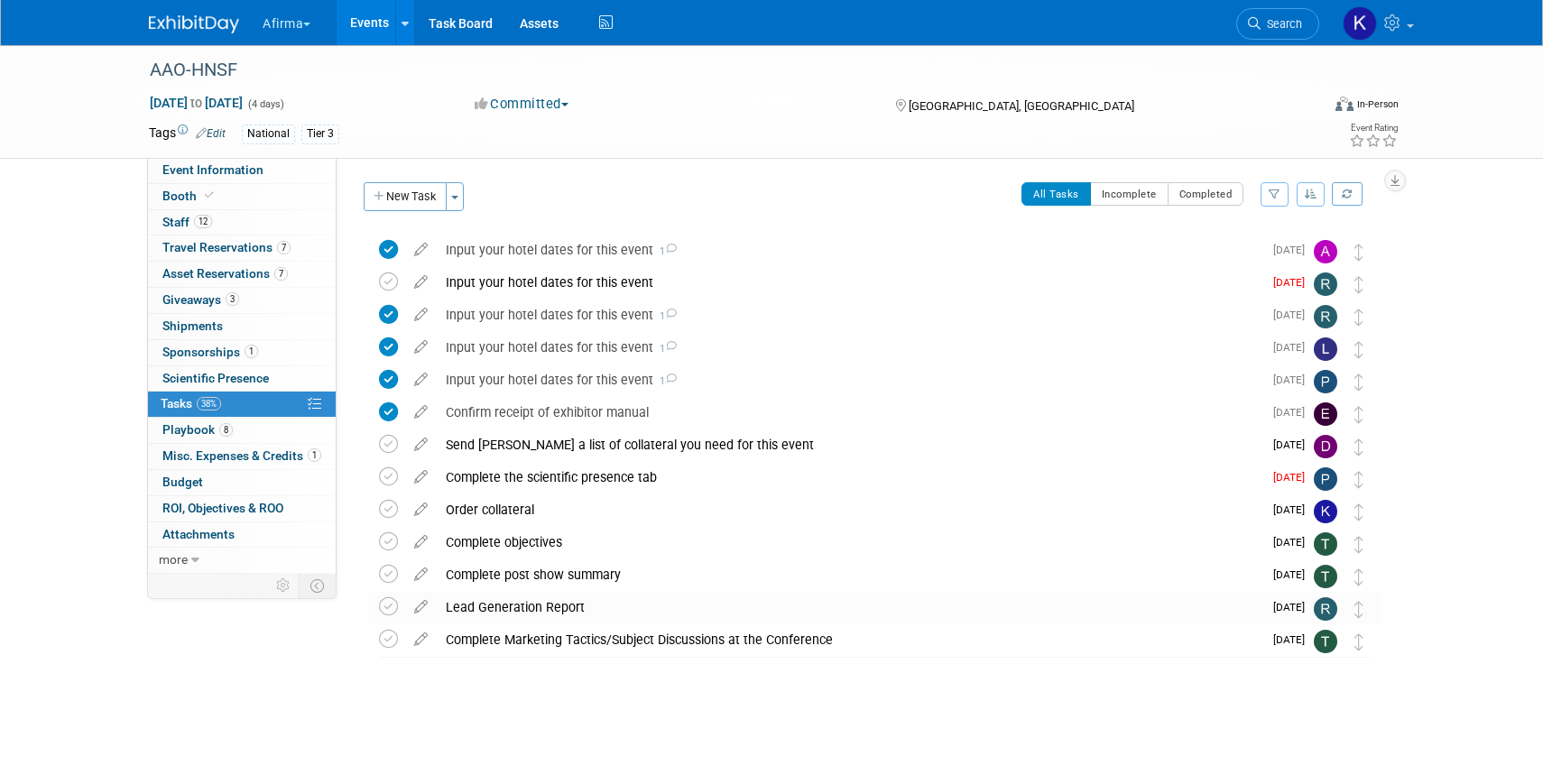
scroll to position [0, 0]
click at [506, 453] on div "Send Keirsten a list of collateral you need for this event" at bounding box center [849, 444] width 825 height 31
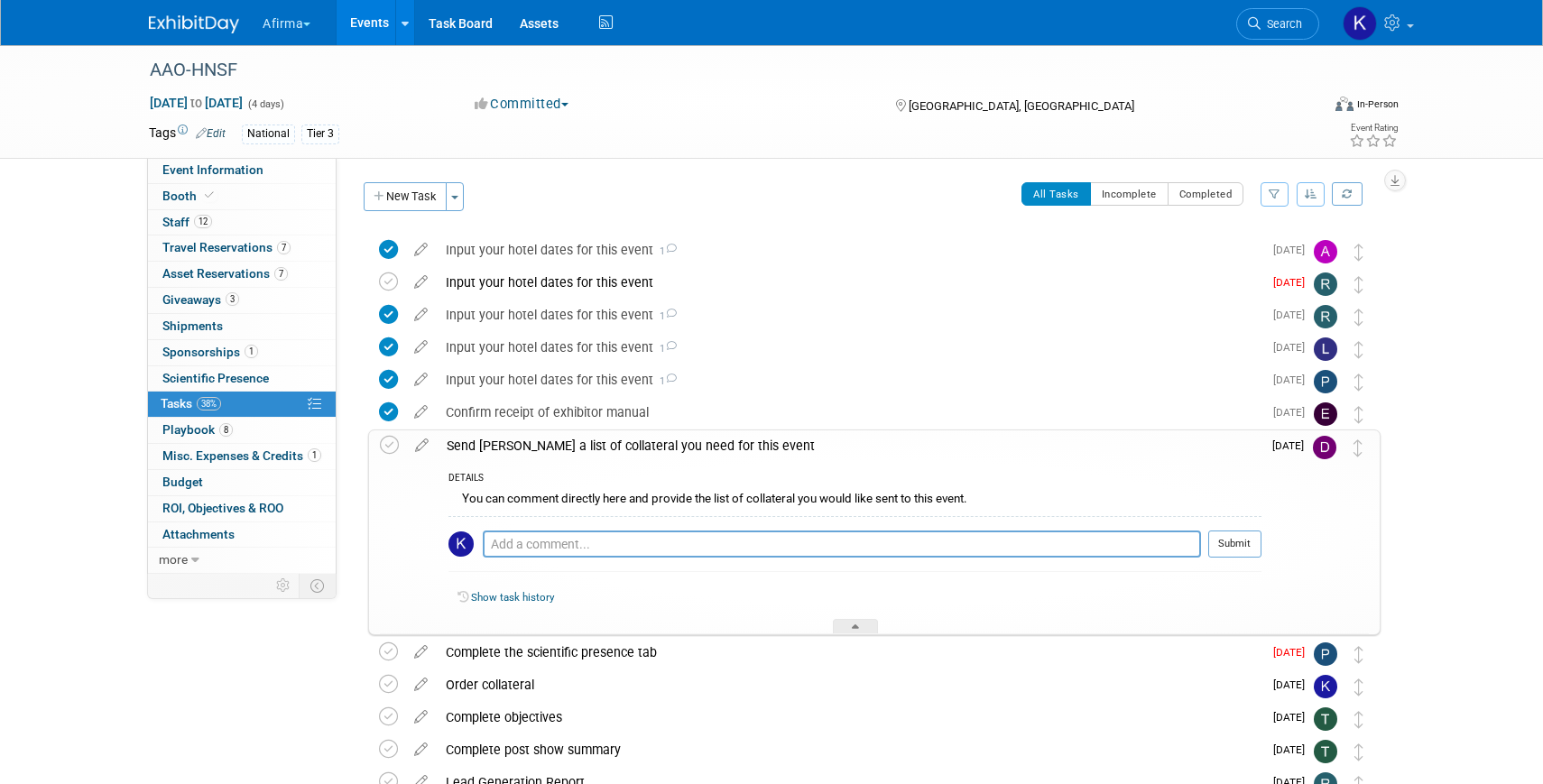
click at [418, 455] on td at bounding box center [422, 532] width 32 height 203
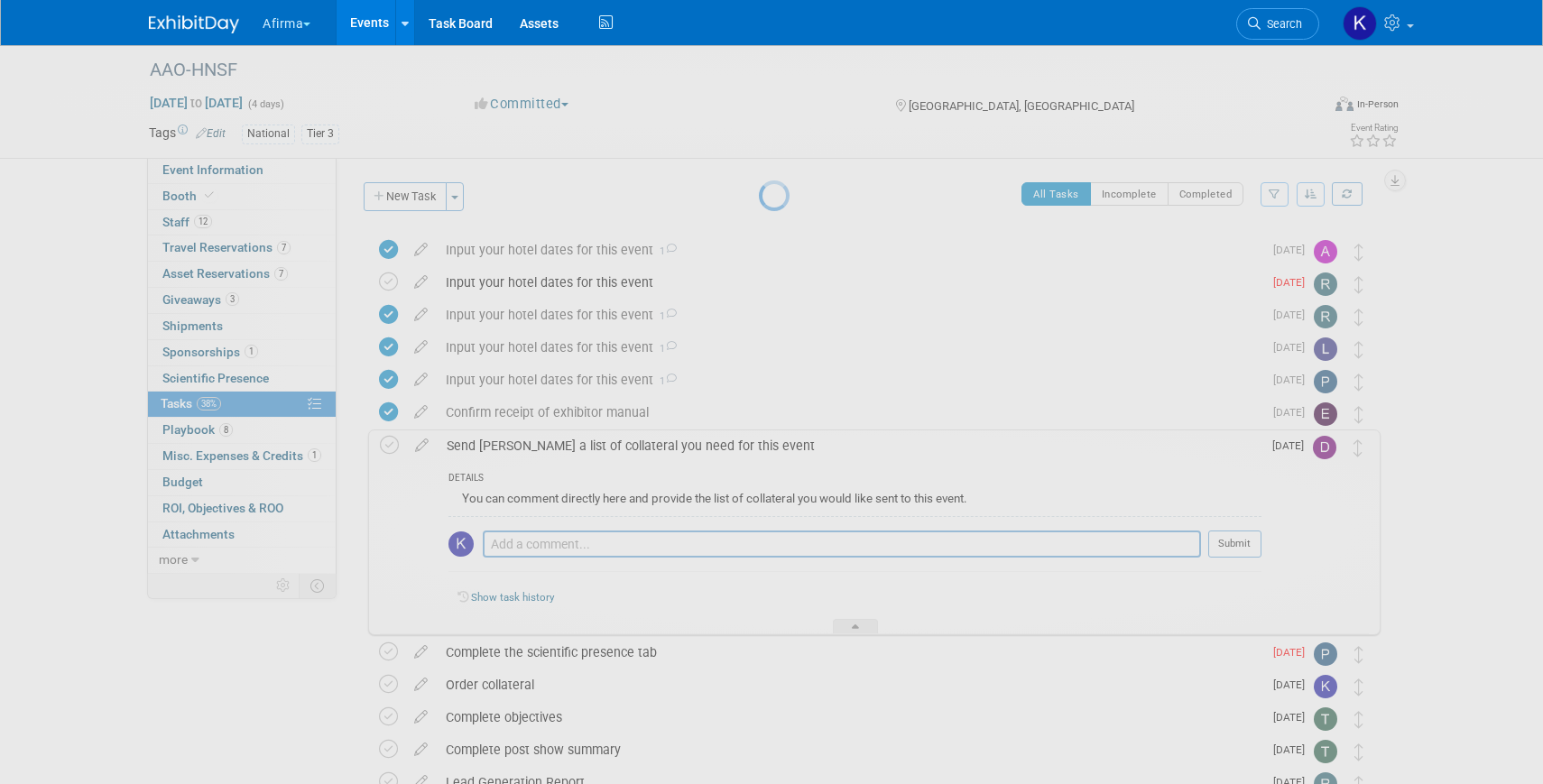
click at [759, 445] on div at bounding box center [771, 392] width 25 height 784
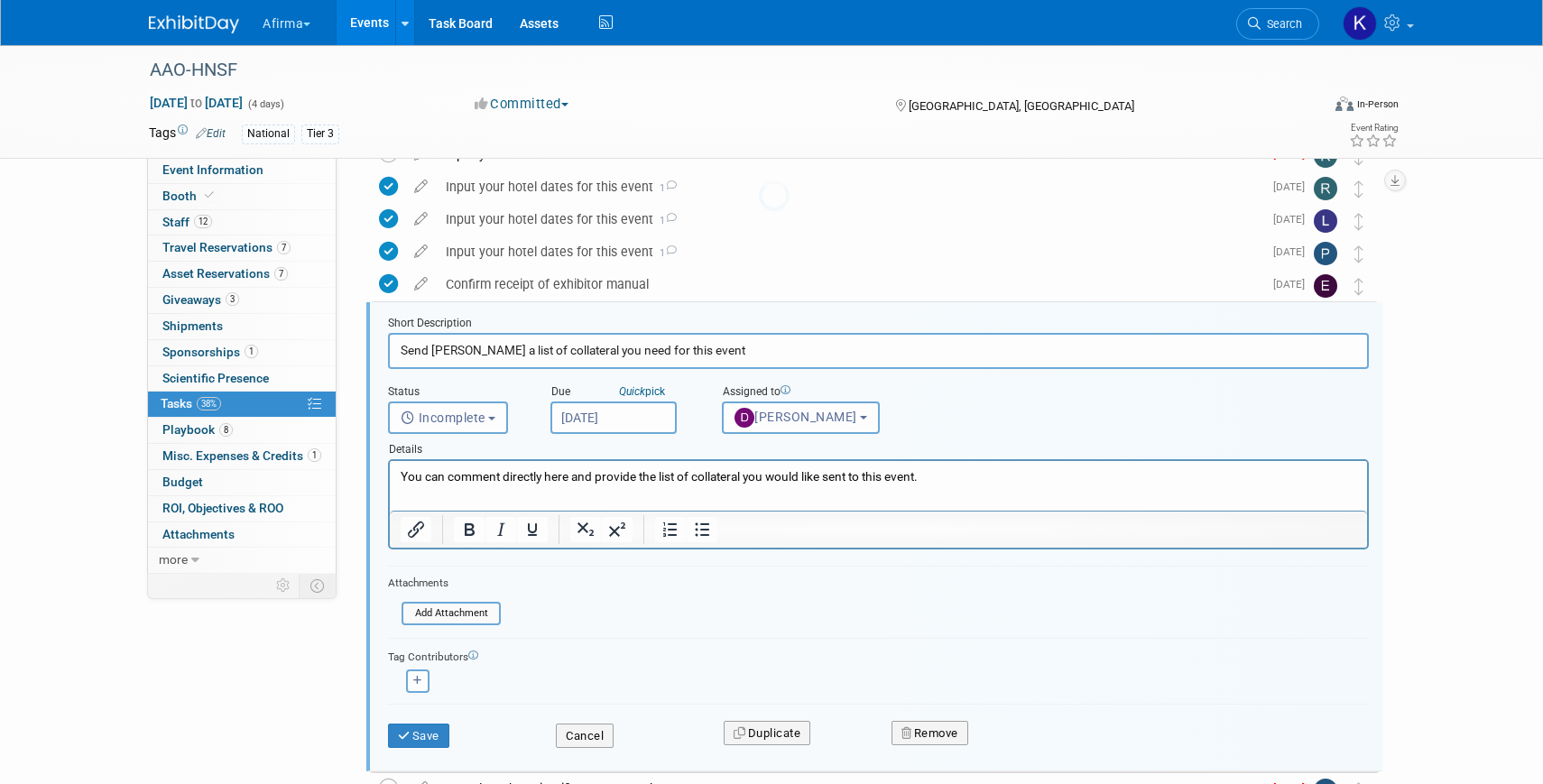
scroll to position [166, 0]
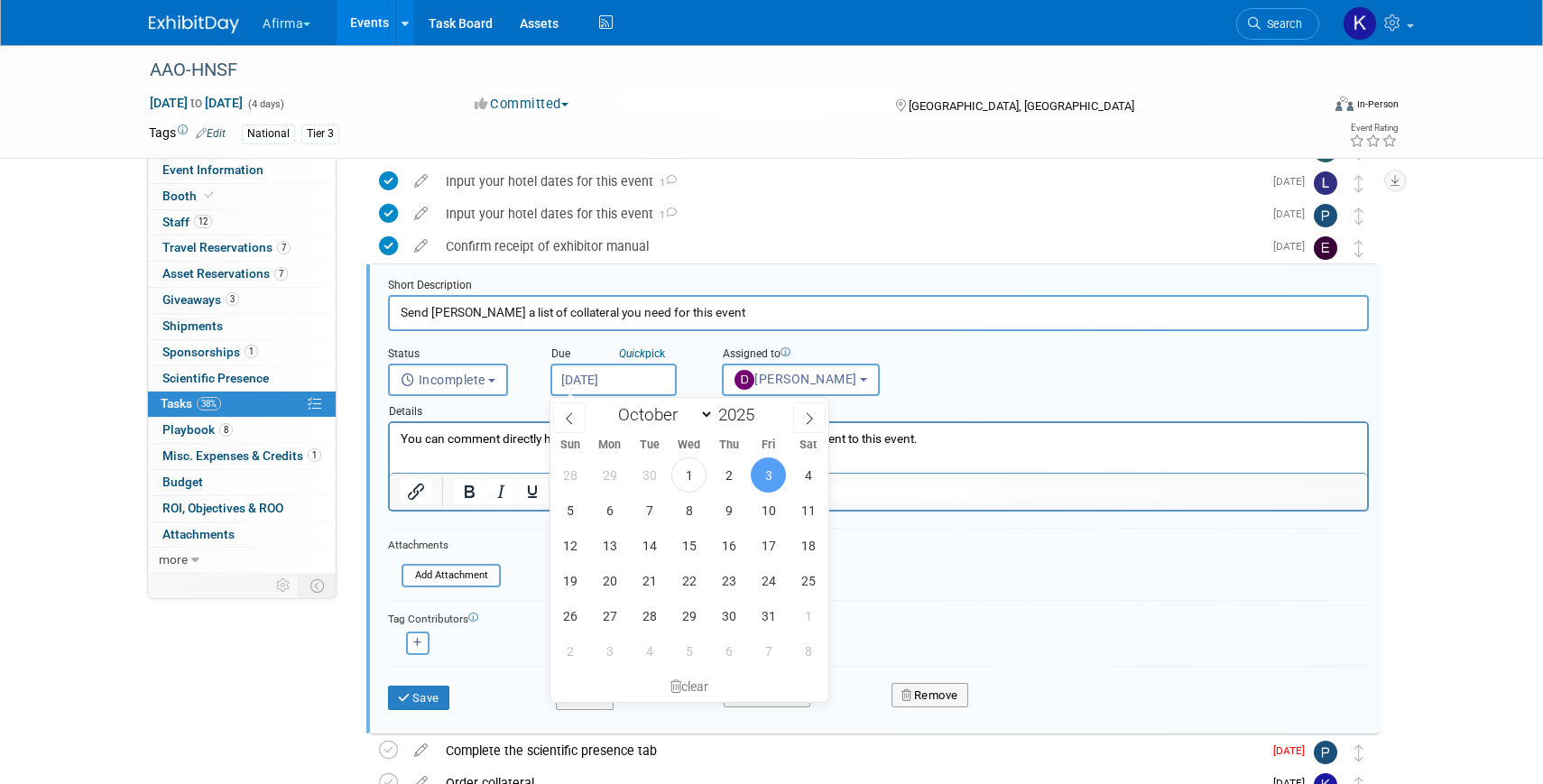
click at [629, 382] on input "Oct 3, 2025" at bounding box center [613, 379] width 126 height 33
click at [738, 474] on span "2" at bounding box center [729, 475] width 35 height 35
type input "Oct 2, 2025"
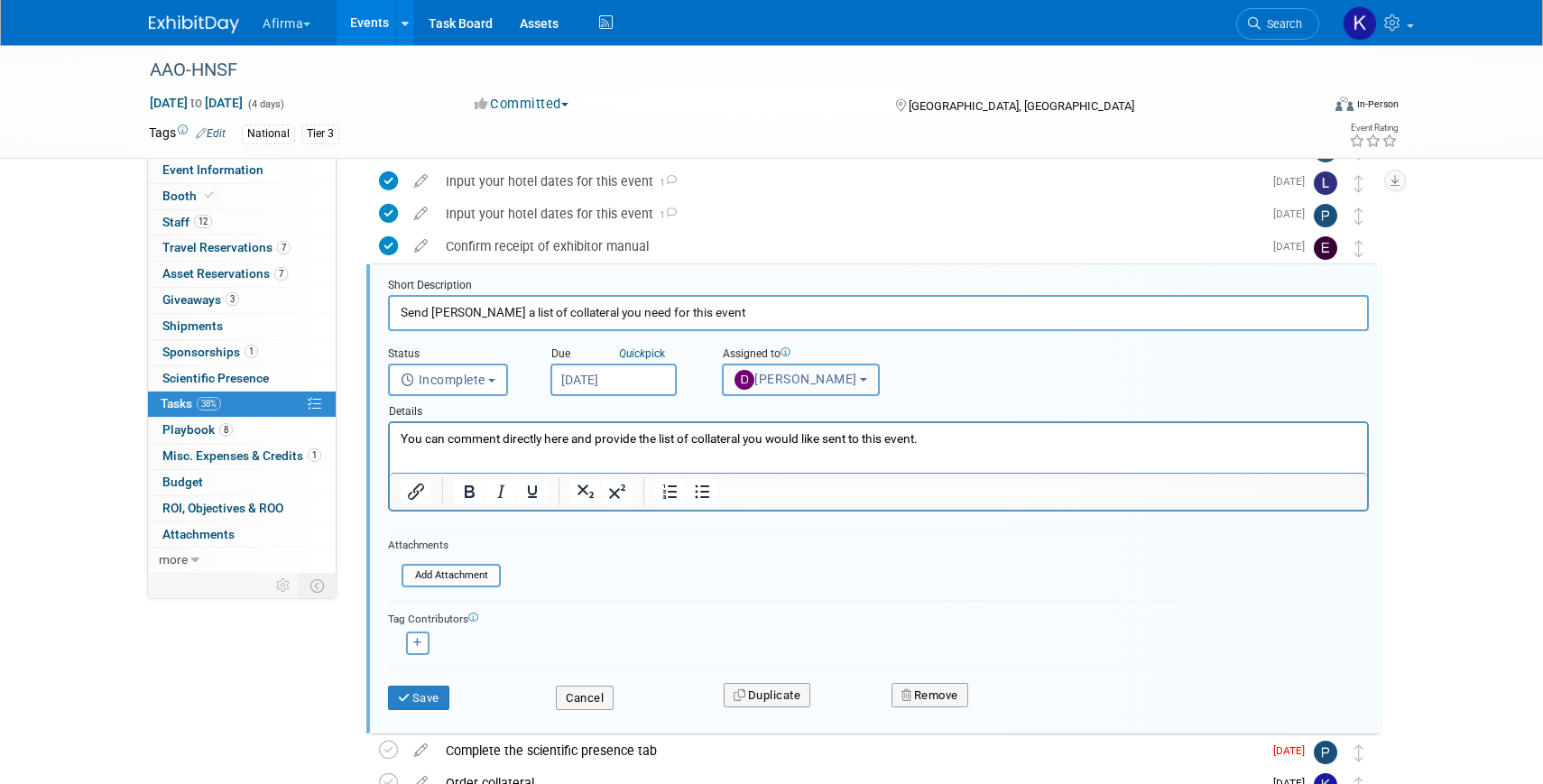
click at [766, 391] on button "Drew Smalley" at bounding box center [800, 379] width 158 height 33
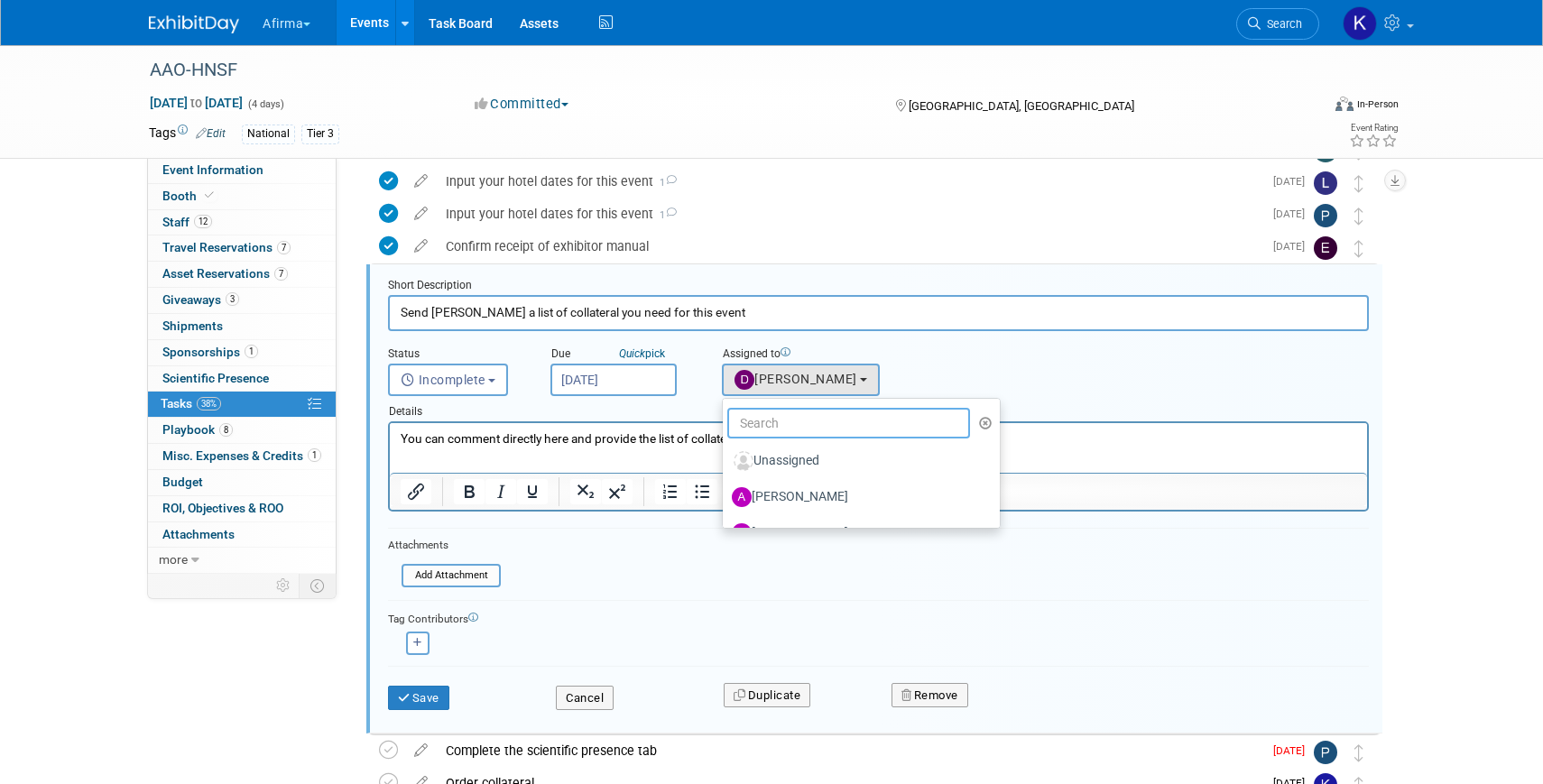
click at [766, 420] on input "text" at bounding box center [849, 423] width 243 height 31
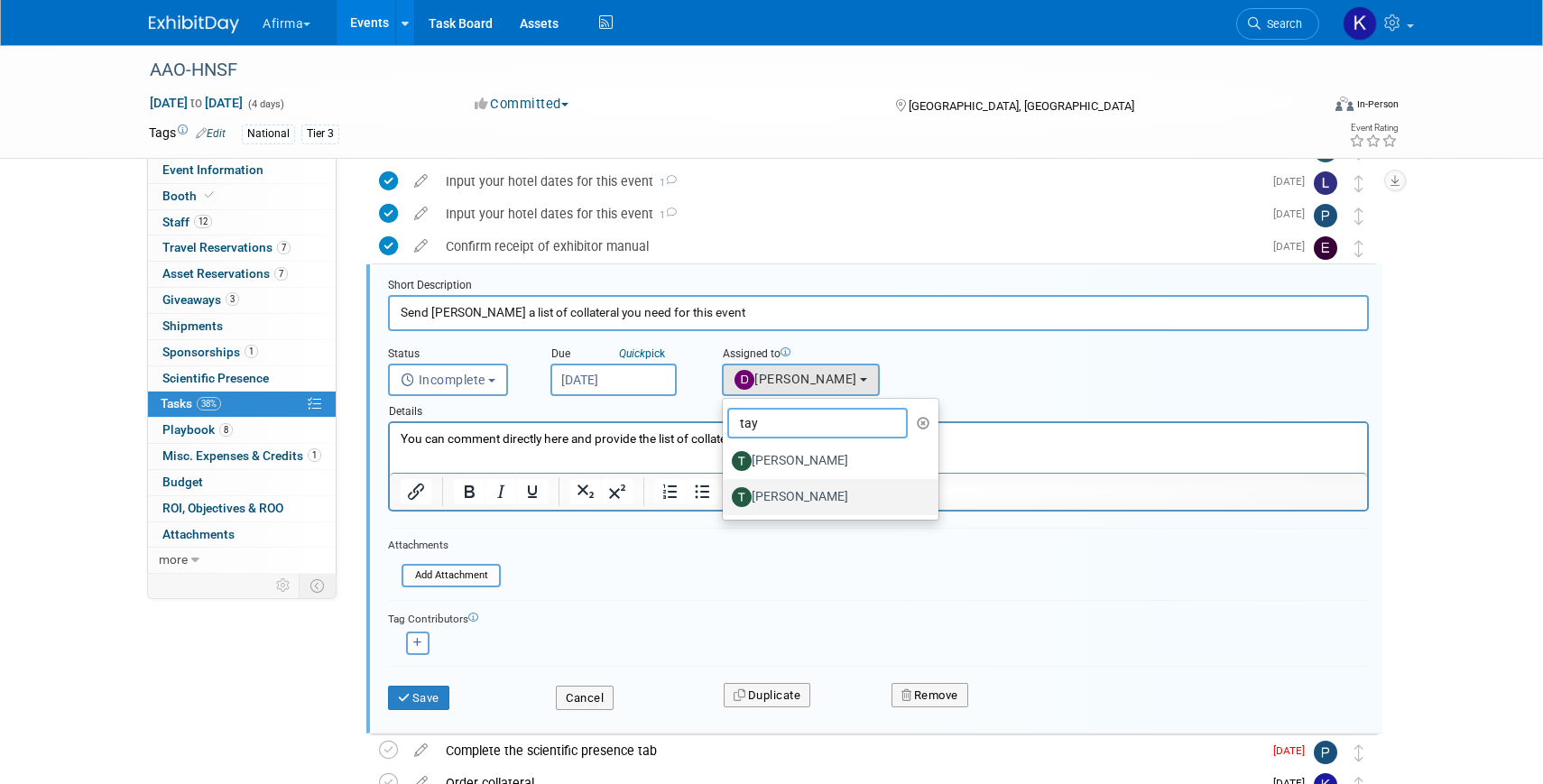
type input "tay"
click at [788, 499] on label "Taylor Sebesta" at bounding box center [826, 497] width 189 height 29
click at [725, 499] on input "Taylor Sebesta" at bounding box center [719, 495] width 12 height 12
select select "be337601-39b4-4da7-bd01-aa11630a0ed5"
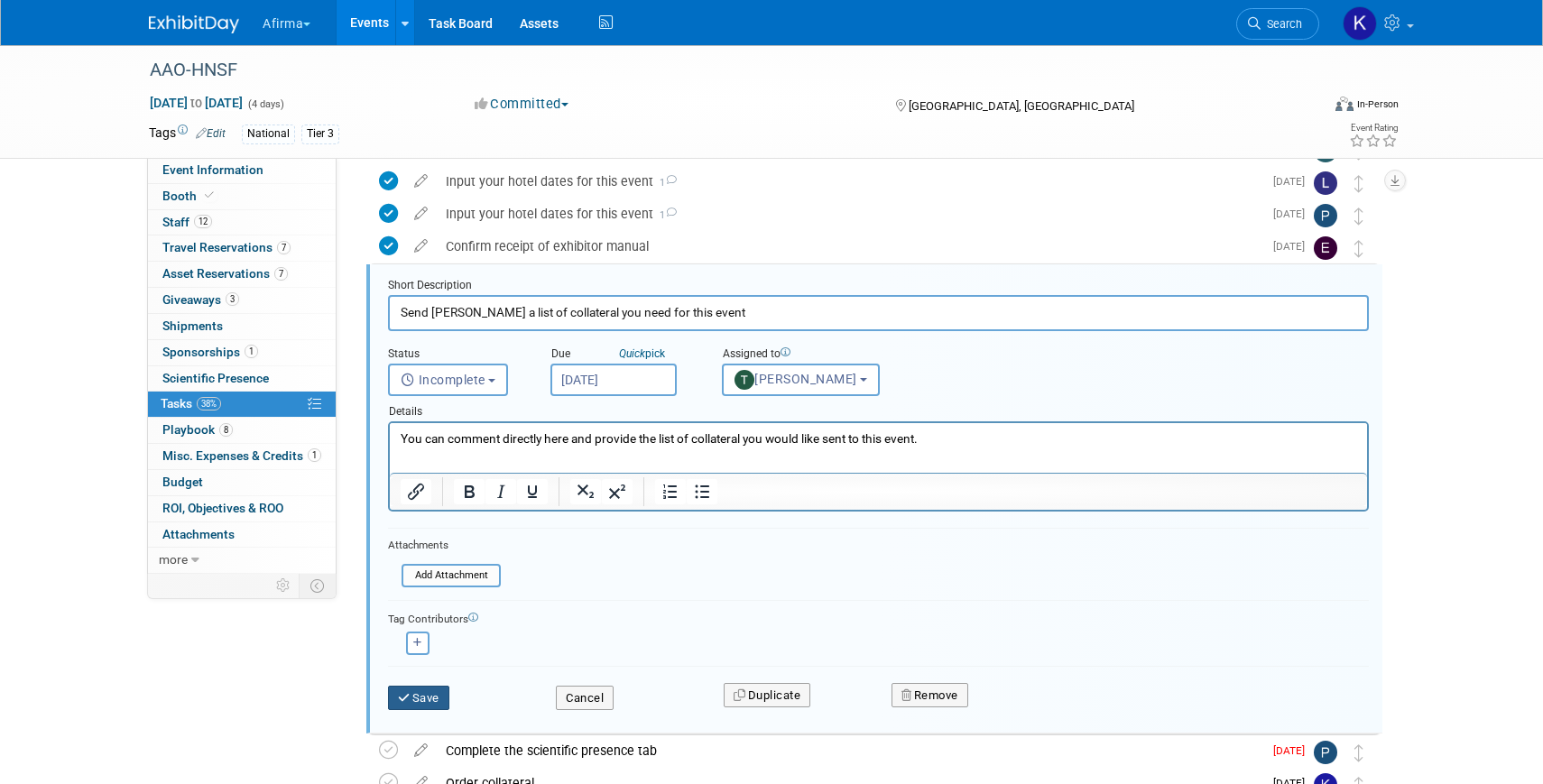
click at [410, 700] on icon "submit" at bounding box center [404, 697] width 14 height 12
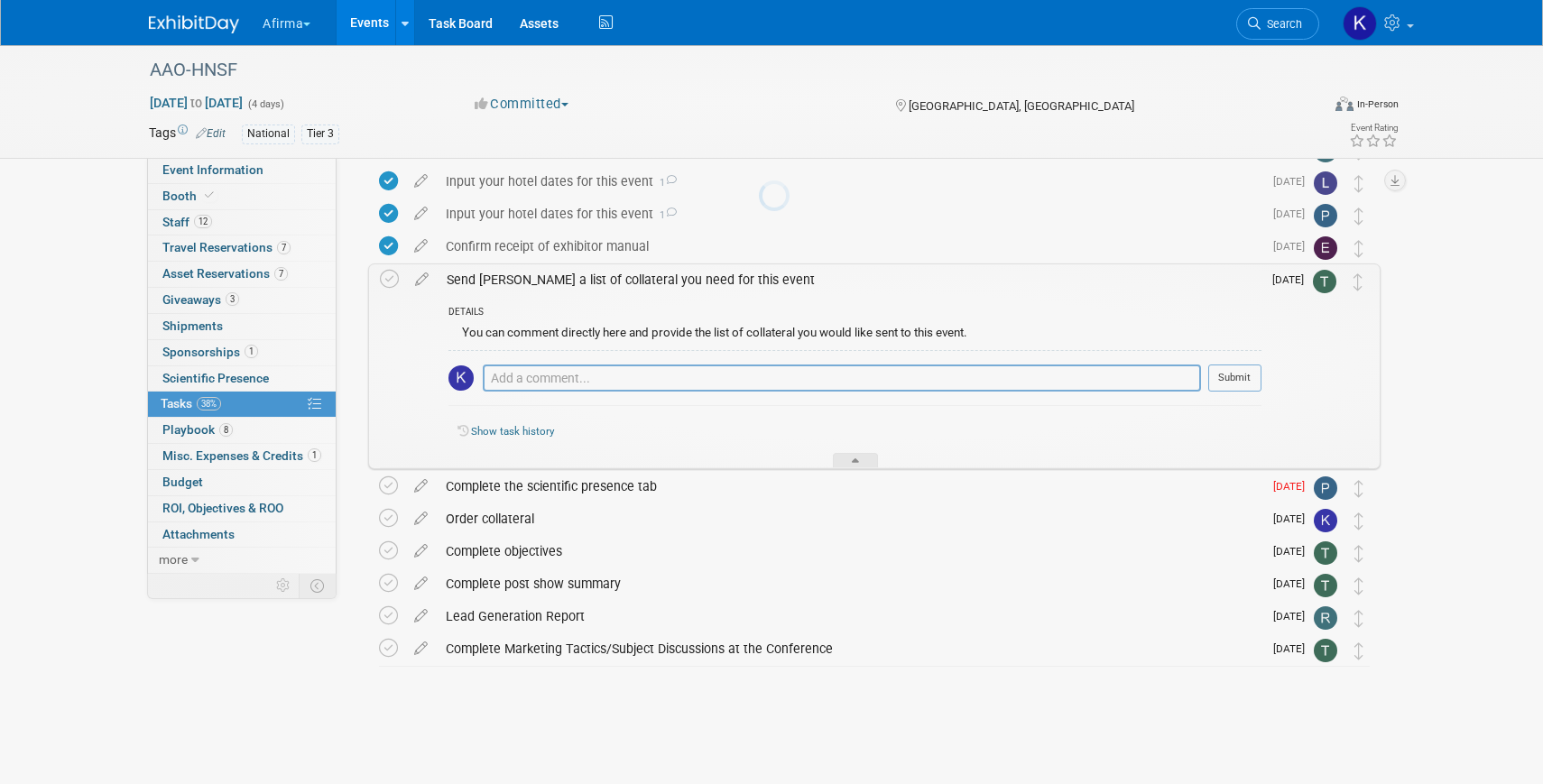
scroll to position [158, 0]
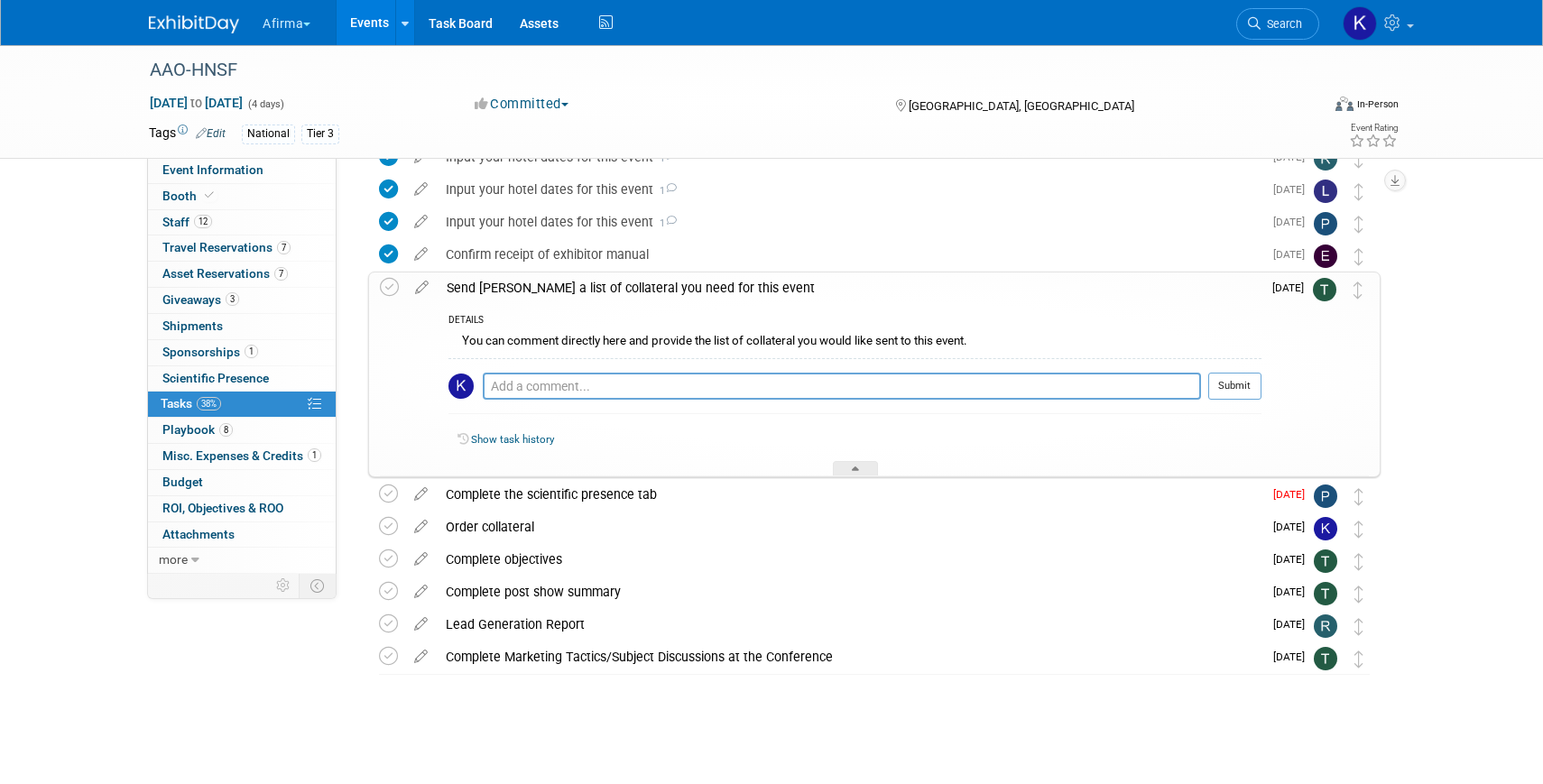
click at [554, 291] on div "Send Keirsten a list of collateral you need for this event" at bounding box center [849, 287] width 823 height 31
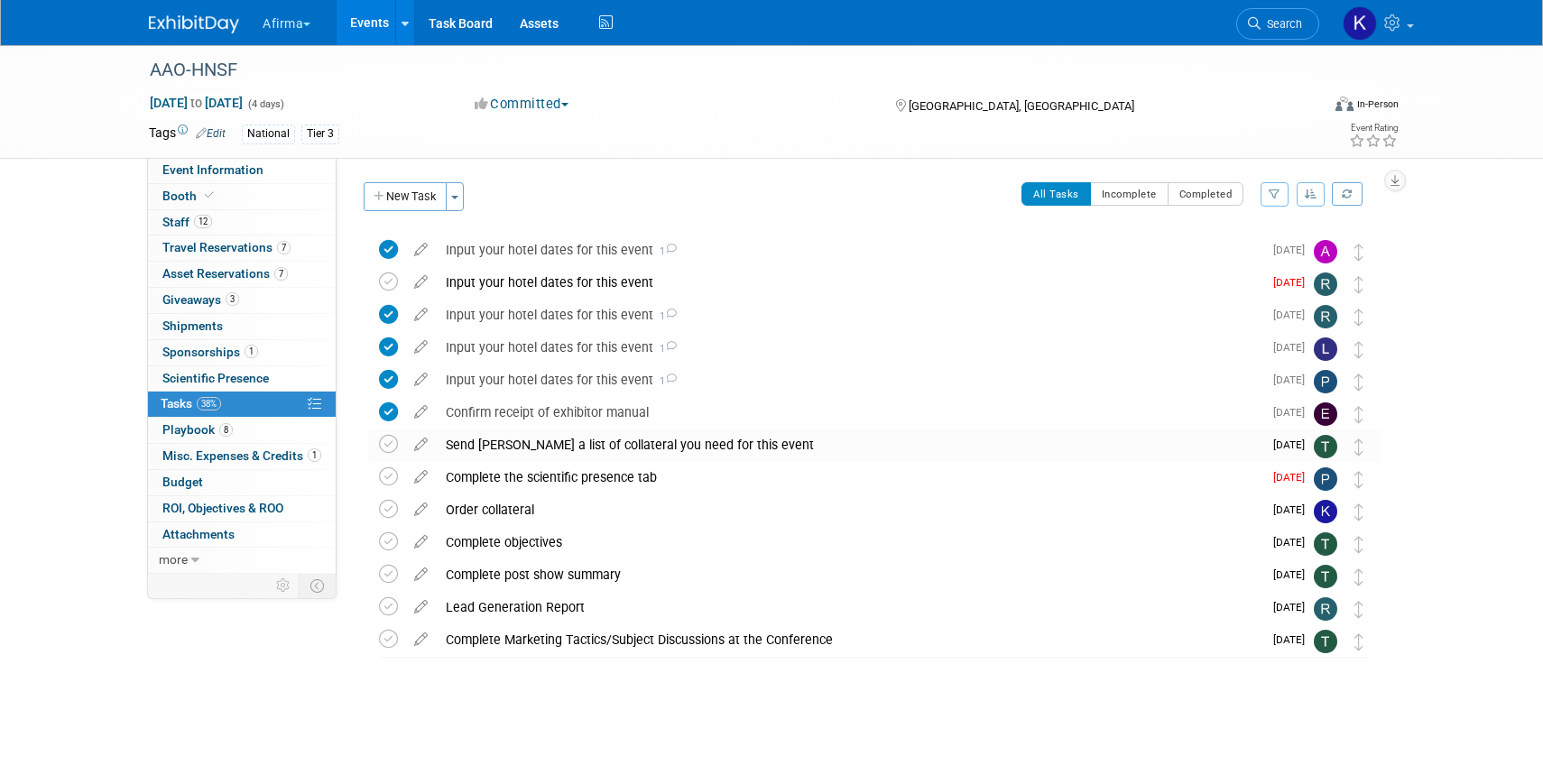
scroll to position [0, 0]
click at [553, 285] on div "Input your hotel dates for this event" at bounding box center [849, 282] width 825 height 31
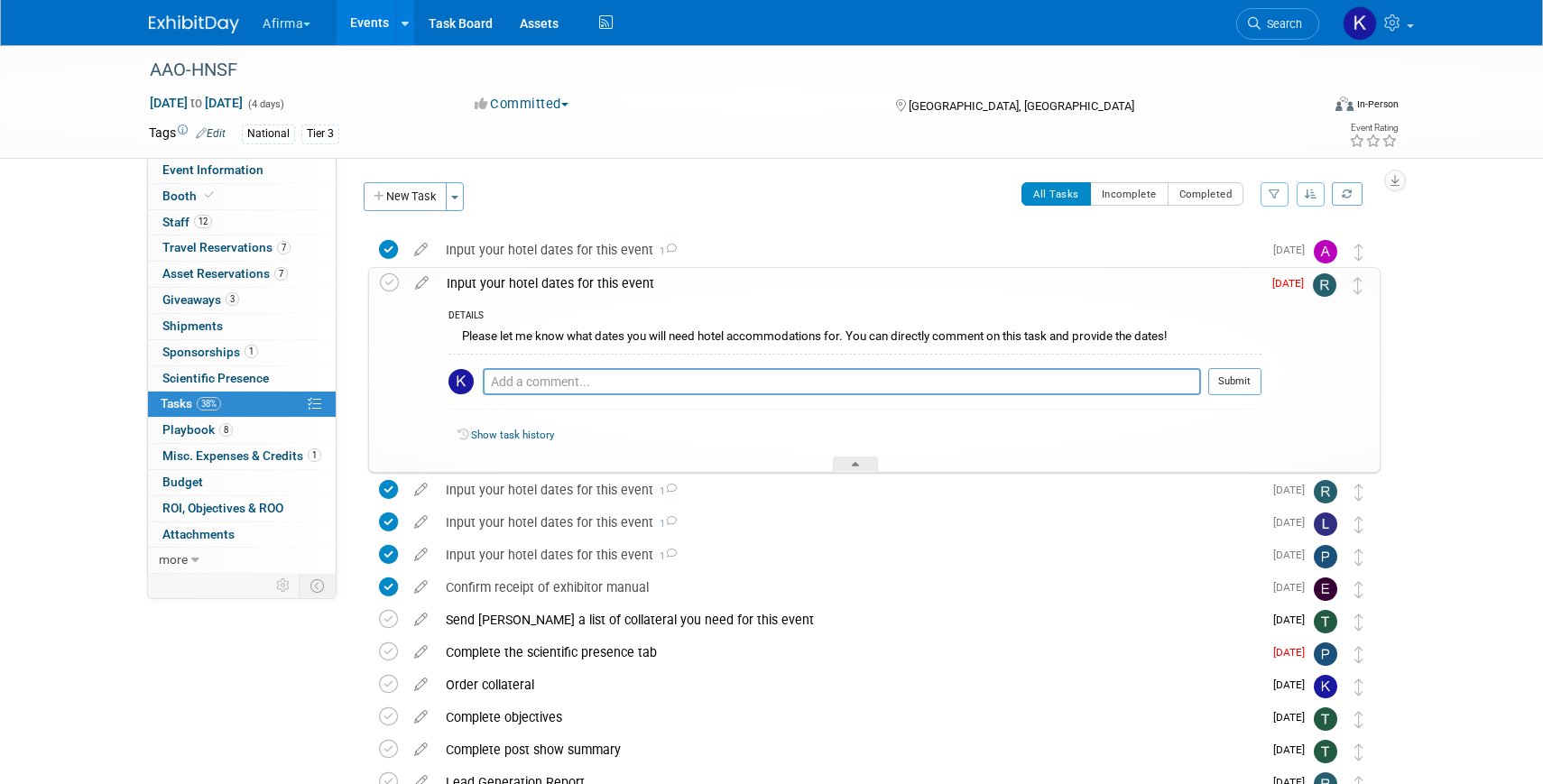
click at [1324, 290] on img at bounding box center [1324, 285] width 23 height 23
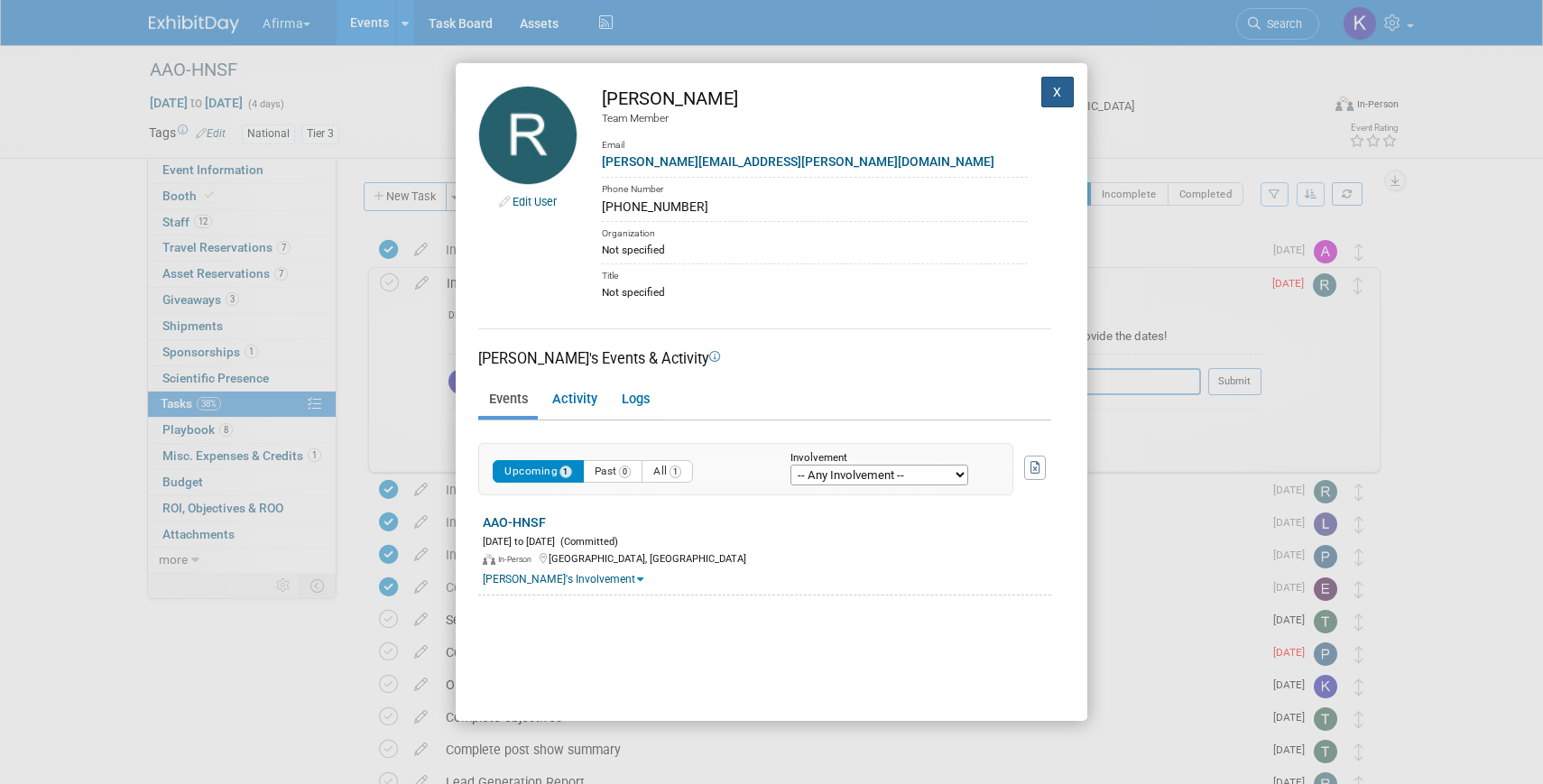
click at [1058, 88] on button "X" at bounding box center [1057, 91] width 33 height 31
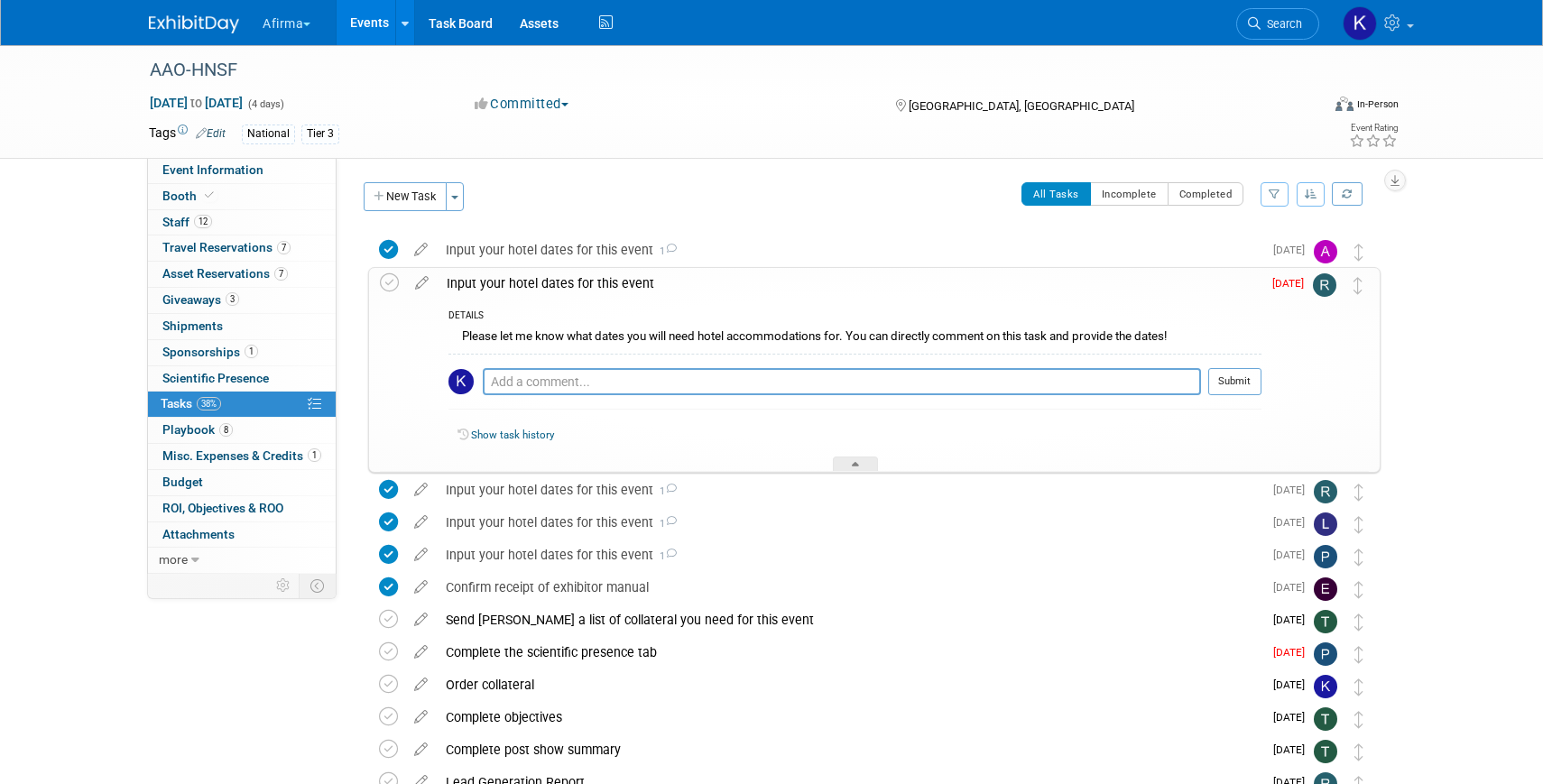
click at [662, 290] on div "Input your hotel dates for this event" at bounding box center [849, 283] width 823 height 31
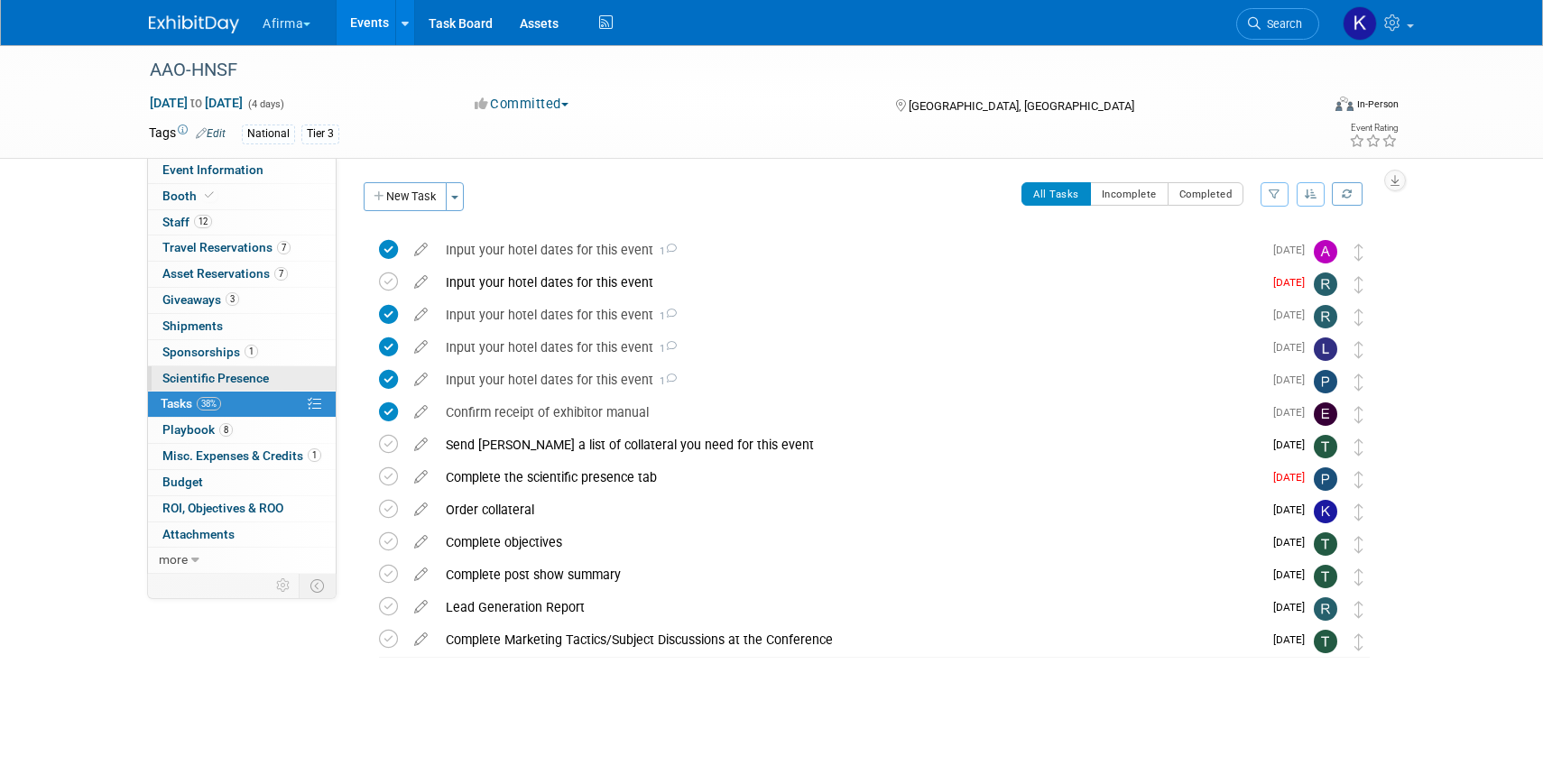
click at [231, 366] on link "Scientific Presence" at bounding box center [241, 378] width 188 height 25
